Goal: Task Accomplishment & Management: Use online tool/utility

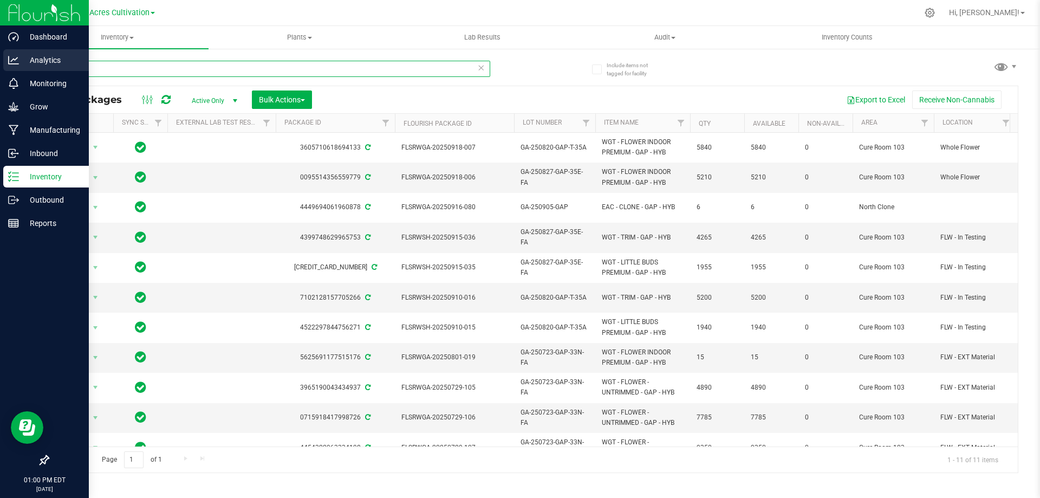
drag, startPoint x: 34, startPoint y: 72, endPoint x: 7, endPoint y: 72, distance: 27.6
click at [5, 72] on div "Dashboard Analytics Monitoring Grow Manufacturing Inbound Inventory Outbound Re…" at bounding box center [520, 249] width 1040 height 498
paste input "FLSRWGA-20250724-072"
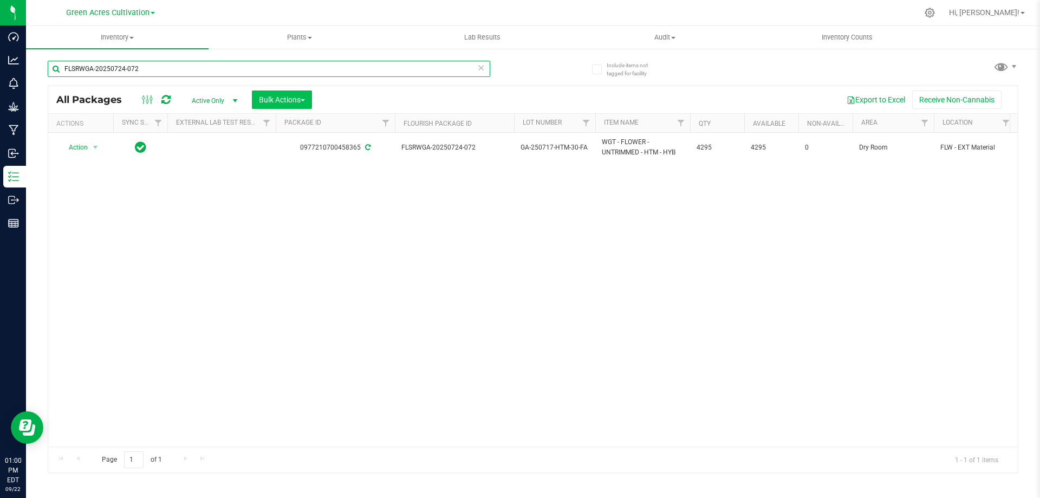
type input "FLSRWGA-20250724-072"
click at [309, 99] on button "Bulk Actions" at bounding box center [282, 99] width 60 height 18
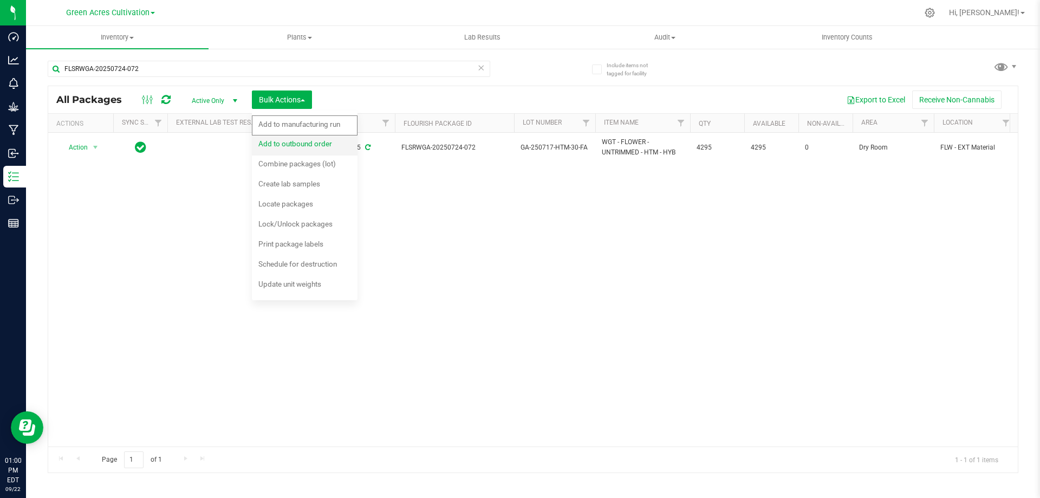
click at [333, 148] on div "Add to outbound order" at bounding box center [302, 145] width 88 height 17
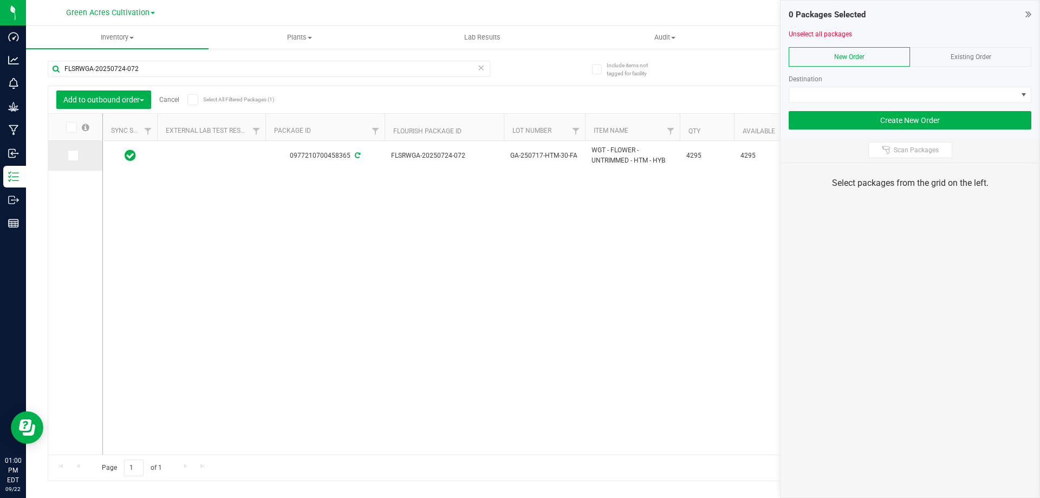
drag, startPoint x: 74, startPoint y: 157, endPoint x: 82, endPoint y: 165, distance: 11.9
click at [74, 156] on icon at bounding box center [72, 156] width 7 height 0
click at [0, 0] on input "checkbox" at bounding box center [0, 0] width 0 height 0
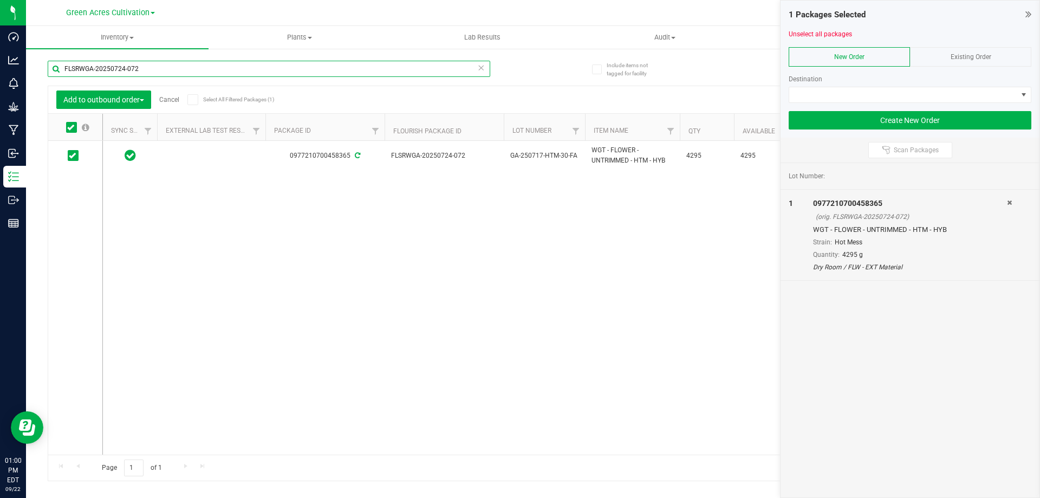
drag, startPoint x: 145, startPoint y: 69, endPoint x: 50, endPoint y: 66, distance: 94.4
click at [50, 65] on input "FLSRWGA-20250724-072" at bounding box center [269, 69] width 443 height 16
paste input "61"
click at [72, 156] on icon at bounding box center [72, 156] width 7 height 0
click at [0, 0] on input "checkbox" at bounding box center [0, 0] width 0 height 0
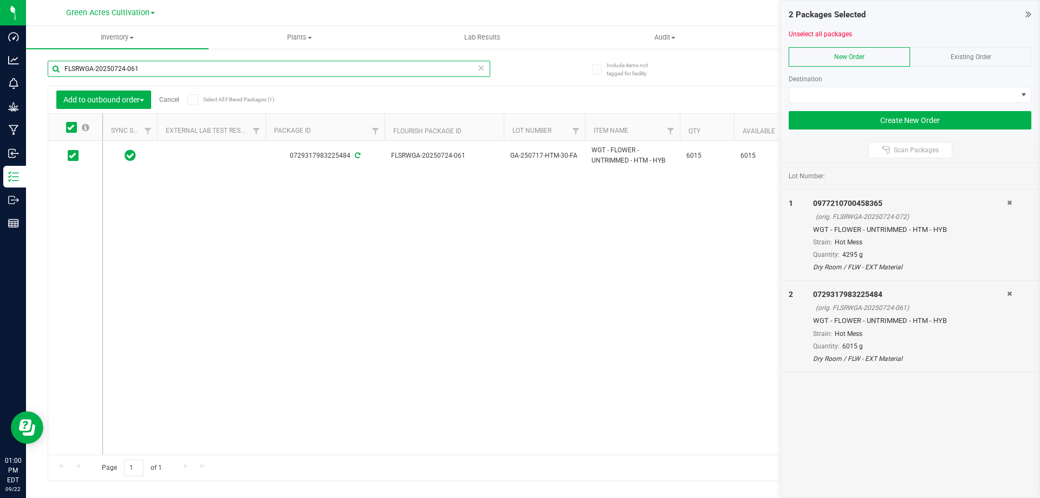
drag, startPoint x: 148, startPoint y: 66, endPoint x: 33, endPoint y: 77, distance: 116.0
click at [33, 76] on div "Include items not tagged for facility FLSRWGA-20250724-061 Add to outbound orde…" at bounding box center [533, 213] width 1014 height 331
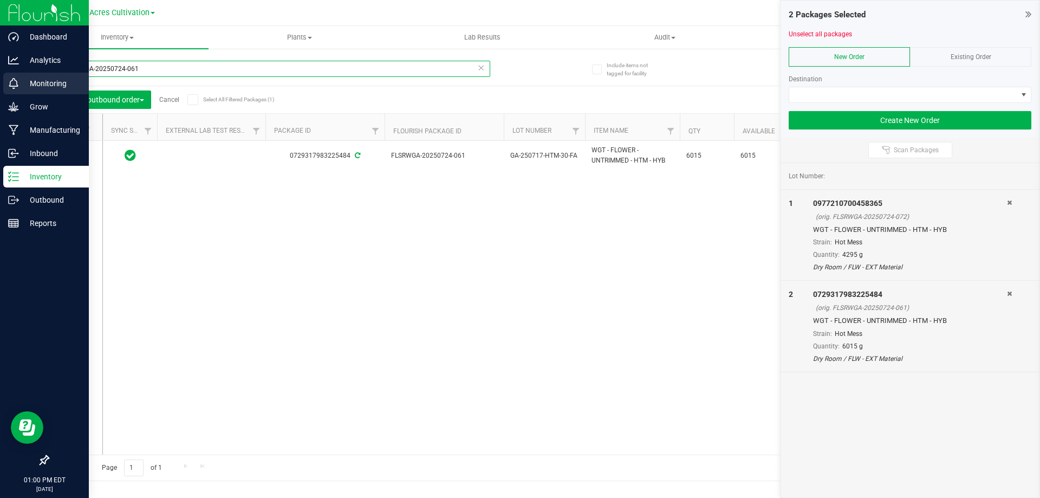
paste input "6"
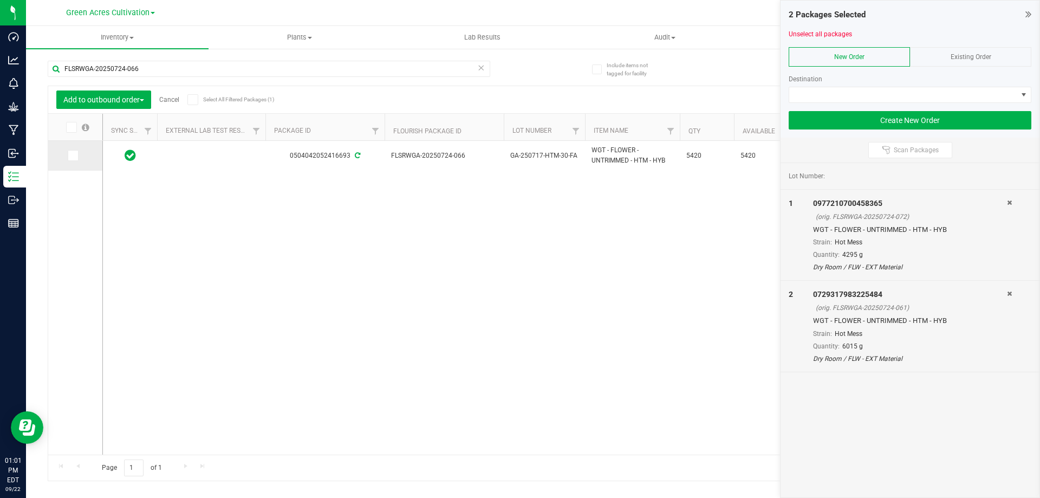
click at [73, 156] on icon at bounding box center [72, 156] width 7 height 0
click at [0, 0] on input "checkbox" at bounding box center [0, 0] width 0 height 0
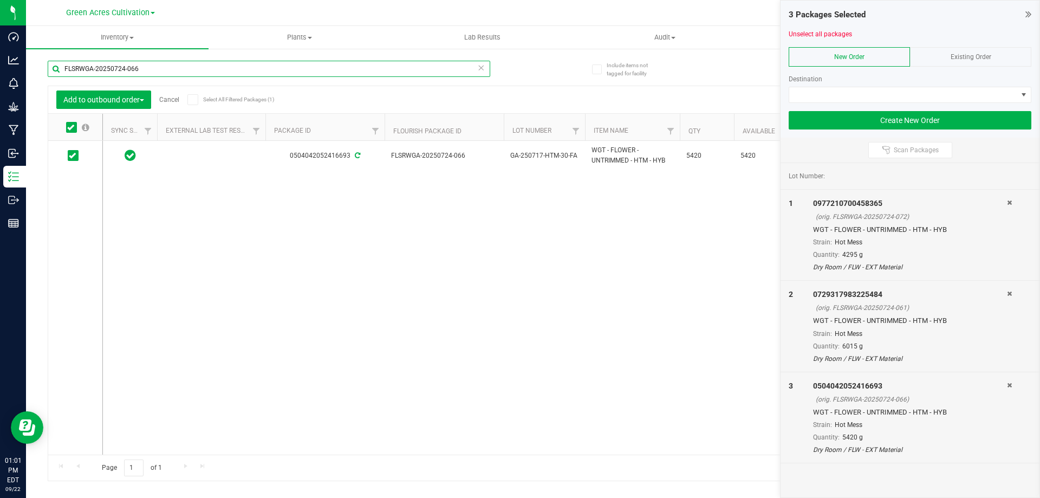
drag, startPoint x: 162, startPoint y: 73, endPoint x: 60, endPoint y: 76, distance: 102.5
click at [60, 76] on input "FLSRWGA-20250724-066" at bounding box center [269, 69] width 443 height 16
paste input "2"
click at [69, 156] on icon at bounding box center [72, 156] width 7 height 0
click at [0, 0] on input "checkbox" at bounding box center [0, 0] width 0 height 0
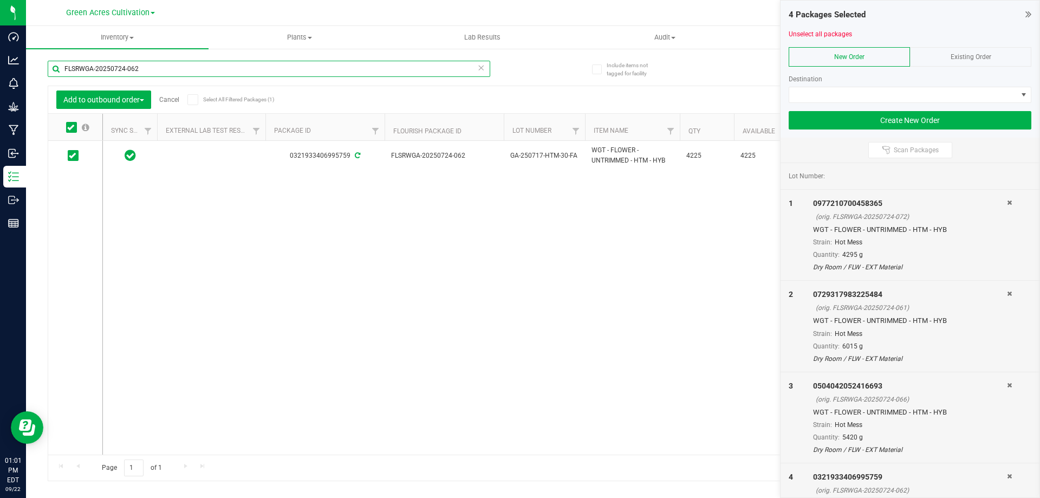
drag, startPoint x: 166, startPoint y: 71, endPoint x: 59, endPoint y: 73, distance: 107.3
click at [59, 73] on input "FLSRWGA-20250724-062" at bounding box center [269, 69] width 443 height 16
paste input "78"
click at [71, 156] on icon at bounding box center [72, 156] width 7 height 0
click at [0, 0] on input "checkbox" at bounding box center [0, 0] width 0 height 0
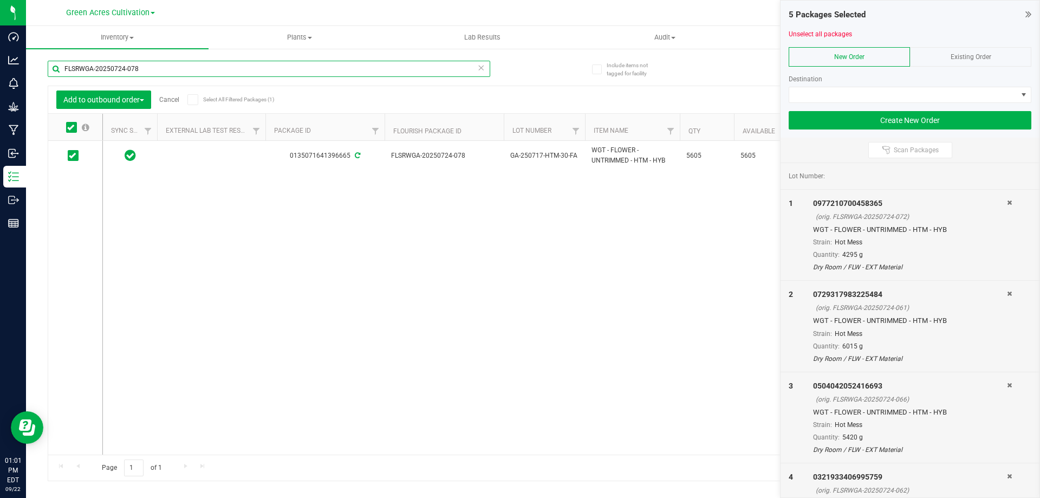
drag, startPoint x: 125, startPoint y: 70, endPoint x: 51, endPoint y: 81, distance: 74.5
click at [52, 78] on div "FLSRWGA-20250724-078" at bounding box center [269, 73] width 443 height 25
paste input "2-015"
click at [68, 155] on span at bounding box center [73, 155] width 11 height 11
click at [0, 0] on input "checkbox" at bounding box center [0, 0] width 0 height 0
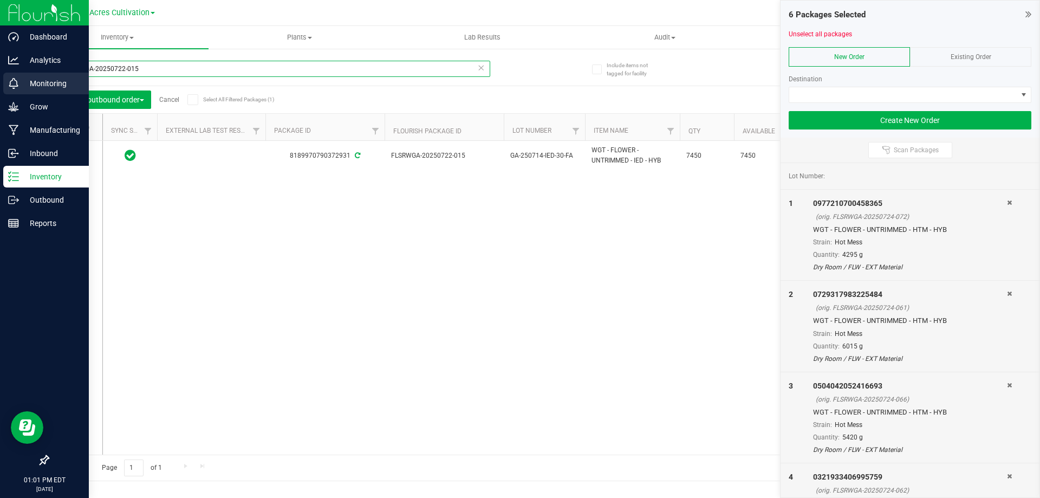
drag, startPoint x: 178, startPoint y: 68, endPoint x: 8, endPoint y: 82, distance: 170.1
click at [8, 82] on div "Dashboard Analytics Monitoring Grow Manufacturing Inbound Inventory Outbound Re…" at bounding box center [520, 249] width 1040 height 498
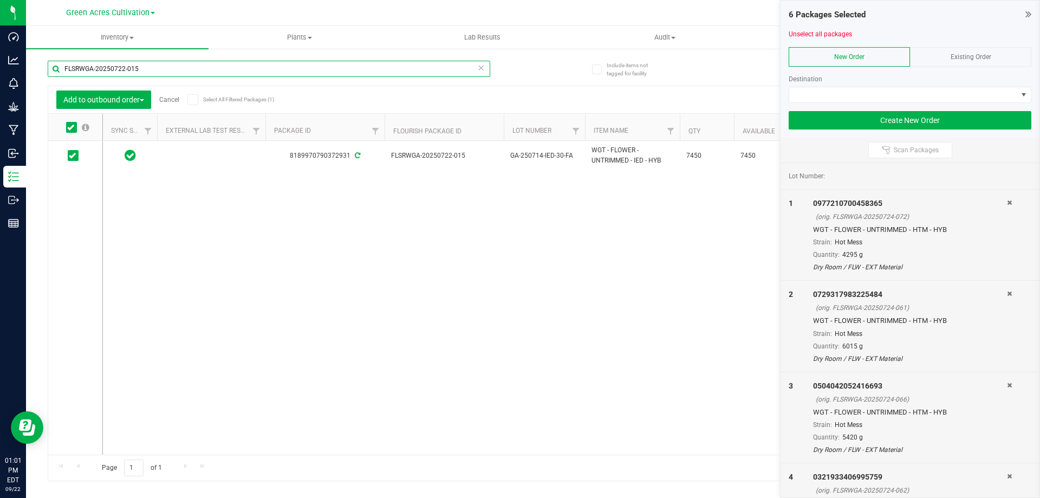
paste input "9"
click at [76, 154] on span at bounding box center [73, 155] width 11 height 11
click at [0, 0] on input "checkbox" at bounding box center [0, 0] width 0 height 0
drag, startPoint x: 109, startPoint y: 71, endPoint x: 35, endPoint y: 54, distance: 76.2
click at [35, 54] on div "Include items not tagged for facility FLSRWGA-20250722-019 Add to outbound orde…" at bounding box center [533, 213] width 1014 height 331
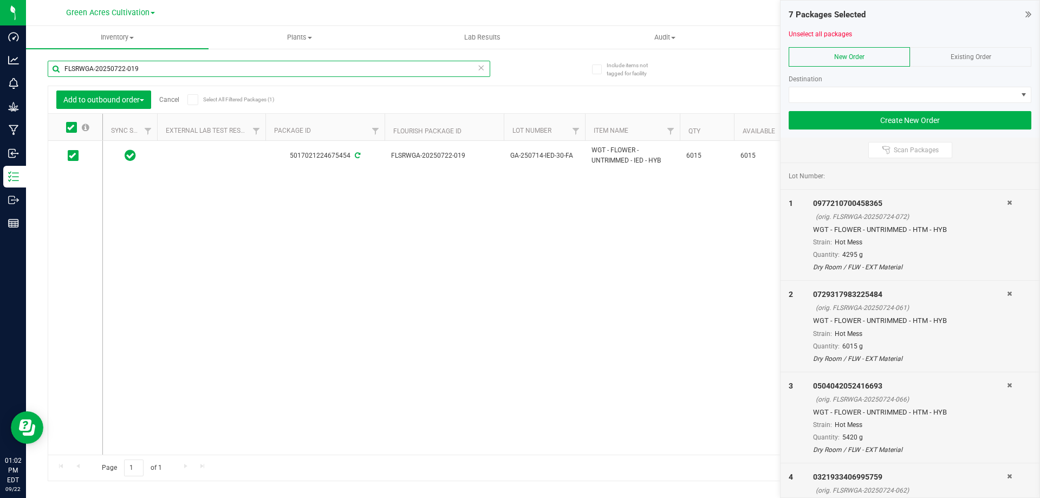
paste input "7"
click at [76, 156] on span at bounding box center [73, 155] width 11 height 11
click at [0, 0] on input "checkbox" at bounding box center [0, 0] width 0 height 0
drag, startPoint x: 147, startPoint y: 70, endPoint x: 41, endPoint y: 63, distance: 106.9
click at [41, 63] on div "Include items not tagged for facility FLSRWGA-20250722-017 Add to outbound orde…" at bounding box center [533, 213] width 1014 height 331
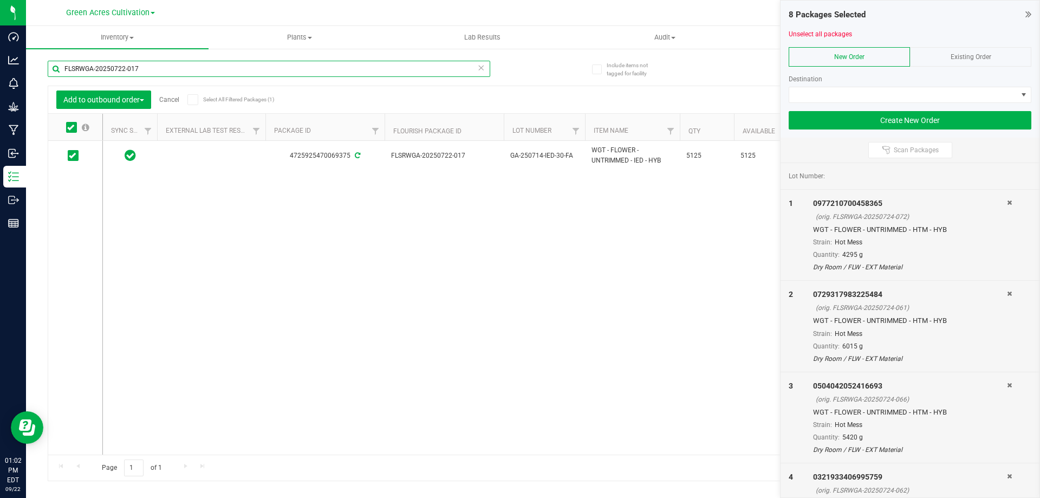
paste input "4"
click at [68, 160] on span at bounding box center [73, 155] width 11 height 11
click at [0, 0] on input "checkbox" at bounding box center [0, 0] width 0 height 0
drag, startPoint x: 173, startPoint y: 62, endPoint x: 49, endPoint y: 62, distance: 124.1
click at [49, 62] on input "FLSRWGA-20250722-014" at bounding box center [269, 69] width 443 height 16
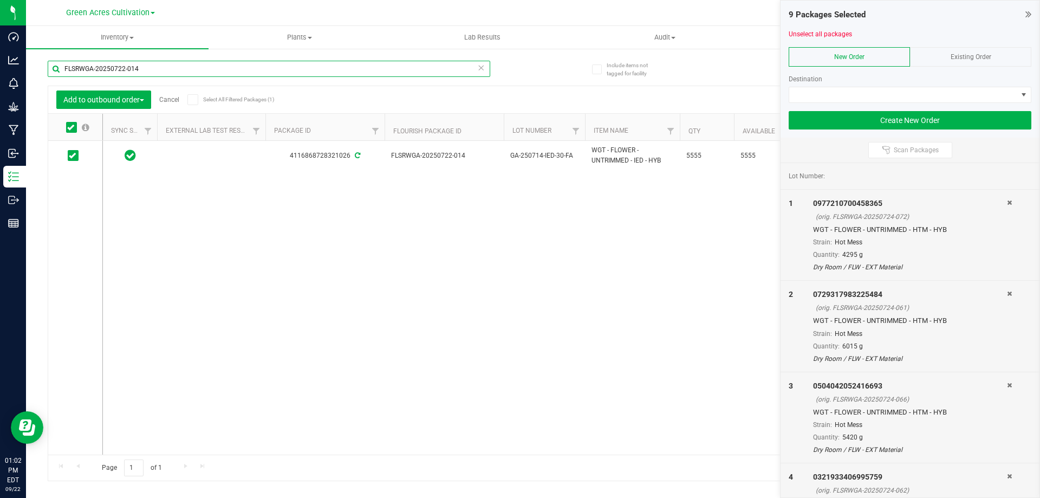
paste input "3"
click at [76, 157] on span at bounding box center [73, 155] width 11 height 11
click at [0, 0] on input "checkbox" at bounding box center [0, 0] width 0 height 0
drag, startPoint x: 185, startPoint y: 72, endPoint x: 44, endPoint y: 78, distance: 141.5
click at [44, 78] on div "Include items not tagged for facility FLSRWGA-20250722-013 Add to outbound orde…" at bounding box center [533, 213] width 1014 height 331
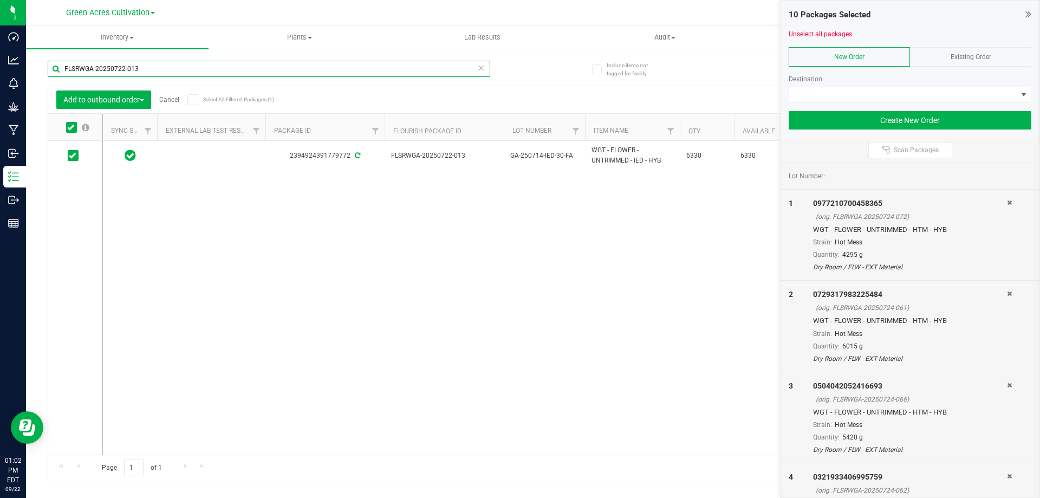
paste input "6"
click at [73, 156] on icon at bounding box center [72, 156] width 7 height 0
click at [0, 0] on input "checkbox" at bounding box center [0, 0] width 0 height 0
drag, startPoint x: 93, startPoint y: 64, endPoint x: 28, endPoint y: 57, distance: 66.0
click at [28, 57] on div "Include items not tagged for facility FLSRWGA-20250722-016 Add to outbound orde…" at bounding box center [533, 213] width 1014 height 331
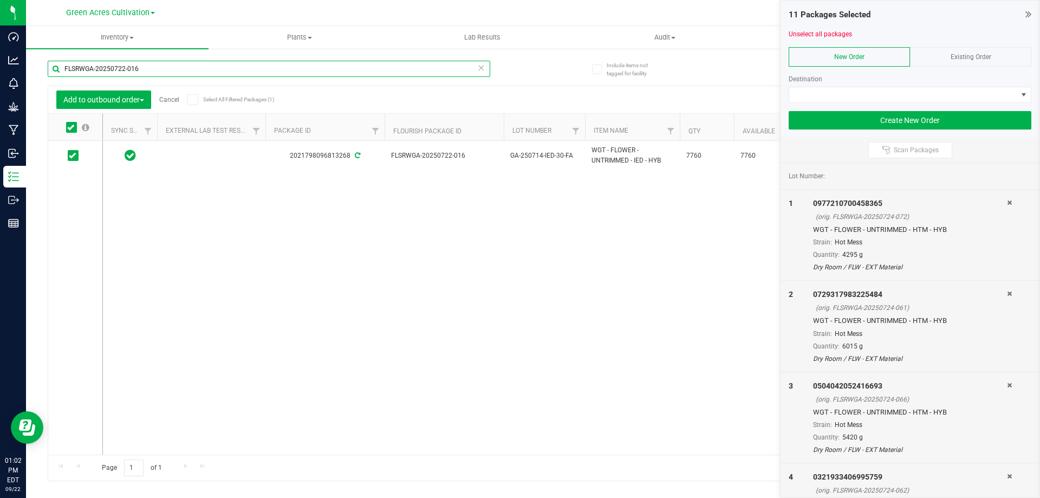
paste input "8"
click at [74, 156] on icon at bounding box center [72, 156] width 7 height 0
click at [0, 0] on input "checkbox" at bounding box center [0, 0] width 0 height 0
drag, startPoint x: 131, startPoint y: 69, endPoint x: 64, endPoint y: 66, distance: 66.7
click at [64, 66] on input "FLSRWGA-20250722-018" at bounding box center [269, 69] width 443 height 16
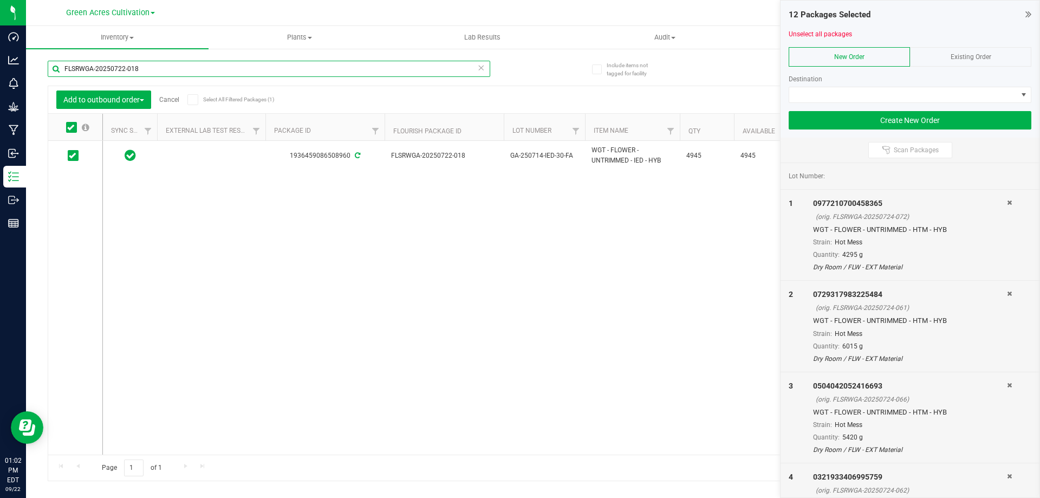
paste input "20"
click at [73, 156] on icon at bounding box center [72, 156] width 7 height 0
click at [0, 0] on input "checkbox" at bounding box center [0, 0] width 0 height 0
drag, startPoint x: 117, startPoint y: 73, endPoint x: 45, endPoint y: 82, distance: 72.6
click at [45, 82] on div "Include items not tagged for facility FLSRWGA-20250722-020 Add to outbound orde…" at bounding box center [533, 213] width 1014 height 331
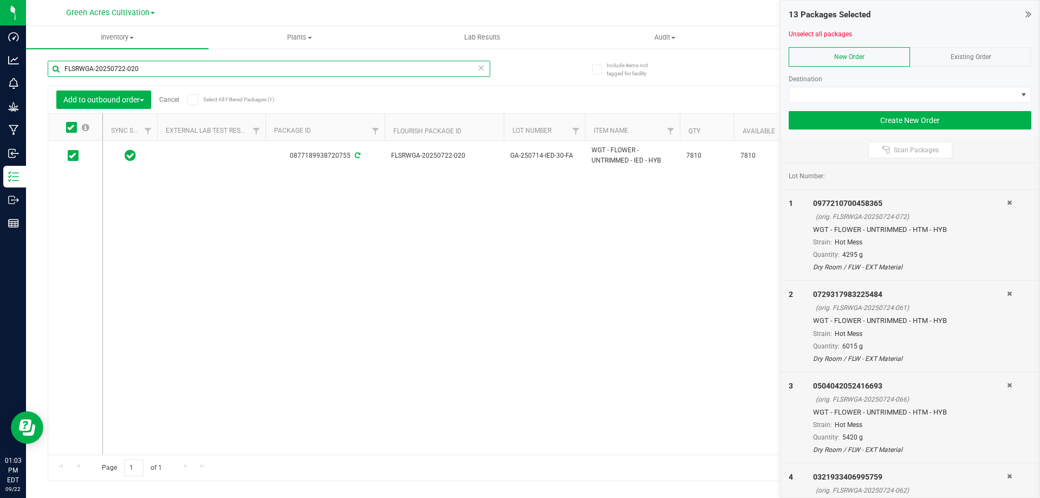
paste input "625-017"
click at [72, 161] on td at bounding box center [75, 156] width 54 height 30
click at [74, 156] on icon at bounding box center [72, 156] width 7 height 0
click at [0, 0] on input "checkbox" at bounding box center [0, 0] width 0 height 0
drag, startPoint x: 146, startPoint y: 66, endPoint x: 64, endPoint y: 89, distance: 85.2
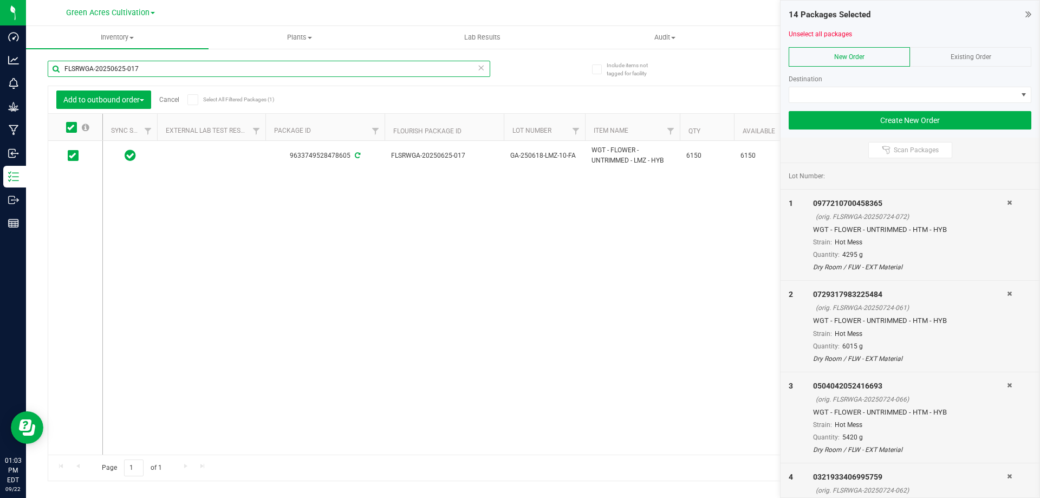
click at [65, 89] on div "FLSRWGA-20250625-017 Add to outbound order Cancel Select All Filtered Packages …" at bounding box center [533, 265] width 971 height 431
paste input "26"
click at [69, 160] on span at bounding box center [73, 155] width 11 height 11
click at [0, 0] on input "checkbox" at bounding box center [0, 0] width 0 height 0
drag, startPoint x: 178, startPoint y: 67, endPoint x: 63, endPoint y: 69, distance: 114.4
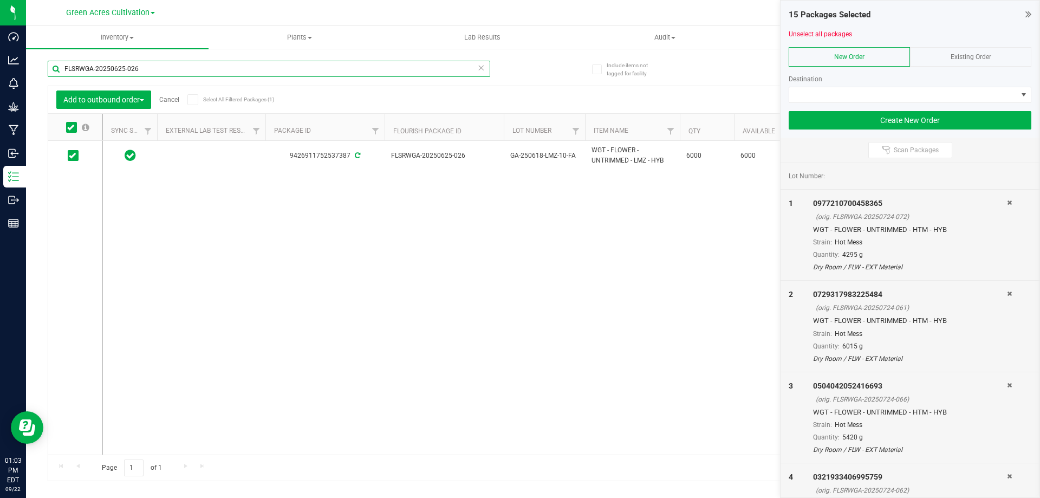
click at [63, 69] on input "FLSRWGA-20250625-026" at bounding box center [269, 69] width 443 height 16
paste input "4"
click at [75, 156] on icon at bounding box center [72, 156] width 7 height 0
click at [0, 0] on input "checkbox" at bounding box center [0, 0] width 0 height 0
drag, startPoint x: 153, startPoint y: 69, endPoint x: 29, endPoint y: 89, distance: 125.7
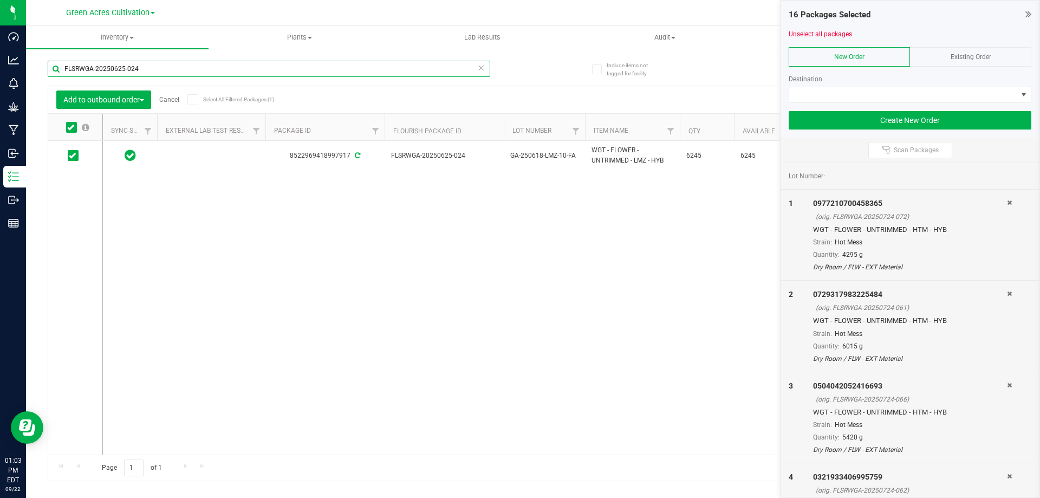
click at [29, 89] on div "Include items not tagged for facility FLSRWGA-20250625-024 Add to outbound orde…" at bounding box center [533, 213] width 1014 height 331
paste input "9"
click at [72, 156] on icon at bounding box center [72, 156] width 7 height 0
click at [0, 0] on input "checkbox" at bounding box center [0, 0] width 0 height 0
drag, startPoint x: 177, startPoint y: 73, endPoint x: 47, endPoint y: 84, distance: 130.5
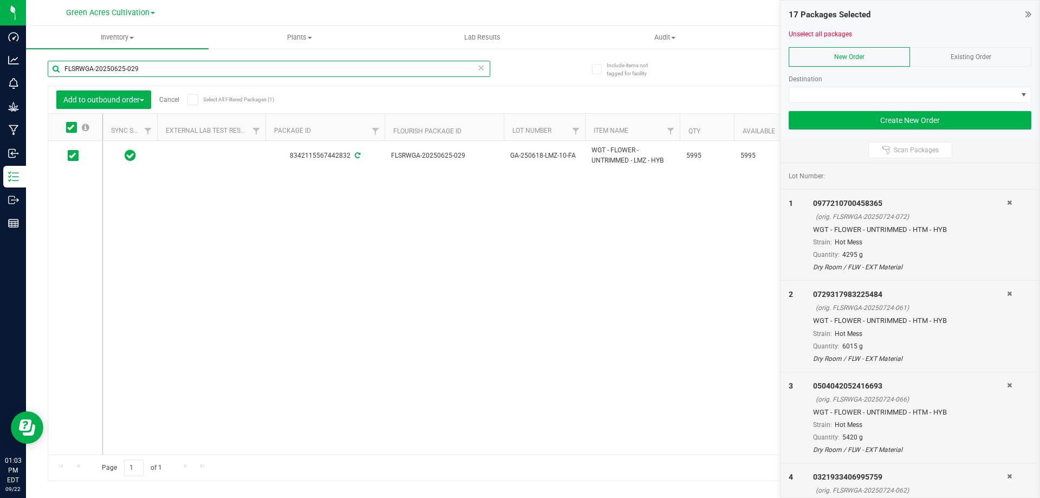
click at [47, 83] on div "Include items not tagged for facility FLSRWGA-20250625-029 Add to outbound orde…" at bounding box center [533, 213] width 1014 height 331
paste input "1"
click at [74, 159] on span at bounding box center [73, 155] width 11 height 11
click at [0, 0] on input "checkbox" at bounding box center [0, 0] width 0 height 0
drag, startPoint x: 159, startPoint y: 67, endPoint x: 51, endPoint y: 80, distance: 109.1
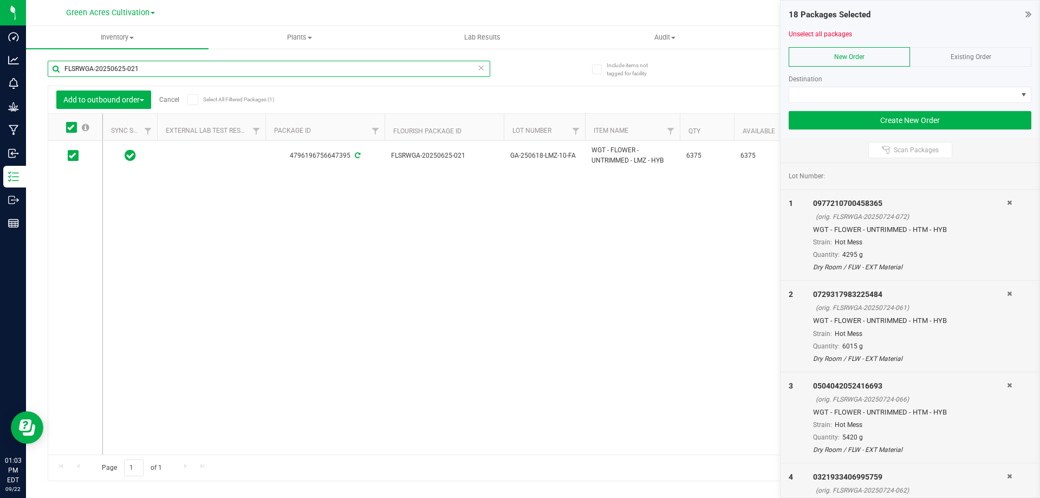
click at [51, 80] on div "FLSRWGA-20250625-021" at bounding box center [269, 73] width 443 height 25
paste input "7"
click at [71, 156] on icon at bounding box center [72, 156] width 7 height 0
click at [0, 0] on input "checkbox" at bounding box center [0, 0] width 0 height 0
drag, startPoint x: 153, startPoint y: 70, endPoint x: 39, endPoint y: 75, distance: 114.4
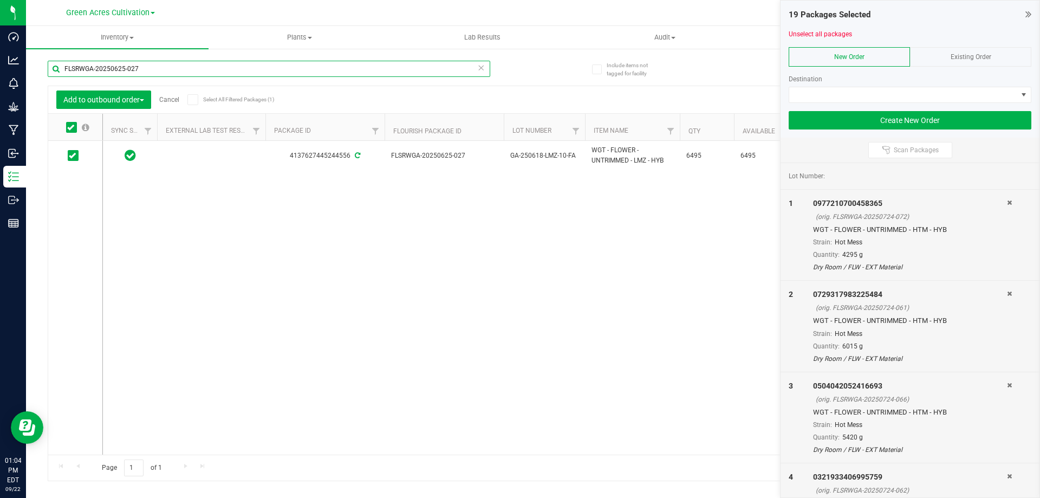
click at [39, 75] on div "Include items not tagged for facility FLSRWGA-20250625-027 Add to outbound orde…" at bounding box center [533, 213] width 1014 height 331
paste input "5"
click at [70, 156] on icon at bounding box center [72, 156] width 7 height 0
click at [0, 0] on input "checkbox" at bounding box center [0, 0] width 0 height 0
drag, startPoint x: 146, startPoint y: 67, endPoint x: 53, endPoint y: 72, distance: 93.8
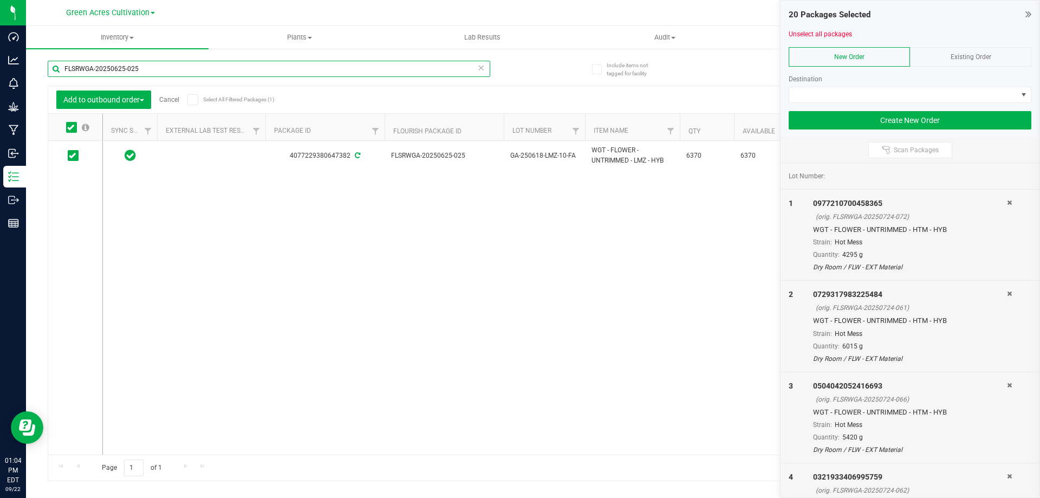
click at [53, 72] on input "FLSRWGA-20250625-025" at bounding box center [269, 69] width 443 height 16
paste input "8"
click at [74, 156] on icon at bounding box center [72, 156] width 7 height 0
click at [0, 0] on input "checkbox" at bounding box center [0, 0] width 0 height 0
drag, startPoint x: 160, startPoint y: 73, endPoint x: 40, endPoint y: 81, distance: 121.1
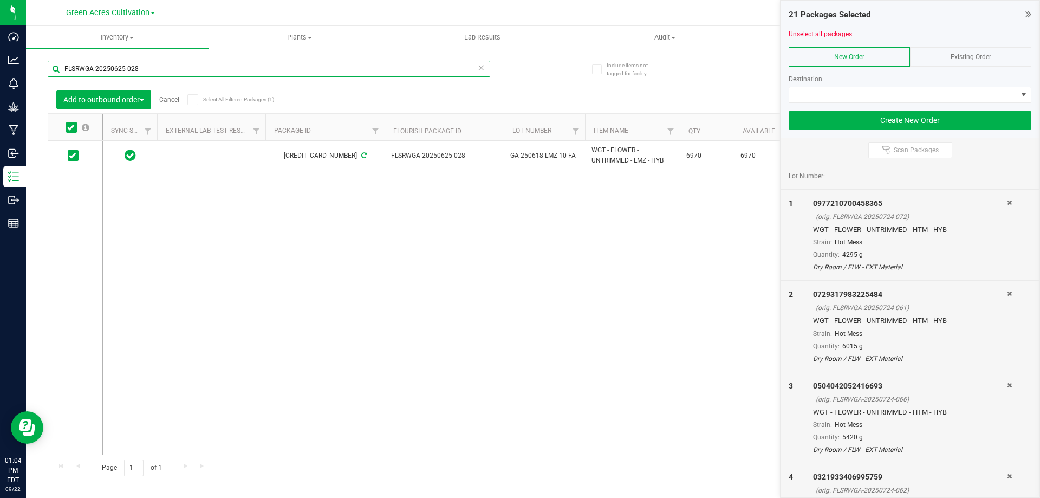
click at [40, 81] on div "Include items not tagged for facility FLSRWGA-20250625-028 Add to outbound orde…" at bounding box center [533, 213] width 1014 height 331
paste input "19"
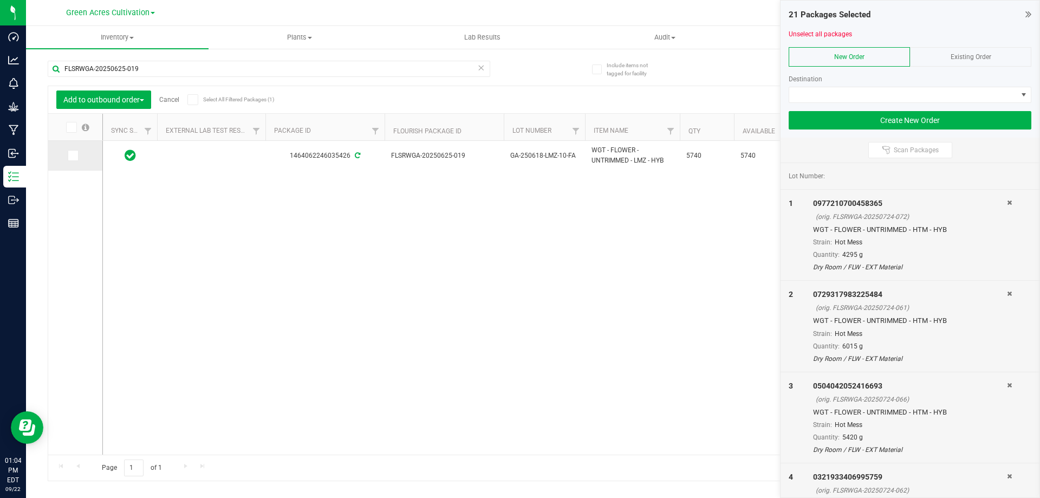
click at [73, 156] on icon at bounding box center [72, 156] width 7 height 0
click at [0, 0] on input "checkbox" at bounding box center [0, 0] width 0 height 0
drag, startPoint x: 122, startPoint y: 70, endPoint x: 29, endPoint y: 59, distance: 93.4
click at [29, 59] on div "Include items not tagged for facility FLSRWGA-20250625-019 Add to outbound orde…" at bounding box center [533, 213] width 1014 height 331
paste input "23"
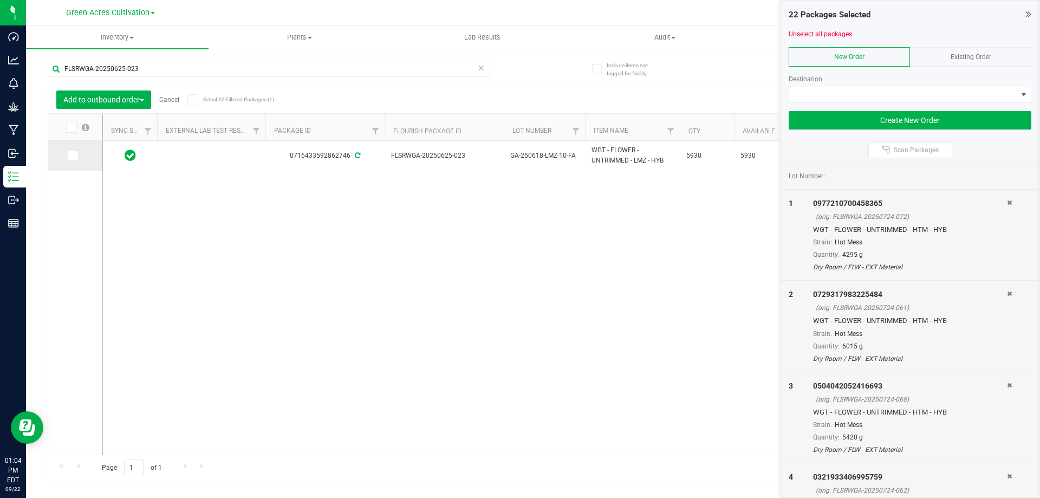
click at [72, 156] on icon at bounding box center [72, 156] width 7 height 0
click at [0, 0] on input "checkbox" at bounding box center [0, 0] width 0 height 0
drag, startPoint x: 154, startPoint y: 76, endPoint x: 28, endPoint y: 73, distance: 126.3
click at [28, 73] on div "Include items not tagged for facility FLSRWGA-20250625-023 Add to outbound orde…" at bounding box center [533, 213] width 1014 height 331
paste input "18"
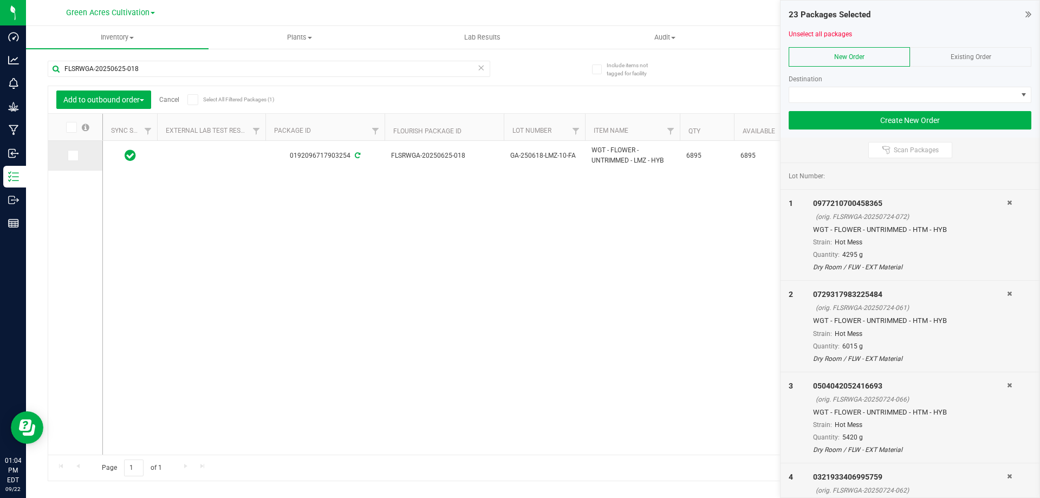
click at [72, 156] on icon at bounding box center [72, 156] width 7 height 0
click at [0, 0] on input "checkbox" at bounding box center [0, 0] width 0 height 0
drag, startPoint x: 144, startPoint y: 68, endPoint x: 47, endPoint y: 71, distance: 97.6
click at [44, 71] on div "Include items not tagged for facility FLSRWGA-20250625-018 Add to outbound orde…" at bounding box center [533, 213] width 1014 height 331
paste input "33"
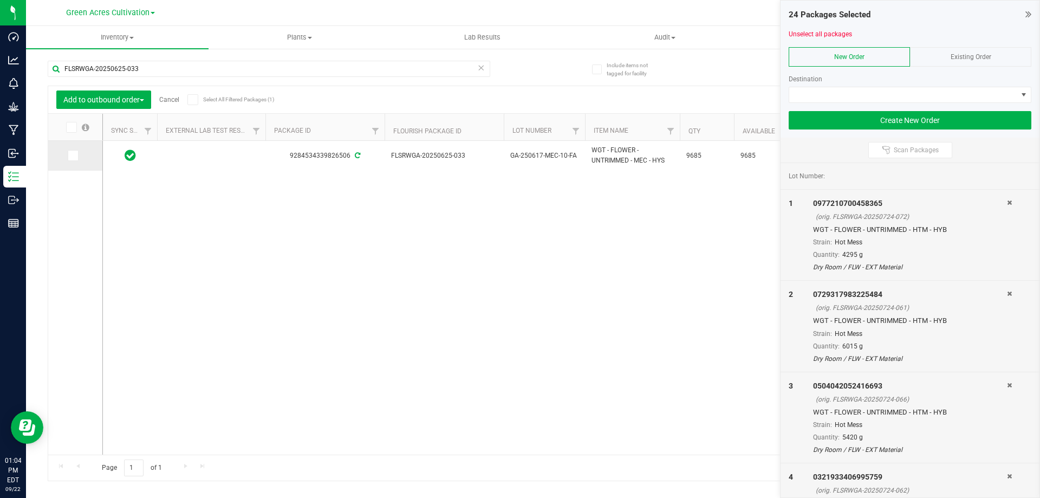
click at [71, 156] on icon at bounding box center [72, 156] width 7 height 0
click at [0, 0] on input "checkbox" at bounding box center [0, 0] width 0 height 0
drag, startPoint x: 171, startPoint y: 72, endPoint x: 41, endPoint y: 66, distance: 130.2
click at [41, 66] on div "Include items not tagged for facility FLSRWGA-20250625-033 Add to outbound orde…" at bounding box center [533, 213] width 1014 height 331
paste input "5"
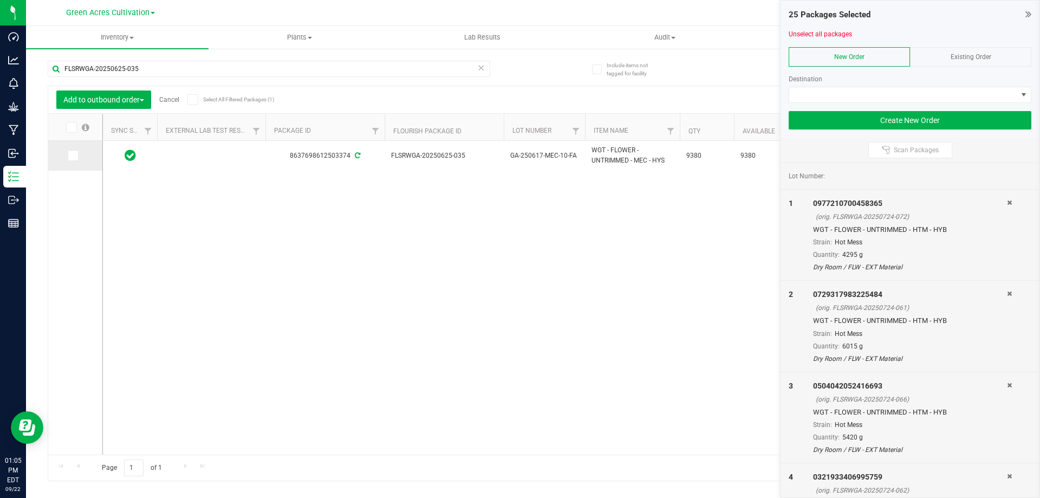
click at [72, 156] on icon at bounding box center [72, 156] width 7 height 0
click at [0, 0] on input "checkbox" at bounding box center [0, 0] width 0 height 0
drag, startPoint x: 165, startPoint y: 66, endPoint x: 61, endPoint y: 70, distance: 104.1
click at [61, 69] on input "FLSRWGA-20250625-035" at bounding box center [269, 69] width 443 height 16
paste input "1"
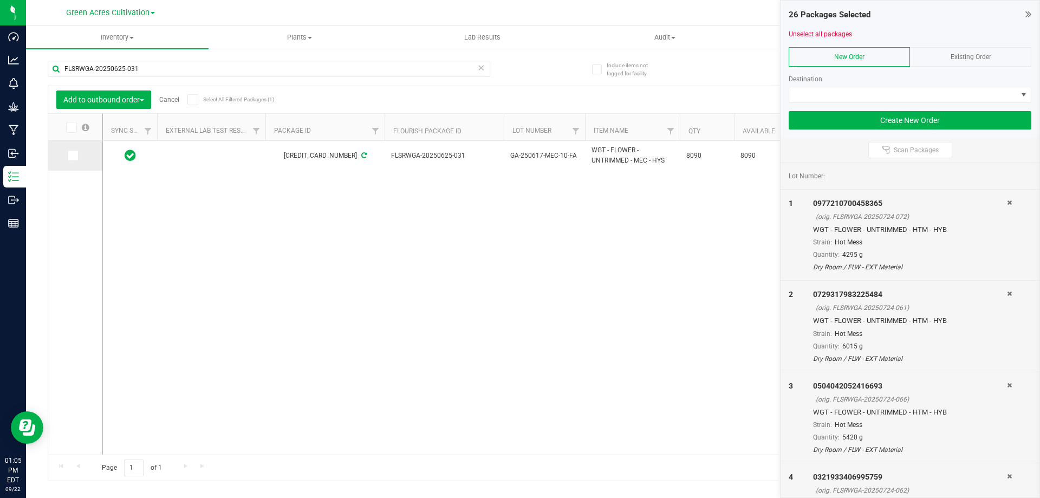
click at [73, 159] on span at bounding box center [73, 155] width 11 height 11
click at [73, 156] on icon at bounding box center [72, 156] width 7 height 0
click at [0, 0] on input "checkbox" at bounding box center [0, 0] width 0 height 0
drag, startPoint x: 154, startPoint y: 62, endPoint x: 39, endPoint y: 67, distance: 115.0
click at [39, 67] on div "Include items not tagged for facility FLSRWGA-20250625-031 Add to outbound orde…" at bounding box center [533, 213] width 1014 height 331
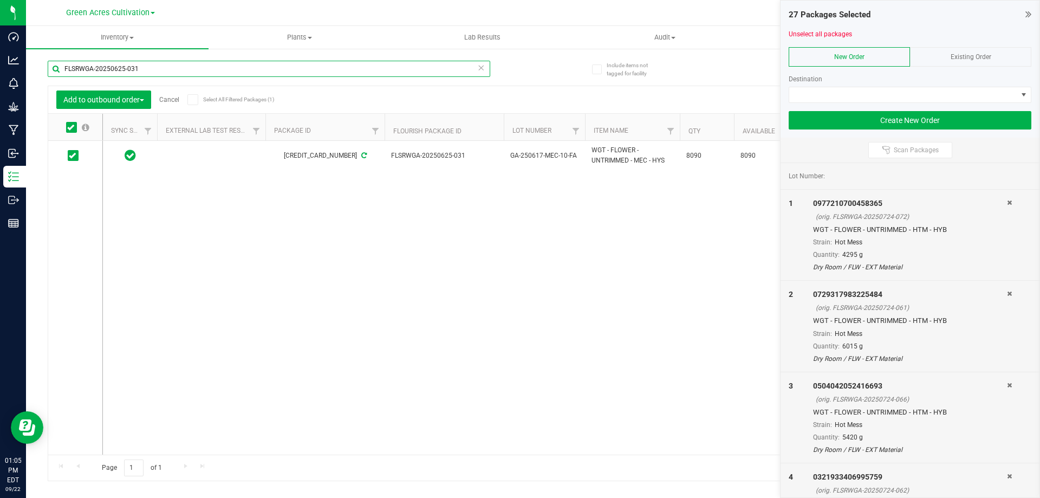
paste input "6"
click at [77, 155] on span at bounding box center [73, 155] width 11 height 11
click at [0, 0] on input "checkbox" at bounding box center [0, 0] width 0 height 0
drag, startPoint x: 127, startPoint y: 80, endPoint x: 45, endPoint y: 82, distance: 82.4
click at [45, 82] on div "Include items not tagged for facility FLSRWGA-20250625-036 Add to outbound orde…" at bounding box center [533, 213] width 1014 height 331
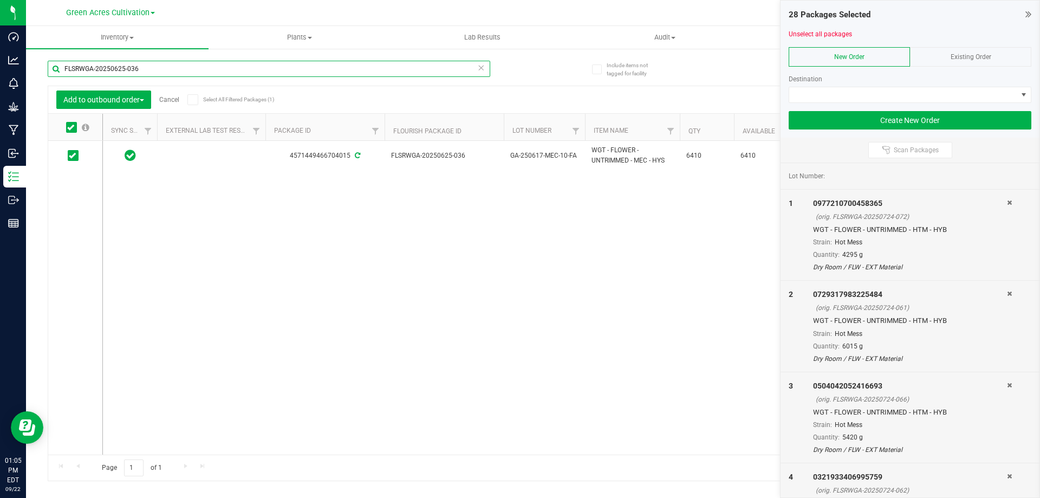
paste input "4"
click at [74, 156] on icon at bounding box center [72, 156] width 7 height 0
click at [0, 0] on input "checkbox" at bounding box center [0, 0] width 0 height 0
drag, startPoint x: 156, startPoint y: 72, endPoint x: 37, endPoint y: 68, distance: 118.7
click at [37, 68] on div "Include items not tagged for facility FLSRWGA-20250625-034 Add to outbound orde…" at bounding box center [533, 213] width 1014 height 331
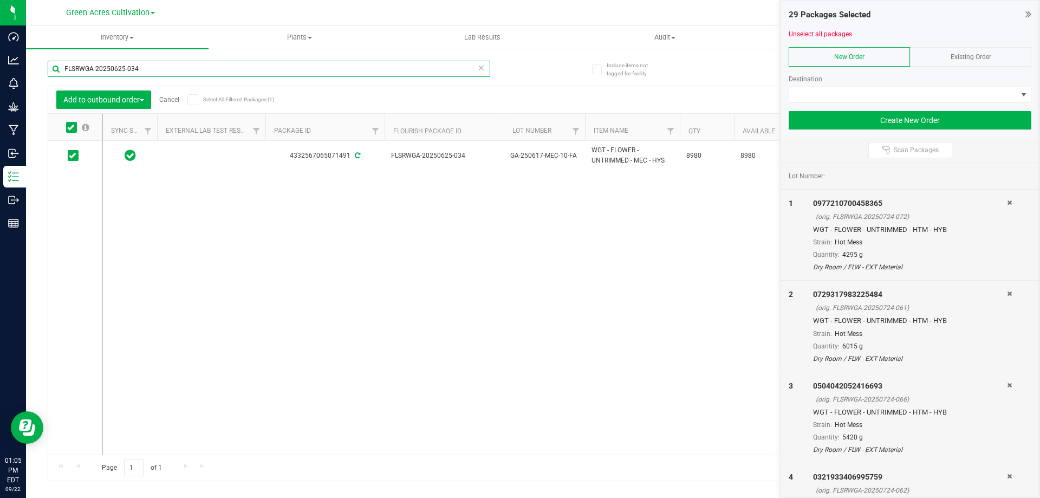
paste input "7"
click at [74, 156] on icon at bounding box center [72, 156] width 7 height 0
click at [0, 0] on input "checkbox" at bounding box center [0, 0] width 0 height 0
drag, startPoint x: 151, startPoint y: 66, endPoint x: 33, endPoint y: 70, distance: 118.8
click at [33, 70] on div "Include items not tagged for facility FLSRWGA-20250625-037 Add to outbound orde…" at bounding box center [533, 213] width 1014 height 331
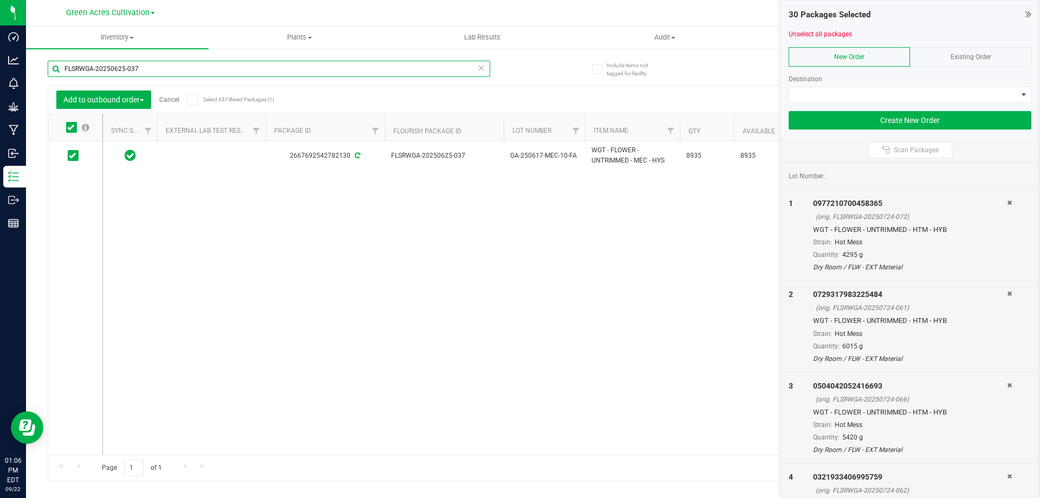
paste input "724-023"
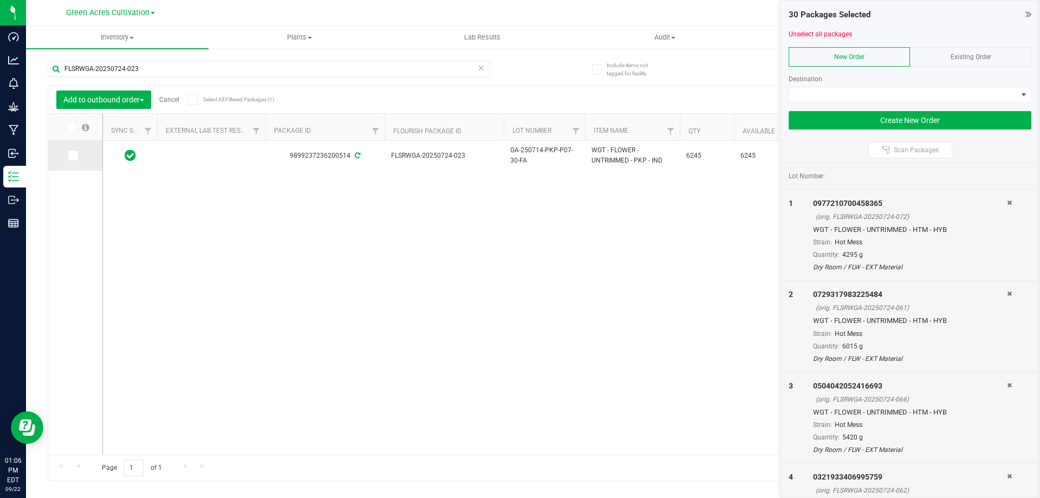
click at [71, 156] on icon at bounding box center [72, 156] width 7 height 0
click at [0, 0] on input "checkbox" at bounding box center [0, 0] width 0 height 0
drag, startPoint x: 149, startPoint y: 71, endPoint x: 54, endPoint y: 69, distance: 95.4
click at [54, 69] on input "FLSRWGA-20250724-023" at bounding box center [269, 69] width 443 height 16
paste input "4"
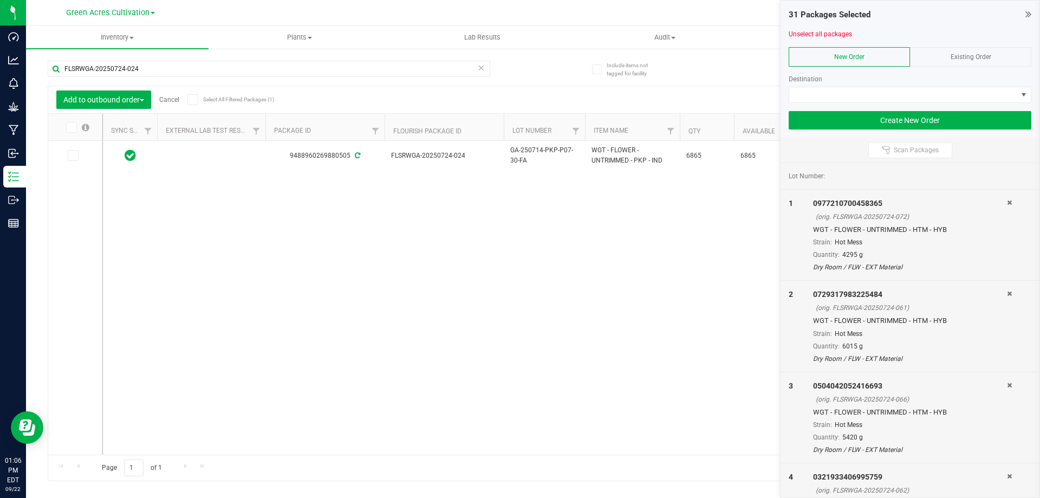
click at [72, 156] on icon at bounding box center [72, 156] width 7 height 0
click at [0, 0] on input "checkbox" at bounding box center [0, 0] width 0 height 0
drag, startPoint x: 156, startPoint y: 62, endPoint x: 150, endPoint y: 71, distance: 11.3
click at [150, 71] on input "FLSRWGA-20250724-024" at bounding box center [269, 69] width 443 height 16
drag, startPoint x: 150, startPoint y: 71, endPoint x: 53, endPoint y: 79, distance: 97.3
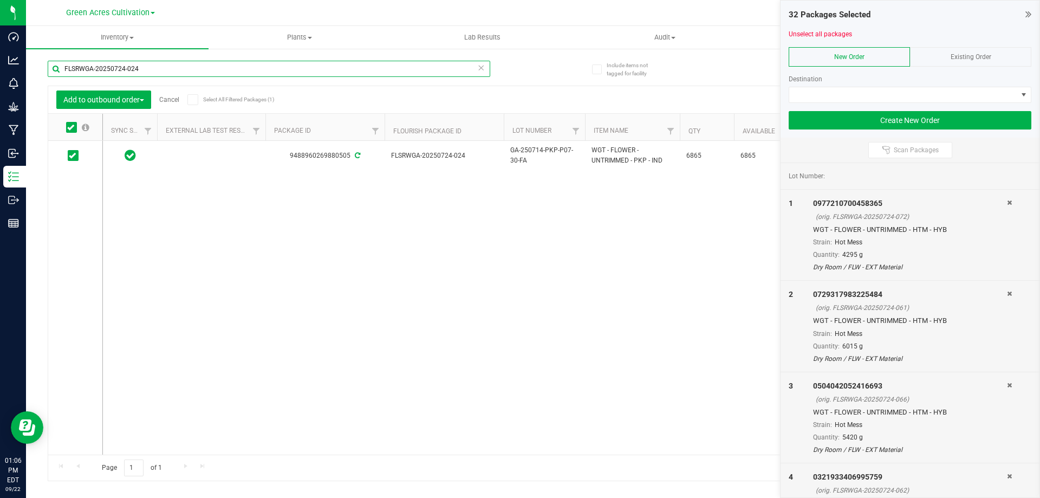
click at [53, 79] on div "FLSRWGA-20250724-024" at bounding box center [269, 73] width 443 height 25
paste input "0"
click at [75, 156] on icon at bounding box center [72, 156] width 7 height 0
click at [0, 0] on input "checkbox" at bounding box center [0, 0] width 0 height 0
drag, startPoint x: 135, startPoint y: 68, endPoint x: 49, endPoint y: 70, distance: 86.7
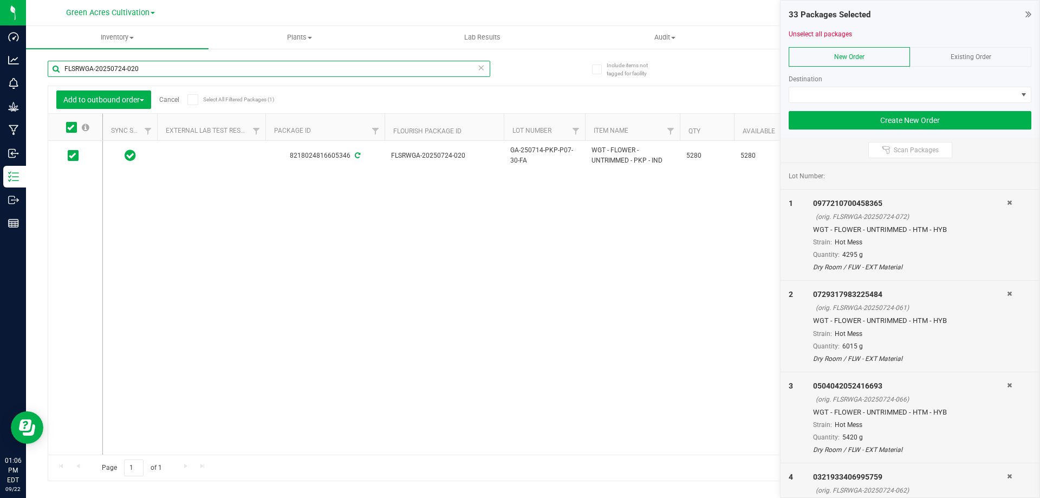
click at [49, 70] on input "FLSRWGA-20250724-020" at bounding box center [269, 69] width 443 height 16
paste input "18"
click at [75, 156] on icon at bounding box center [72, 156] width 7 height 0
click at [0, 0] on input "checkbox" at bounding box center [0, 0] width 0 height 0
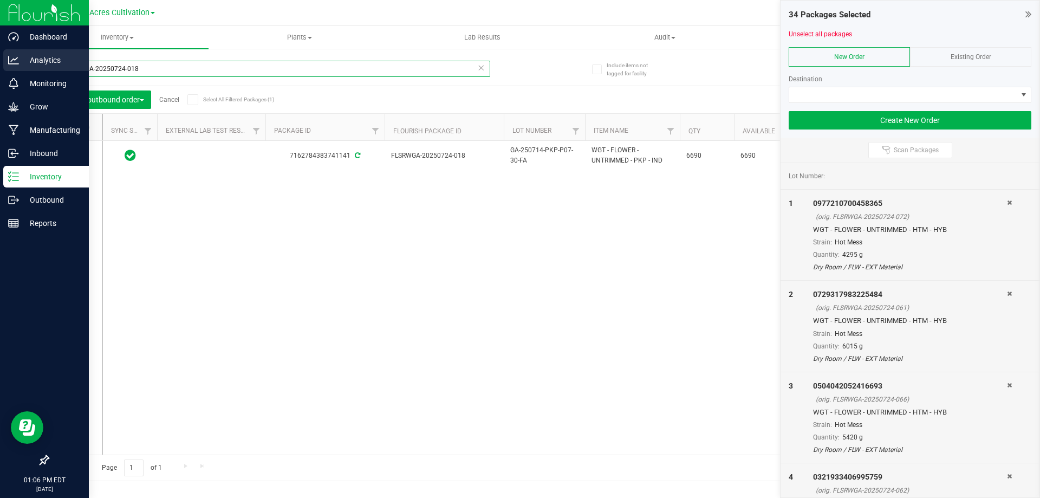
drag, startPoint x: 199, startPoint y: 64, endPoint x: 16, endPoint y: 60, distance: 183.7
click at [16, 59] on div "Dashboard Analytics Monitoring Grow Manufacturing Inbound Inventory Outbound Re…" at bounding box center [520, 249] width 1040 height 498
paste input "22"
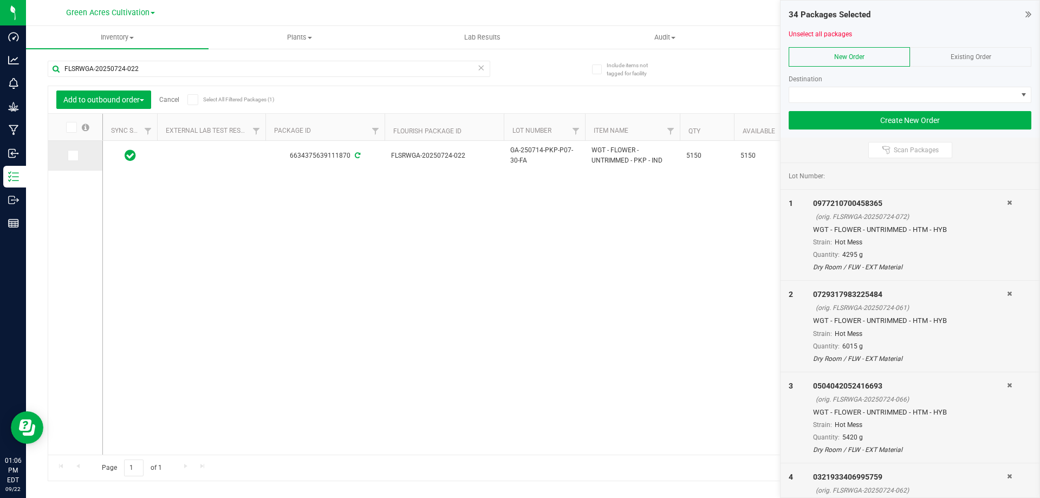
click at [69, 156] on icon at bounding box center [72, 156] width 7 height 0
click at [0, 0] on input "checkbox" at bounding box center [0, 0] width 0 height 0
drag, startPoint x: 123, startPoint y: 72, endPoint x: 36, endPoint y: 67, distance: 87.4
click at [36, 67] on div "Include items not tagged for facility FLSRWGA-20250724-022 Add to outbound orde…" at bounding box center [533, 213] width 1014 height 331
paste input "1"
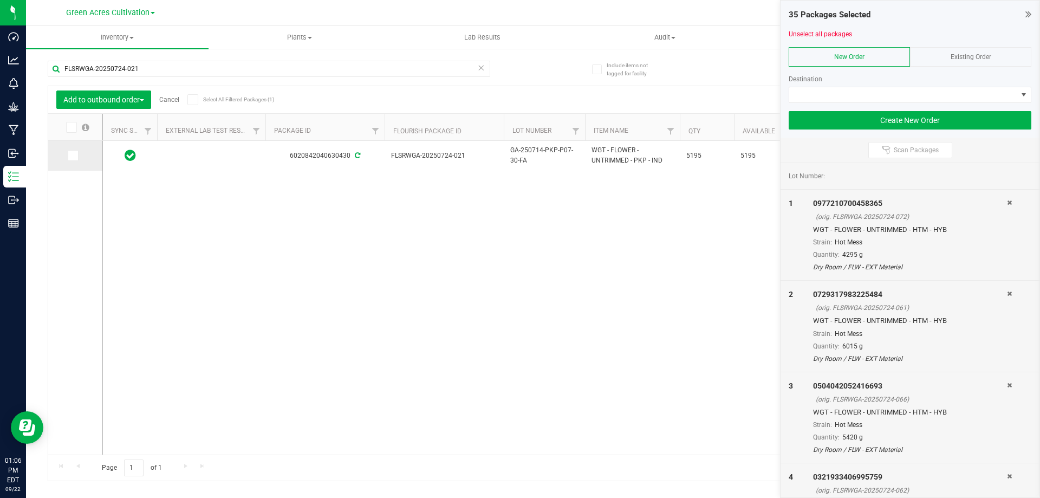
click at [74, 156] on icon at bounding box center [72, 156] width 7 height 0
click at [0, 0] on input "checkbox" at bounding box center [0, 0] width 0 height 0
drag, startPoint x: 174, startPoint y: 67, endPoint x: 54, endPoint y: 74, distance: 120.0
click at [54, 74] on input "FLSRWGA-20250724-021" at bounding box center [269, 69] width 443 height 16
paste input "19"
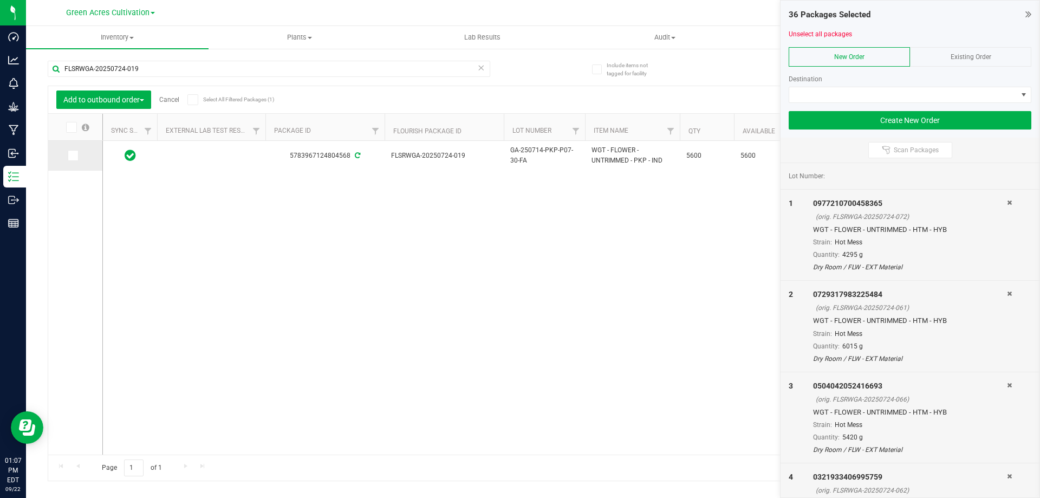
click at [76, 151] on span at bounding box center [73, 155] width 11 height 11
click at [0, 0] on input "checkbox" at bounding box center [0, 0] width 0 height 0
drag, startPoint x: 156, startPoint y: 65, endPoint x: 62, endPoint y: 68, distance: 93.3
click at [62, 68] on input "FLSRWGA-20250724-019" at bounding box center [269, 69] width 443 height 16
paste input "1-014"
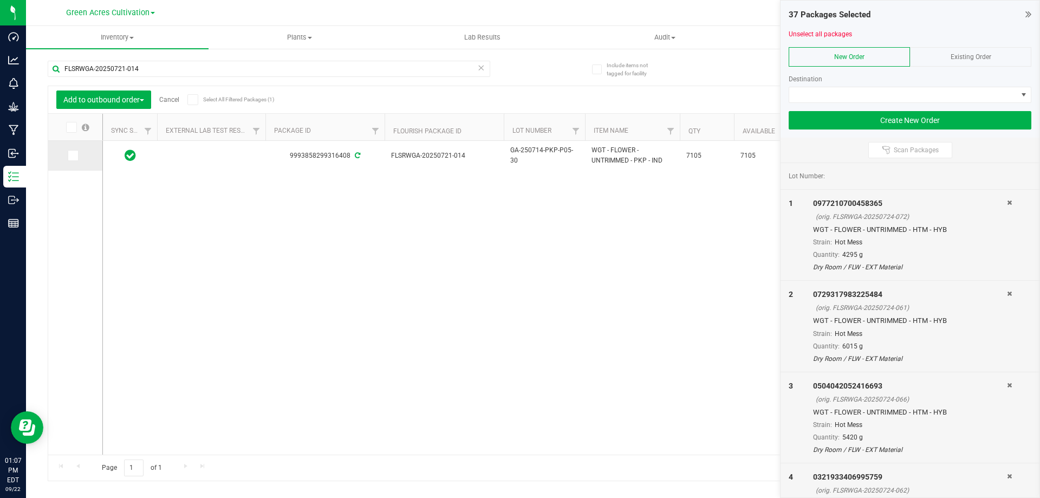
click at [74, 156] on icon at bounding box center [72, 156] width 7 height 0
click at [0, 0] on input "checkbox" at bounding box center [0, 0] width 0 height 0
drag, startPoint x: 153, startPoint y: 66, endPoint x: 61, endPoint y: 74, distance: 92.4
click at [61, 74] on input "FLSRWGA-20250721-014" at bounding box center [269, 69] width 443 height 16
paste input "08"
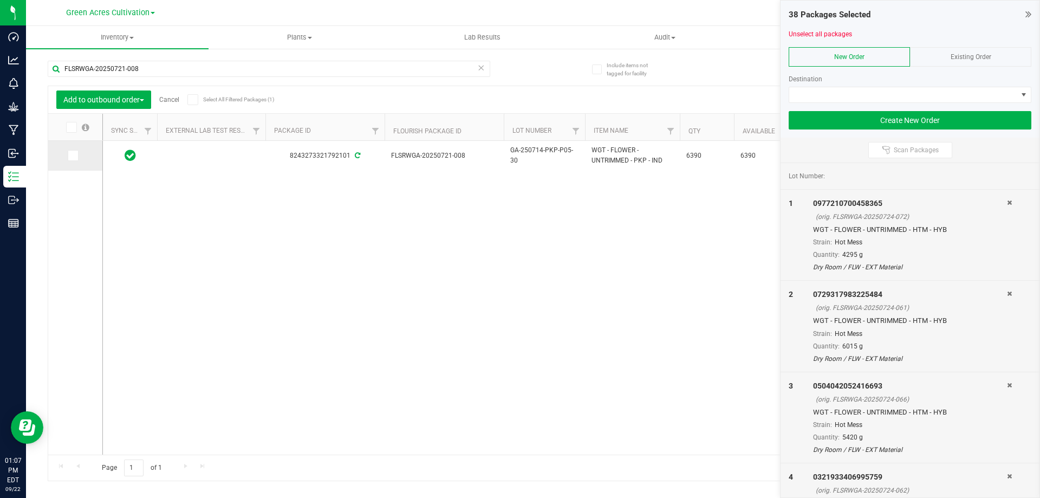
click at [76, 157] on span at bounding box center [73, 155] width 11 height 11
click at [0, 0] on input "checkbox" at bounding box center [0, 0] width 0 height 0
drag, startPoint x: 111, startPoint y: 73, endPoint x: 37, endPoint y: 76, distance: 73.8
click at [37, 76] on div "Include items not tagged for facility FLSRWGA-20250721-008 Add to outbound orde…" at bounding box center [533, 213] width 1014 height 331
paste input "11"
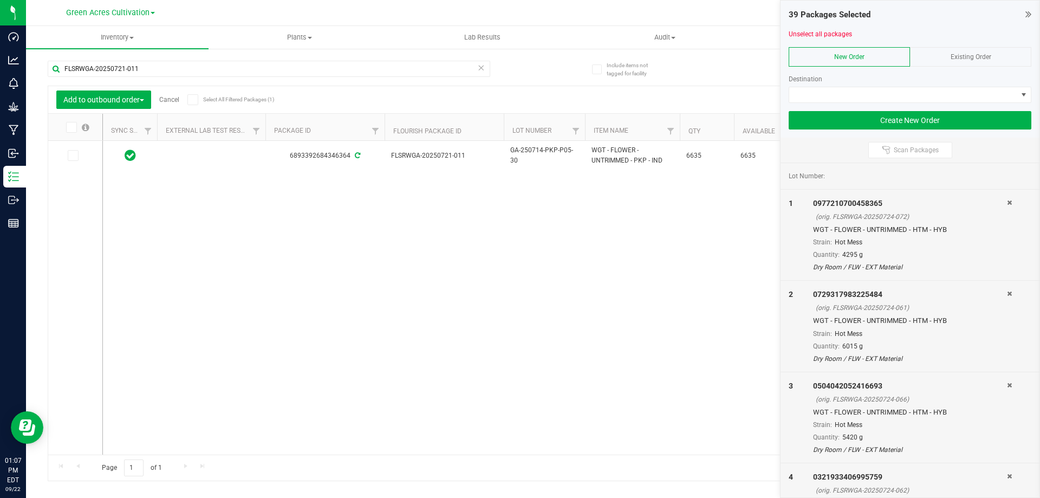
click at [70, 156] on icon at bounding box center [72, 156] width 7 height 0
click at [0, 0] on input "checkbox" at bounding box center [0, 0] width 0 height 0
drag, startPoint x: 158, startPoint y: 69, endPoint x: 44, endPoint y: 68, distance: 113.8
click at [44, 68] on div "Include items not tagged for facility FLSRWGA-20250721-011 Add to outbound orde…" at bounding box center [533, 213] width 1014 height 331
paste input "3"
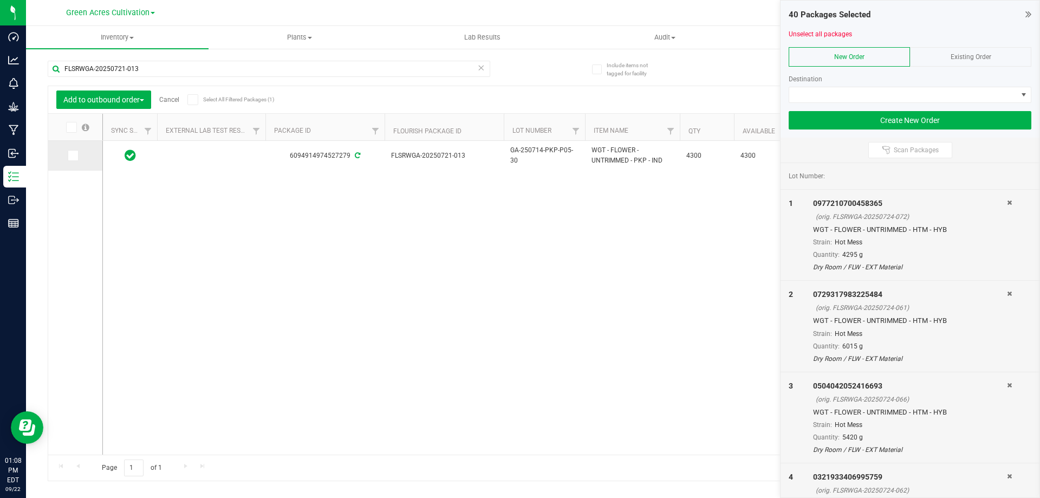
click at [72, 156] on icon at bounding box center [72, 156] width 7 height 0
click at [0, 0] on input "checkbox" at bounding box center [0, 0] width 0 height 0
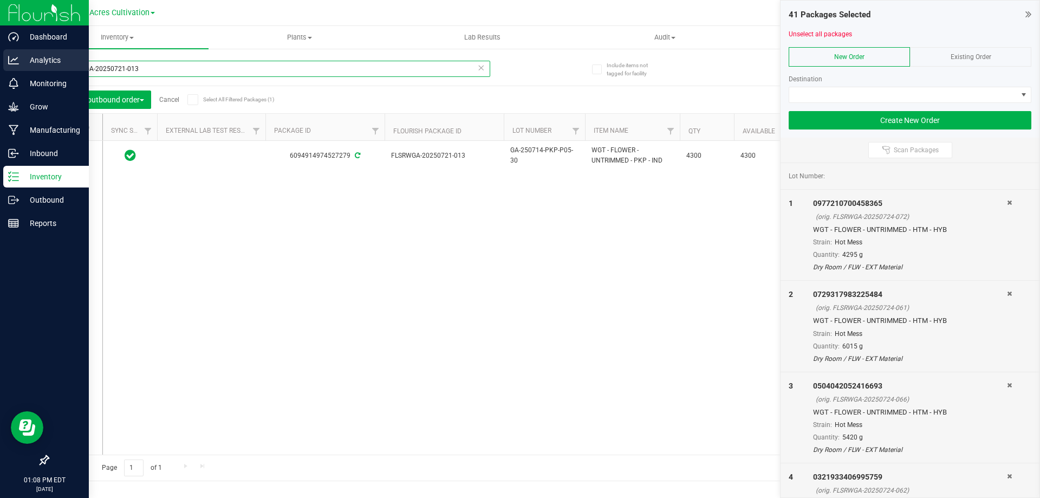
drag, startPoint x: 151, startPoint y: 70, endPoint x: 18, endPoint y: 53, distance: 133.9
click at [18, 53] on div "Dashboard Analytics Monitoring Grow Manufacturing Inbound Inventory Outbound Re…" at bounding box center [520, 249] width 1040 height 498
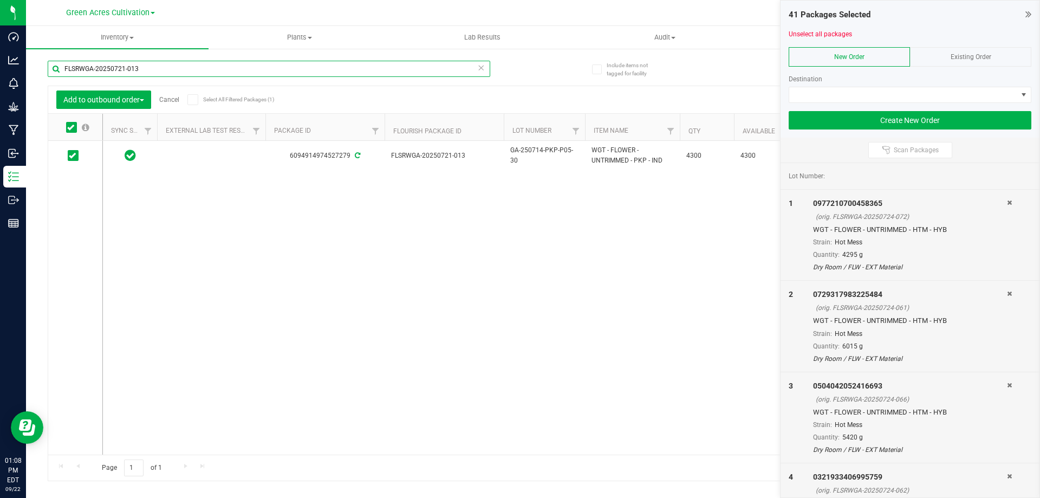
paste input "09"
click at [75, 160] on span at bounding box center [73, 155] width 11 height 11
click at [0, 0] on input "checkbox" at bounding box center [0, 0] width 0 height 0
drag, startPoint x: 149, startPoint y: 69, endPoint x: 49, endPoint y: 70, distance: 99.7
click at [49, 70] on input "FLSRWGA-20250721-009" at bounding box center [269, 69] width 443 height 16
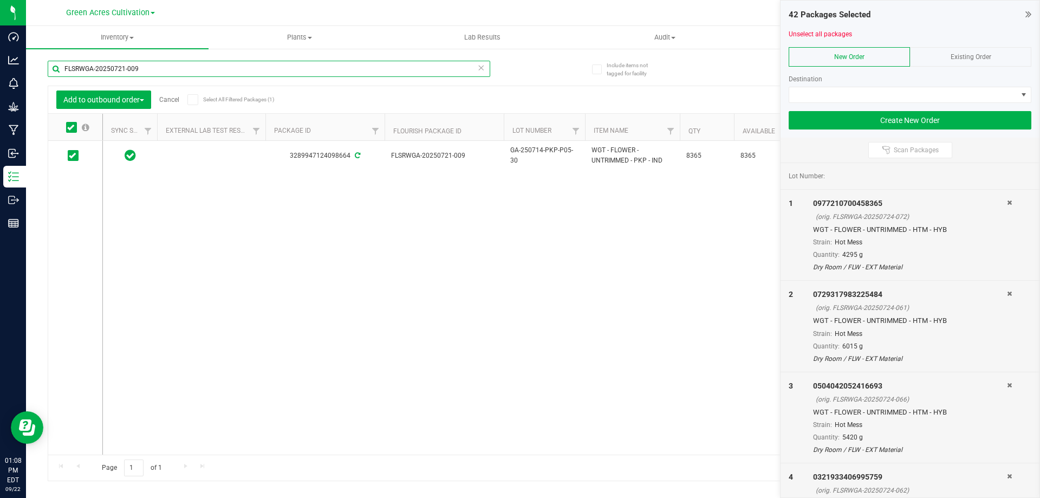
paste input "10"
click at [74, 156] on icon at bounding box center [72, 156] width 7 height 0
click at [0, 0] on input "checkbox" at bounding box center [0, 0] width 0 height 0
drag, startPoint x: 147, startPoint y: 71, endPoint x: 45, endPoint y: 74, distance: 102.4
click at [45, 73] on div "Include items not tagged for facility FLSRWGA-20250721-010 Add to outbound orde…" at bounding box center [533, 213] width 1014 height 331
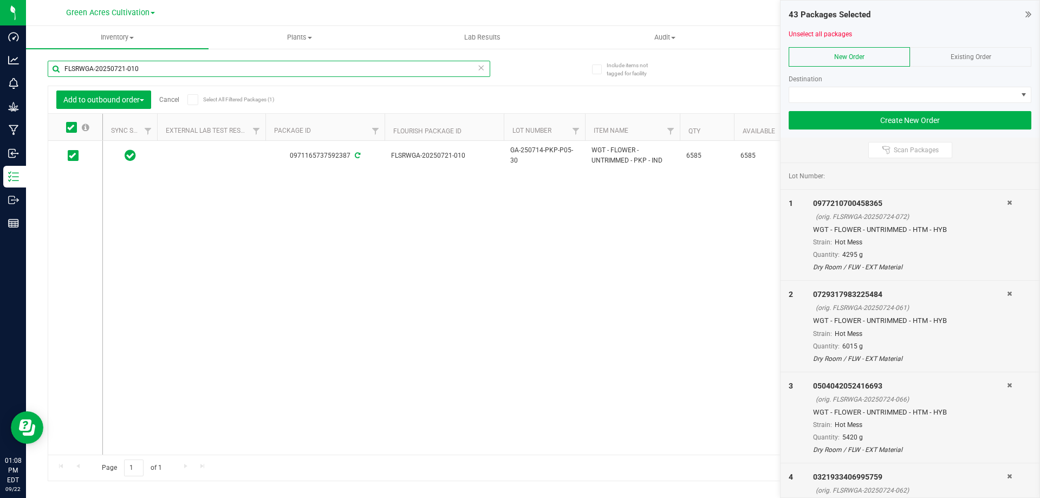
paste input "2"
click at [68, 155] on span at bounding box center [73, 155] width 11 height 11
click at [0, 0] on input "checkbox" at bounding box center [0, 0] width 0 height 0
drag, startPoint x: 147, startPoint y: 68, endPoint x: 67, endPoint y: 70, distance: 80.2
click at [43, 69] on div "Include items not tagged for facility FLSRWGA-20250721-012 Add to outbound orde…" at bounding box center [533, 213] width 1014 height 331
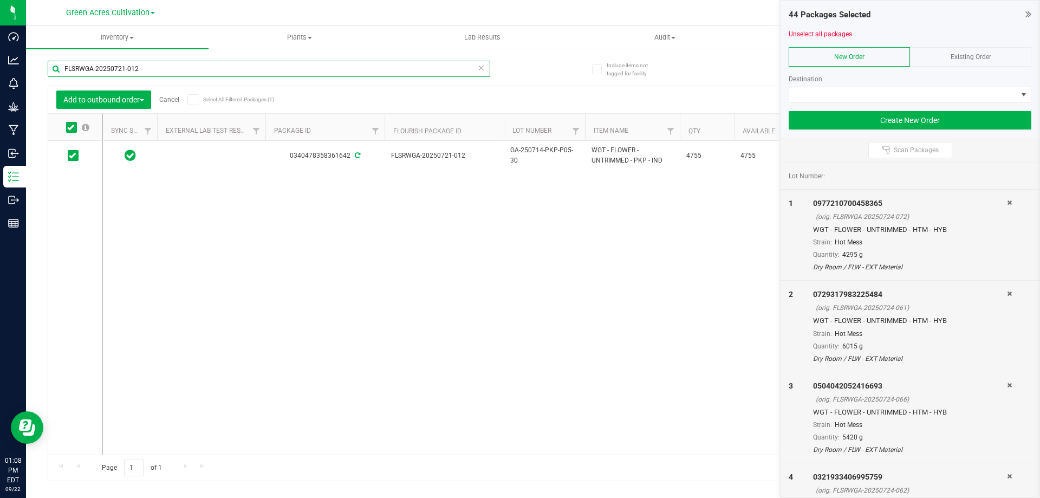
paste input "922-015"
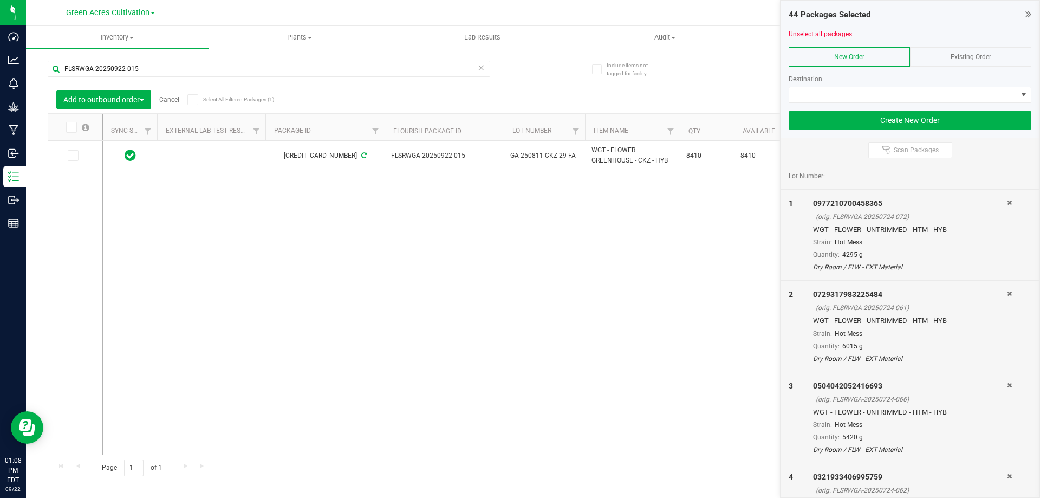
click at [72, 156] on icon at bounding box center [72, 156] width 7 height 0
click at [0, 0] on input "checkbox" at bounding box center [0, 0] width 0 height 0
drag, startPoint x: 150, startPoint y: 64, endPoint x: 31, endPoint y: 69, distance: 118.2
click at [31, 69] on div "Include items not tagged for facility FLSRWGA-20250922-015 Add to outbound orde…" at bounding box center [533, 213] width 1014 height 331
paste input "211-040"
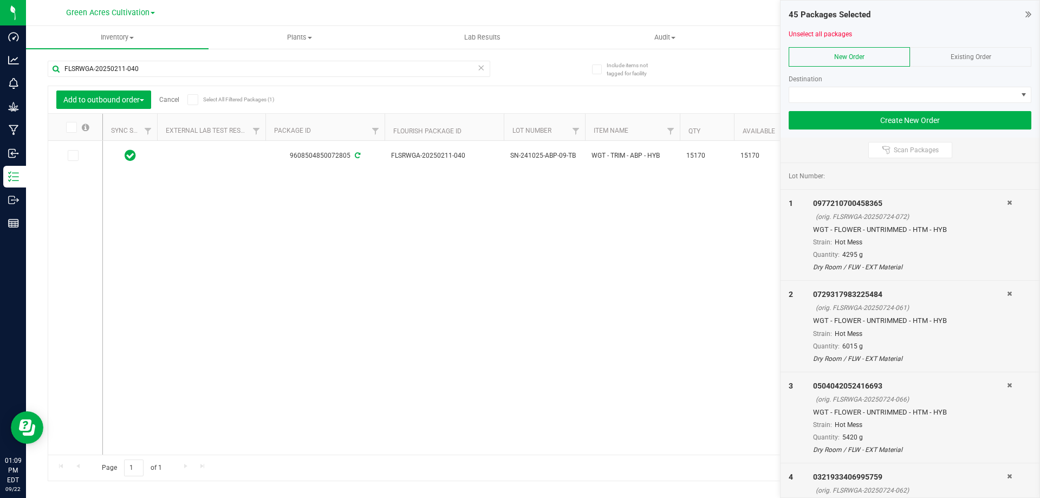
click at [70, 156] on icon at bounding box center [72, 156] width 7 height 0
click at [0, 0] on input "checkbox" at bounding box center [0, 0] width 0 height 0
drag, startPoint x: 148, startPoint y: 69, endPoint x: 36, endPoint y: 58, distance: 112.7
click at [36, 58] on div "Include items not tagged for facility FLSRWGA-20250211-040 Add to outbound orde…" at bounding box center [533, 213] width 1014 height 331
paste input "728-014"
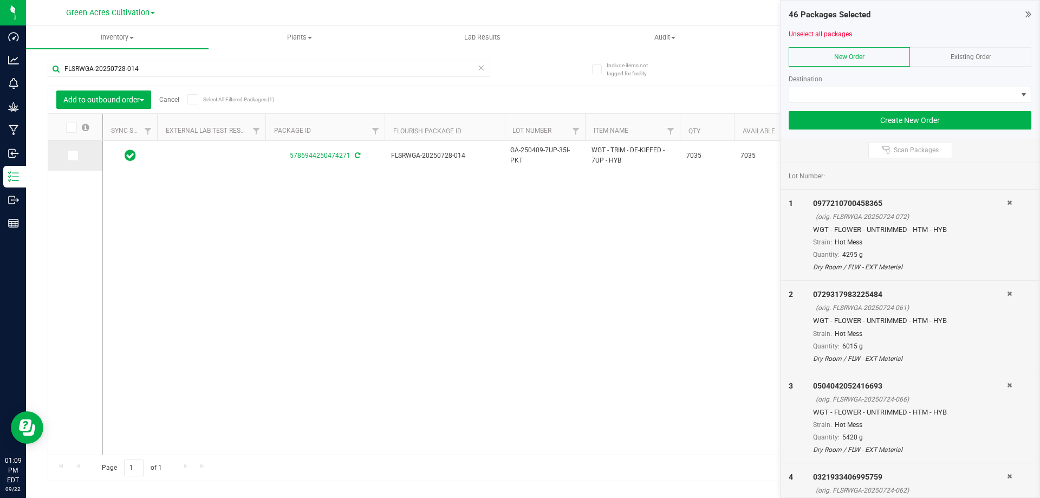
click at [72, 156] on icon at bounding box center [72, 156] width 7 height 0
click at [0, 0] on input "checkbox" at bounding box center [0, 0] width 0 height 0
drag, startPoint x: 148, startPoint y: 65, endPoint x: 42, endPoint y: 62, distance: 105.7
click at [42, 62] on div "Include items not tagged for facility FLSRWGA-20250728-014 Add to outbound orde…" at bounding box center [533, 213] width 1014 height 331
paste input "3"
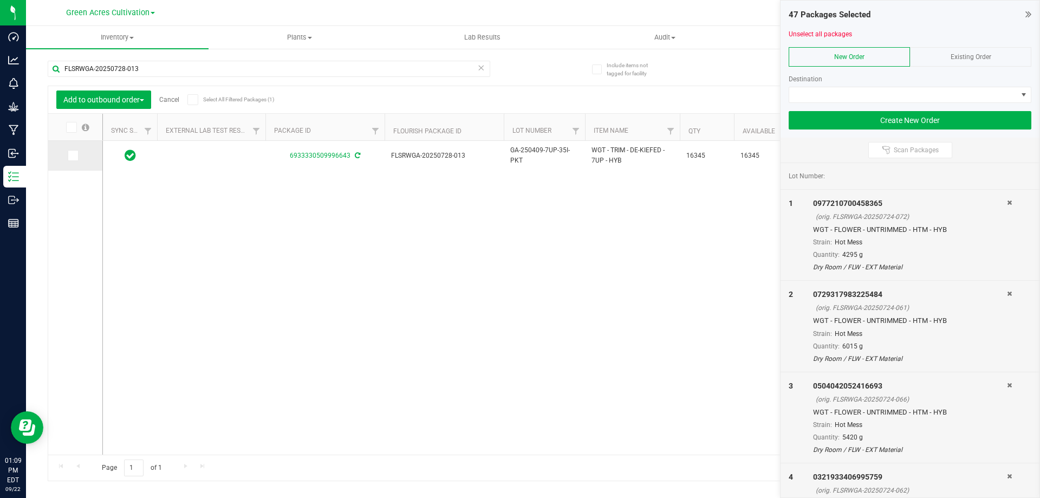
click at [70, 156] on icon at bounding box center [72, 156] width 7 height 0
click at [0, 0] on input "checkbox" at bounding box center [0, 0] width 0 height 0
drag, startPoint x: 141, startPoint y: 66, endPoint x: 60, endPoint y: 67, distance: 80.8
click at [60, 67] on input "FLSRWGA-20250728-013" at bounding box center [269, 69] width 443 height 16
paste input "1"
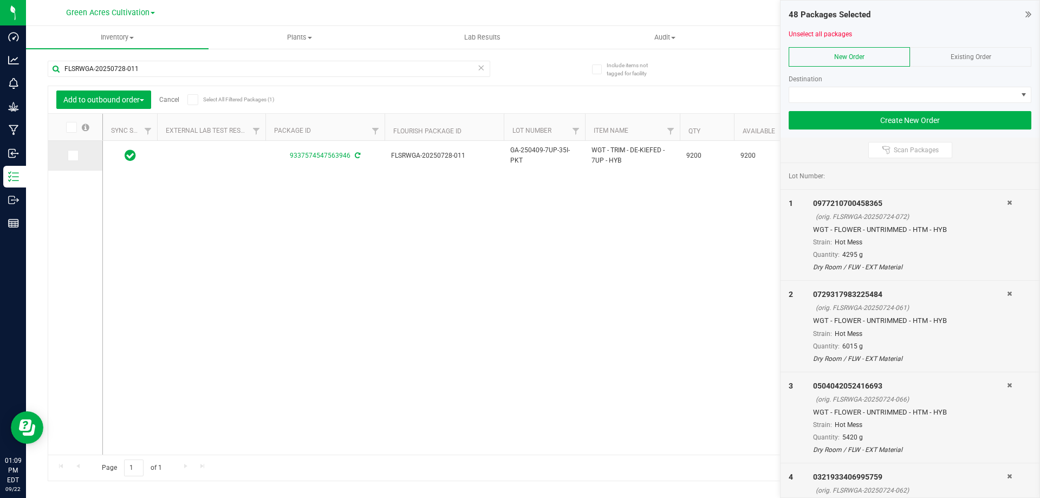
click at [73, 156] on icon at bounding box center [72, 156] width 7 height 0
click at [0, 0] on input "checkbox" at bounding box center [0, 0] width 0 height 0
drag, startPoint x: 148, startPoint y: 69, endPoint x: 44, endPoint y: 78, distance: 104.4
click at [44, 78] on div "Include items not tagged for facility FLSRWGA-20250728-011 Add to outbound orde…" at bounding box center [533, 213] width 1014 height 331
paste input "4-125"
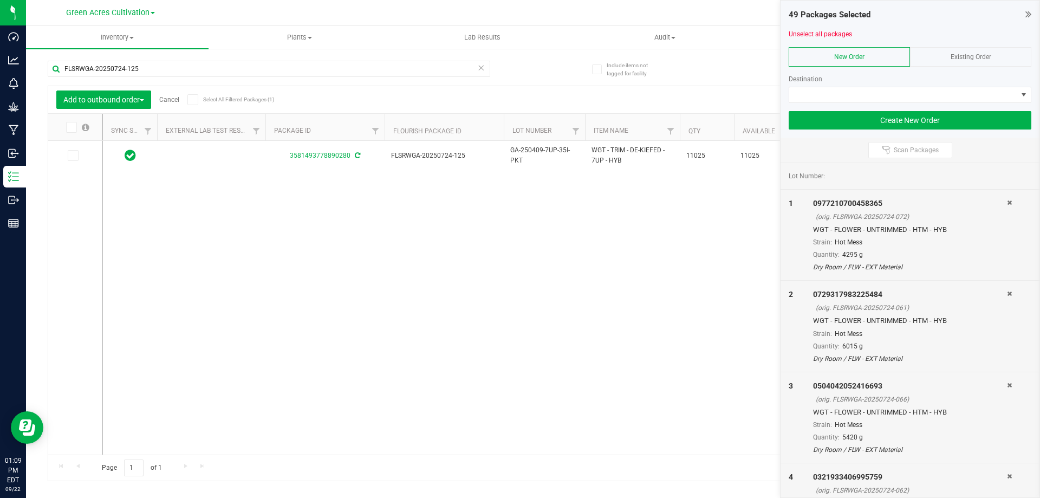
click at [69, 156] on icon at bounding box center [72, 156] width 7 height 0
click at [0, 0] on input "checkbox" at bounding box center [0, 0] width 0 height 0
drag, startPoint x: 143, startPoint y: 70, endPoint x: 53, endPoint y: 76, distance: 90.1
click at [53, 76] on input "FLSRWGA-20250724-125" at bounding box center [269, 69] width 443 height 16
paste input "624-016"
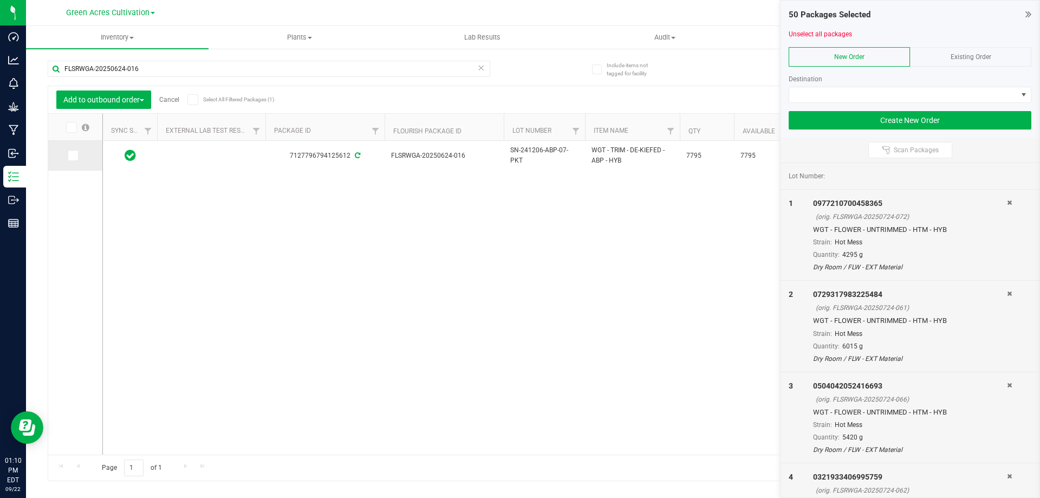
click at [69, 156] on icon at bounding box center [72, 156] width 7 height 0
click at [0, 0] on input "checkbox" at bounding box center [0, 0] width 0 height 0
drag, startPoint x: 151, startPoint y: 73, endPoint x: 61, endPoint y: 70, distance: 90.0
click at [61, 70] on input "FLSRWGA-20250624-016" at bounding box center [269, 69] width 443 height 16
paste input "19-064"
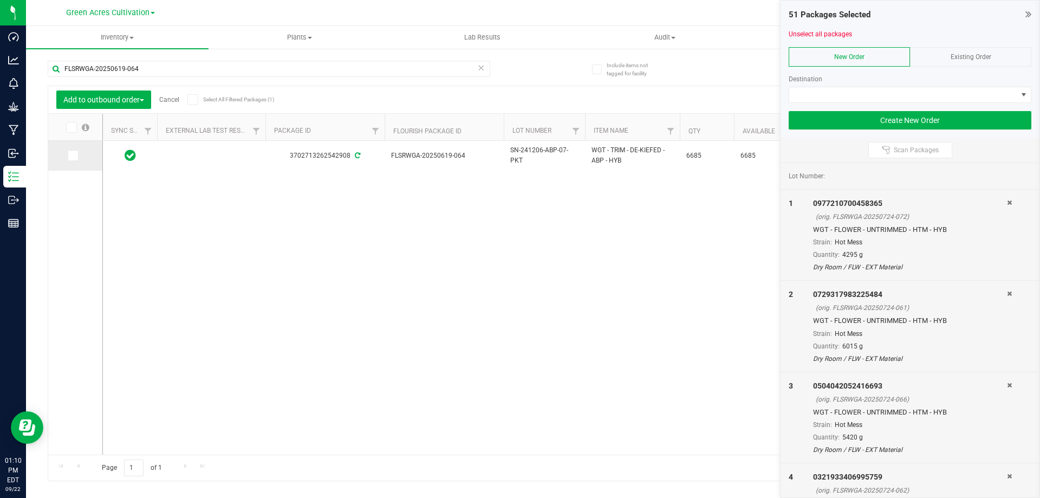
click at [73, 156] on icon at bounding box center [72, 156] width 7 height 0
click at [0, 0] on input "checkbox" at bounding box center [0, 0] width 0 height 0
drag, startPoint x: 164, startPoint y: 72, endPoint x: 49, endPoint y: 61, distance: 115.9
click at [49, 61] on input "FLSRWGA-20250619-064" at bounding box center [269, 69] width 443 height 16
paste input "908-026"
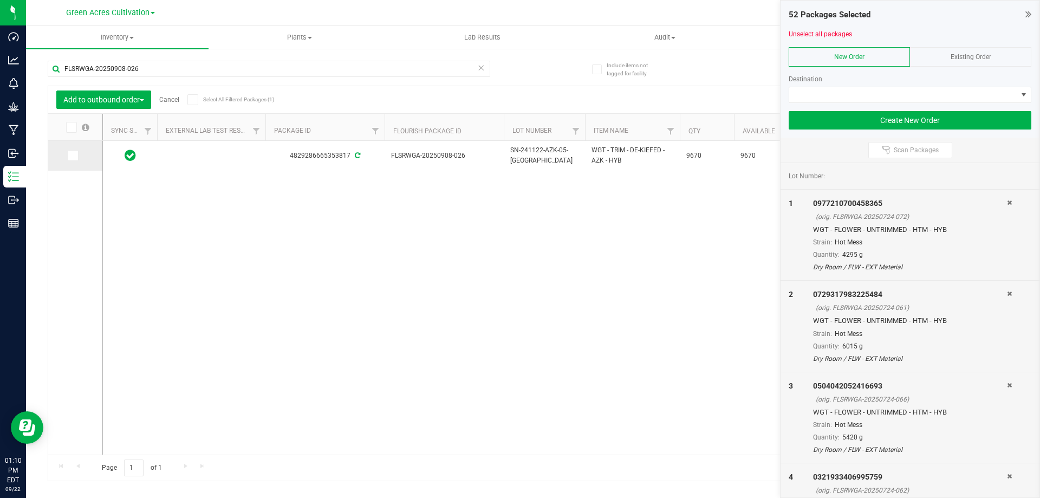
click at [74, 156] on icon at bounding box center [72, 156] width 7 height 0
click at [0, 0] on input "checkbox" at bounding box center [0, 0] width 0 height 0
drag, startPoint x: 168, startPoint y: 71, endPoint x: 54, endPoint y: 57, distance: 115.1
click at [54, 57] on div "FLSRWGA-20250908-026" at bounding box center [291, 68] width 486 height 35
paste input "703-025"
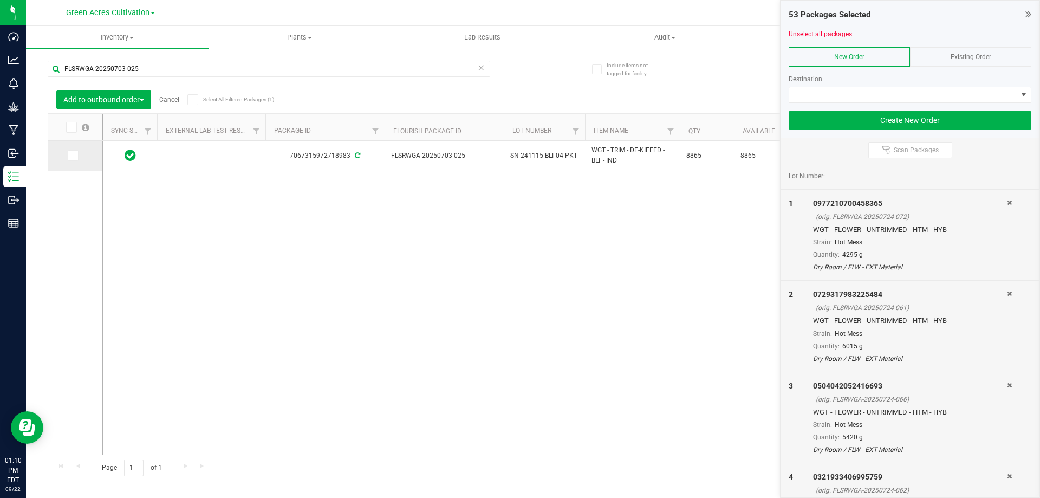
click at [72, 156] on icon at bounding box center [72, 156] width 7 height 0
click at [0, 0] on input "checkbox" at bounding box center [0, 0] width 0 height 0
drag, startPoint x: 157, startPoint y: 71, endPoint x: 55, endPoint y: 80, distance: 101.7
click at [55, 80] on div "FLSRWGA-20250703-025" at bounding box center [269, 73] width 443 height 25
paste input "904-064"
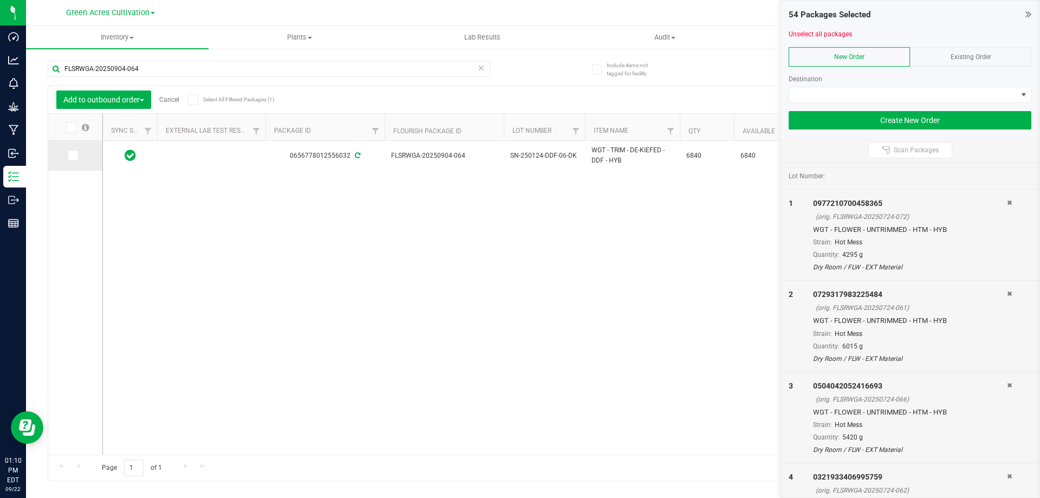
click at [75, 156] on icon at bounding box center [72, 156] width 7 height 0
click at [0, 0] on input "checkbox" at bounding box center [0, 0] width 0 height 0
drag, startPoint x: 128, startPoint y: 72, endPoint x: 53, endPoint y: 73, distance: 75.3
click at [53, 73] on input "FLSRWGA-20250904-064" at bounding box center [269, 69] width 443 height 16
paste input "19-050"
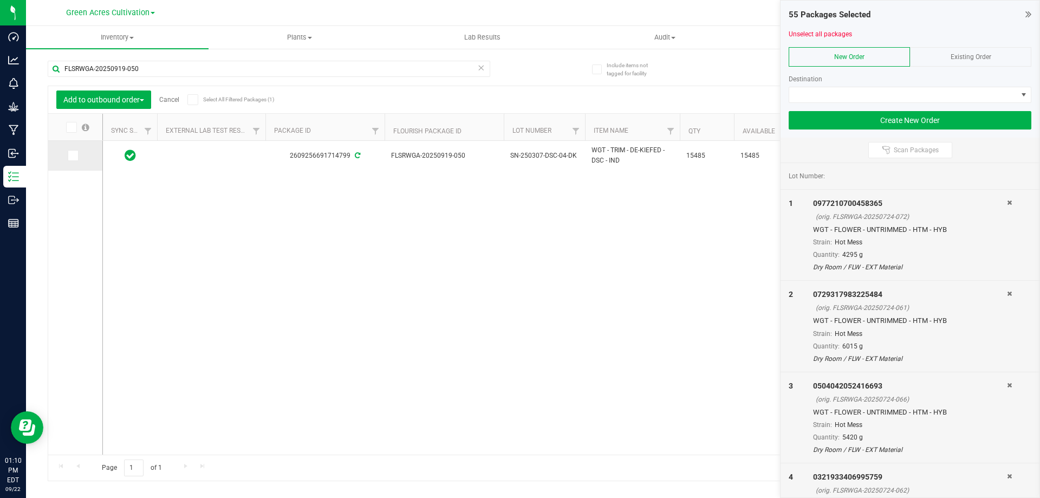
click at [72, 156] on icon at bounding box center [72, 156] width 7 height 0
click at [0, 0] on input "checkbox" at bounding box center [0, 0] width 0 height 0
drag, startPoint x: 167, startPoint y: 68, endPoint x: 58, endPoint y: 69, distance: 109.5
click at [58, 69] on input "FLSRWGA-20250919-050" at bounding box center [269, 69] width 443 height 16
paste input "29"
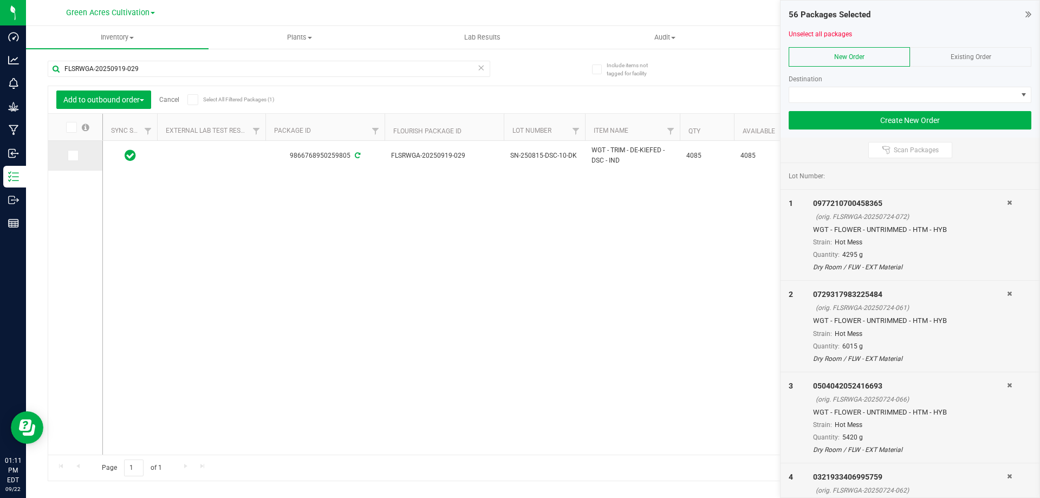
click at [70, 156] on icon at bounding box center [72, 156] width 7 height 0
click at [0, 0] on input "checkbox" at bounding box center [0, 0] width 0 height 0
drag, startPoint x: 121, startPoint y: 68, endPoint x: 51, endPoint y: 70, distance: 69.4
click at [51, 70] on input "FLSRWGA-20250919-029" at bounding box center [269, 69] width 443 height 16
paste input "7-013"
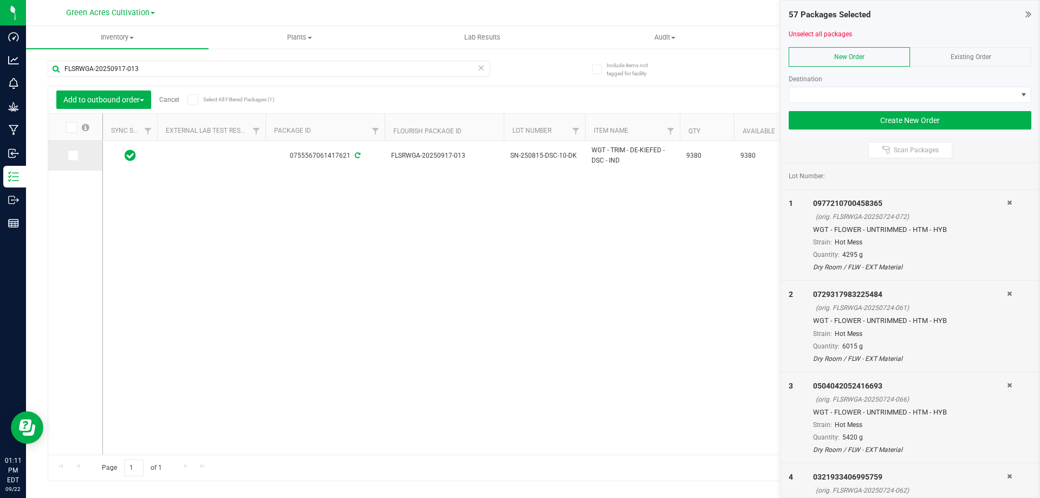
click at [74, 156] on icon at bounding box center [72, 156] width 7 height 0
click at [0, 0] on input "checkbox" at bounding box center [0, 0] width 0 height 0
drag, startPoint x: 172, startPoint y: 70, endPoint x: 53, endPoint y: 76, distance: 118.8
click at [53, 76] on input "FLSRWGA-20250917-013" at bounding box center [269, 69] width 443 height 16
paste input "715-030"
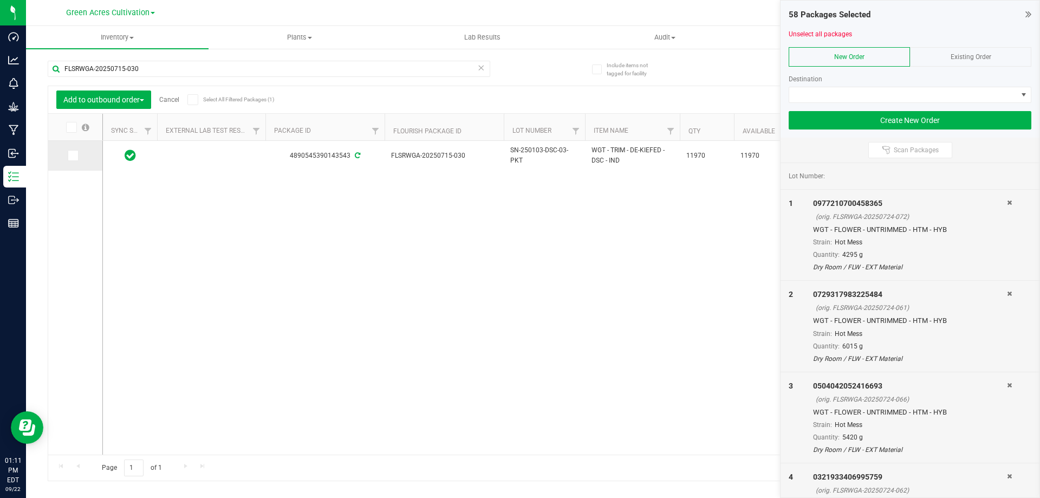
click at [68, 158] on span at bounding box center [73, 155] width 11 height 11
click at [0, 0] on input "checkbox" at bounding box center [0, 0] width 0 height 0
drag, startPoint x: 152, startPoint y: 70, endPoint x: 62, endPoint y: 74, distance: 90.0
click at [62, 74] on input "FLSRWGA-20250715-030" at bounding box center [269, 69] width 443 height 16
paste input "623-062"
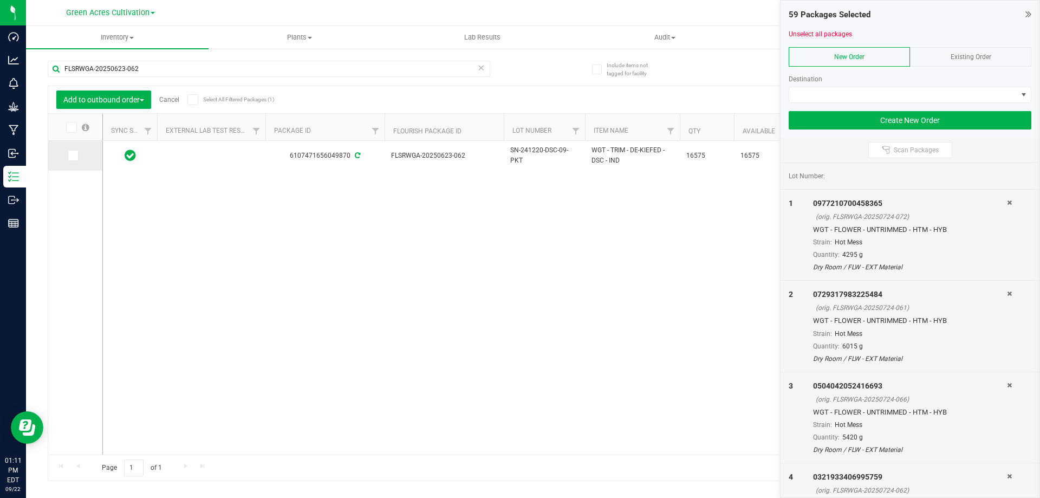
click at [75, 156] on icon at bounding box center [72, 156] width 7 height 0
click at [0, 0] on input "checkbox" at bounding box center [0, 0] width 0 height 0
drag, startPoint x: 141, startPoint y: 69, endPoint x: 60, endPoint y: 77, distance: 81.1
click at [60, 77] on div "FLSRWGA-20250623-062" at bounding box center [269, 73] width 443 height 25
paste input "728-038"
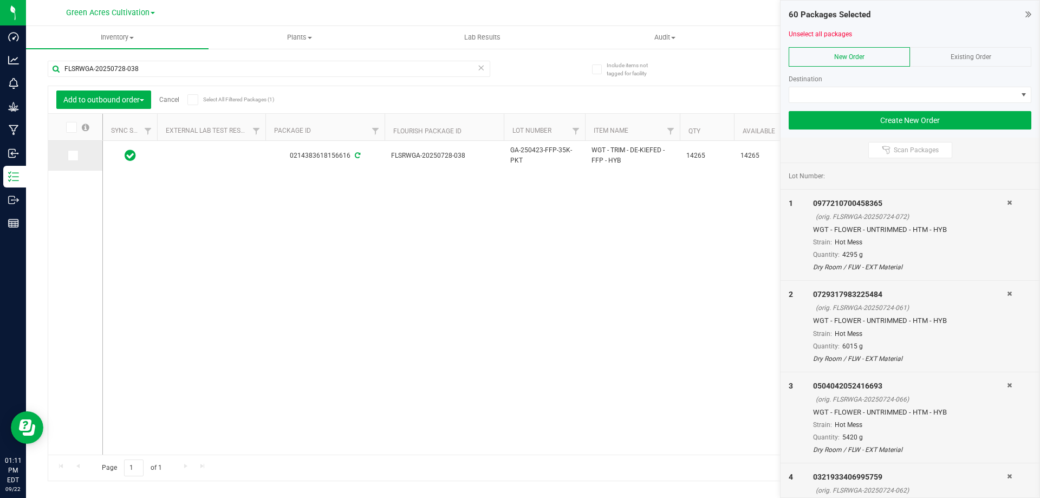
click at [73, 156] on icon at bounding box center [72, 156] width 7 height 0
click at [0, 0] on input "checkbox" at bounding box center [0, 0] width 0 height 0
drag, startPoint x: 142, startPoint y: 66, endPoint x: 40, endPoint y: 79, distance: 102.7
click at [40, 78] on div "Include items not tagged for facility FLSRWGA-20250728-038 Add to outbound orde…" at bounding box center [533, 213] width 1014 height 331
paste input "4"
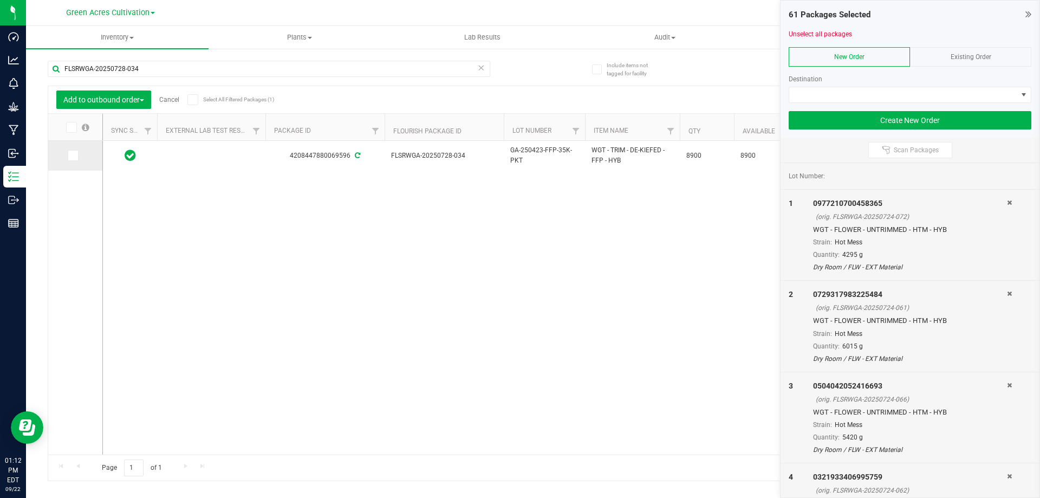
click at [72, 156] on icon at bounding box center [72, 156] width 7 height 0
click at [0, 0] on input "checkbox" at bounding box center [0, 0] width 0 height 0
drag, startPoint x: 152, startPoint y: 69, endPoint x: 43, endPoint y: 69, distance: 108.9
click at [35, 66] on div "Include items not tagged for facility FLSRWGA-20250728-034 Add to outbound orde…" at bounding box center [533, 213] width 1014 height 331
paste input "16-029"
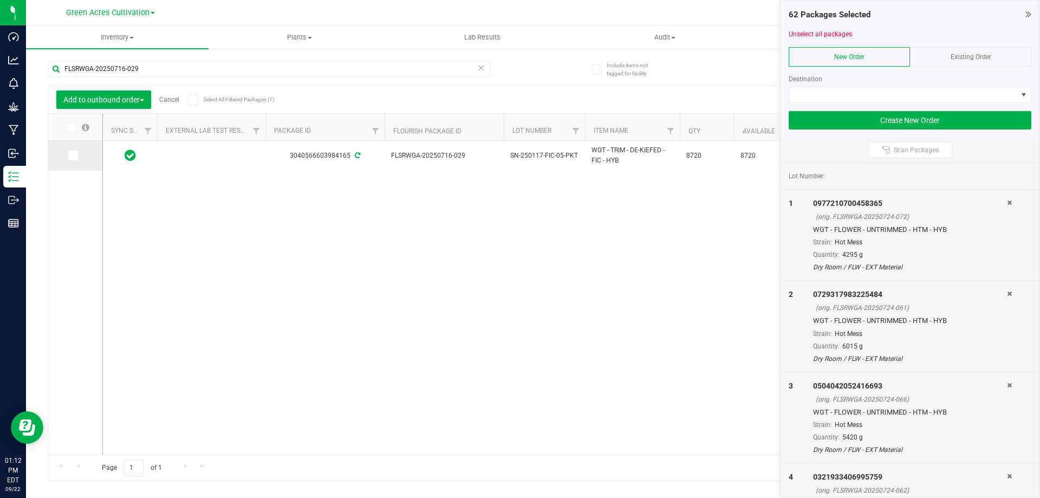
click at [72, 156] on icon at bounding box center [72, 156] width 7 height 0
click at [0, 0] on input "checkbox" at bounding box center [0, 0] width 0 height 0
drag, startPoint x: 156, startPoint y: 65, endPoint x: 41, endPoint y: 68, distance: 114.9
click at [41, 68] on div "Include items not tagged for facility FLSRWGA-20250716-029 Add to outbound orde…" at bounding box center [533, 213] width 1014 height 331
paste input "8"
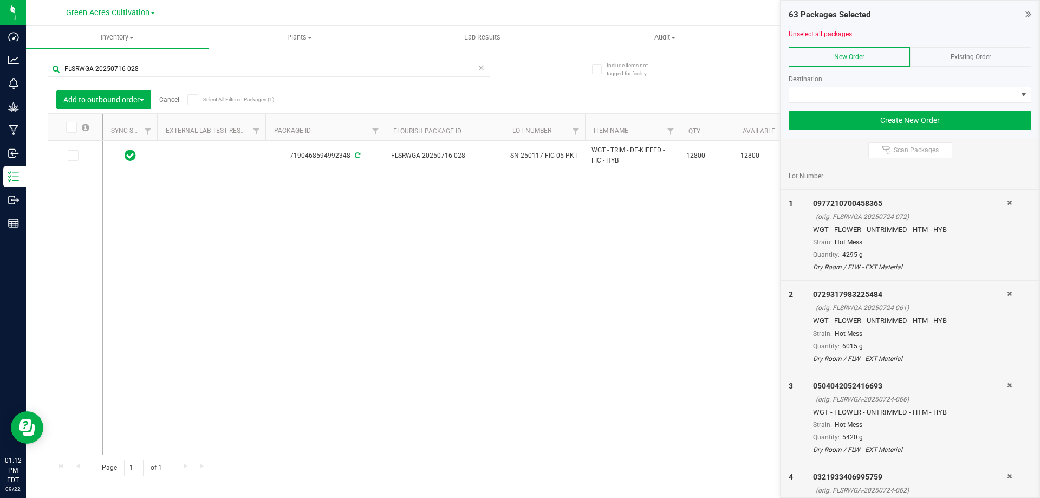
click at [74, 160] on span at bounding box center [73, 155] width 11 height 11
click at [0, 0] on input "checkbox" at bounding box center [0, 0] width 0 height 0
drag, startPoint x: 144, startPoint y: 67, endPoint x: 42, endPoint y: 69, distance: 101.9
click at [42, 69] on div "Include items not tagged for facility FLSRWGA-20250716-028 Add to outbound orde…" at bounding box center [533, 213] width 1014 height 331
paste input "08-119"
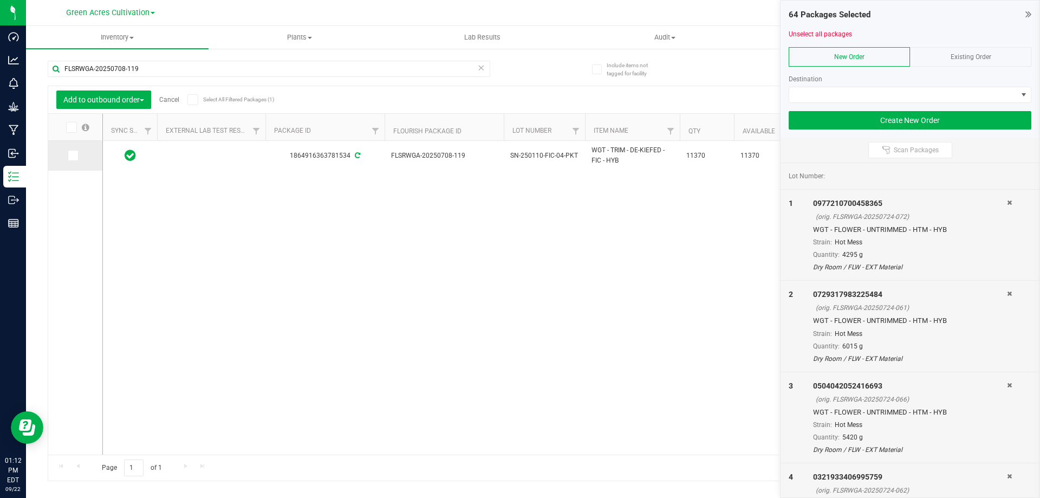
click at [70, 156] on icon at bounding box center [72, 156] width 7 height 0
click at [0, 0] on input "checkbox" at bounding box center [0, 0] width 0 height 0
drag, startPoint x: 171, startPoint y: 72, endPoint x: 46, endPoint y: 62, distance: 125.5
click at [46, 62] on div "Include items not tagged for facility FLSRWGA-20250708-119 Add to outbound orde…" at bounding box center [533, 213] width 1014 height 331
paste input "624-091"
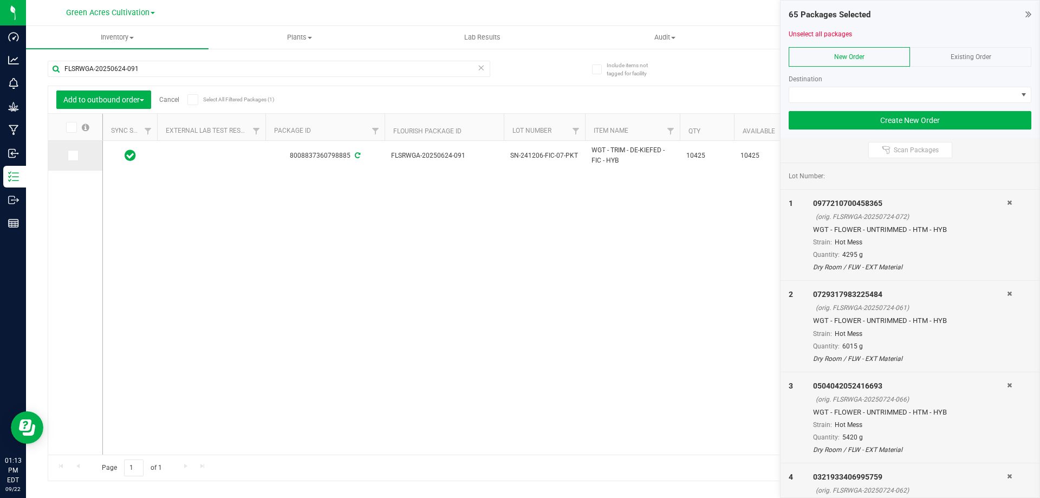
click at [76, 156] on span at bounding box center [73, 155] width 11 height 11
click at [0, 0] on input "checkbox" at bounding box center [0, 0] width 0 height 0
drag, startPoint x: 152, startPoint y: 67, endPoint x: 50, endPoint y: 69, distance: 101.9
click at [50, 69] on input "FLSRWGA-20250624-091" at bounding box center [269, 69] width 443 height 16
paste input "903-072"
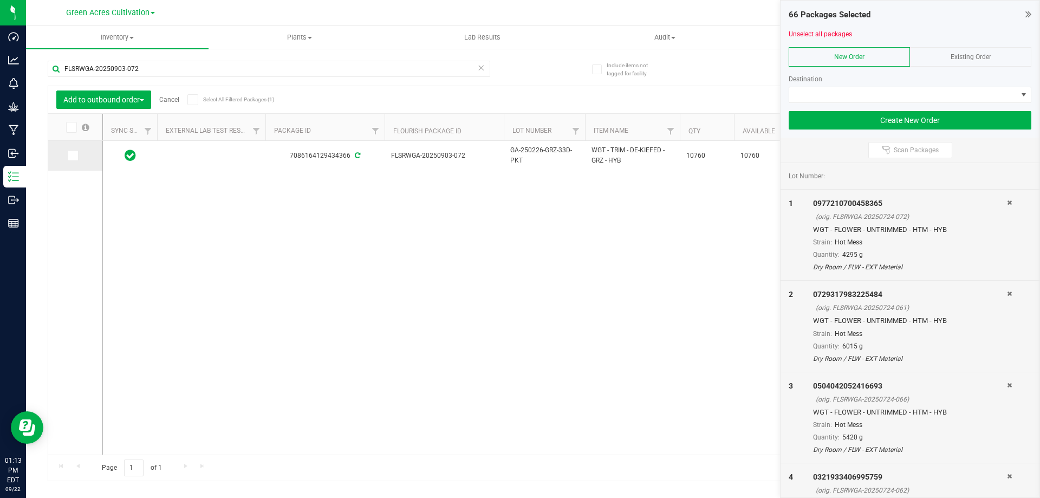
click at [72, 160] on span at bounding box center [73, 155] width 11 height 11
click at [0, 0] on input "checkbox" at bounding box center [0, 0] width 0 height 0
drag, startPoint x: 164, startPoint y: 66, endPoint x: 48, endPoint y: 64, distance: 115.4
click at [48, 64] on input "FLSRWGA-20250903-072" at bounding box center [269, 69] width 443 height 16
paste input "807-029"
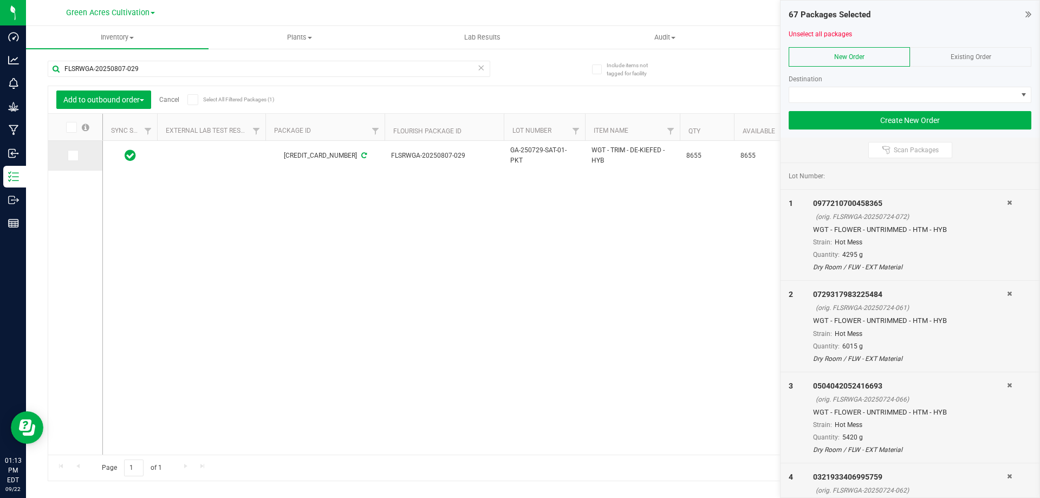
click at [76, 155] on span at bounding box center [73, 155] width 11 height 11
click at [0, 0] on input "checkbox" at bounding box center [0, 0] width 0 height 0
drag, startPoint x: 147, startPoint y: 66, endPoint x: 61, endPoint y: 68, distance: 86.2
click at [61, 68] on input "FLSRWGA-20250807-029" at bounding box center [269, 69] width 443 height 16
paste input "6"
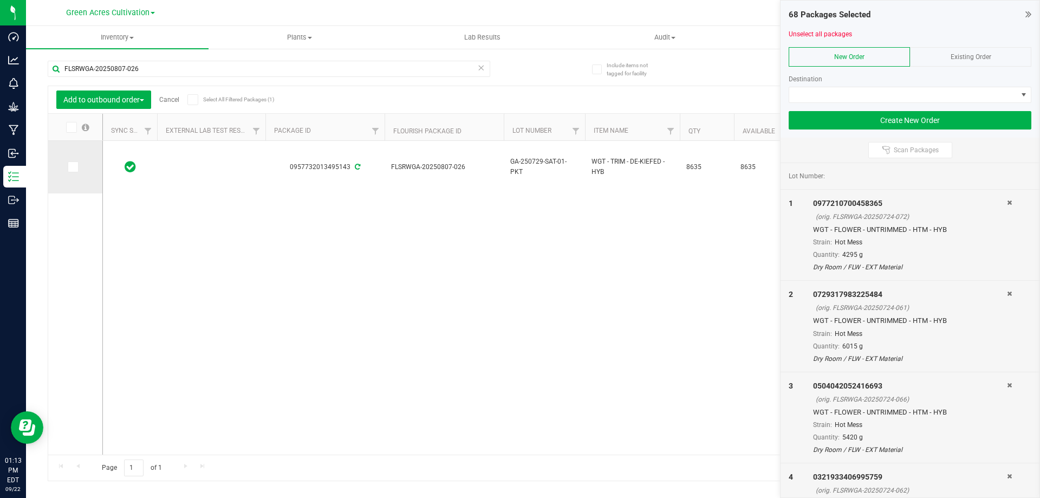
click at [70, 167] on icon at bounding box center [72, 167] width 7 height 0
click at [0, 0] on input "checkbox" at bounding box center [0, 0] width 0 height 0
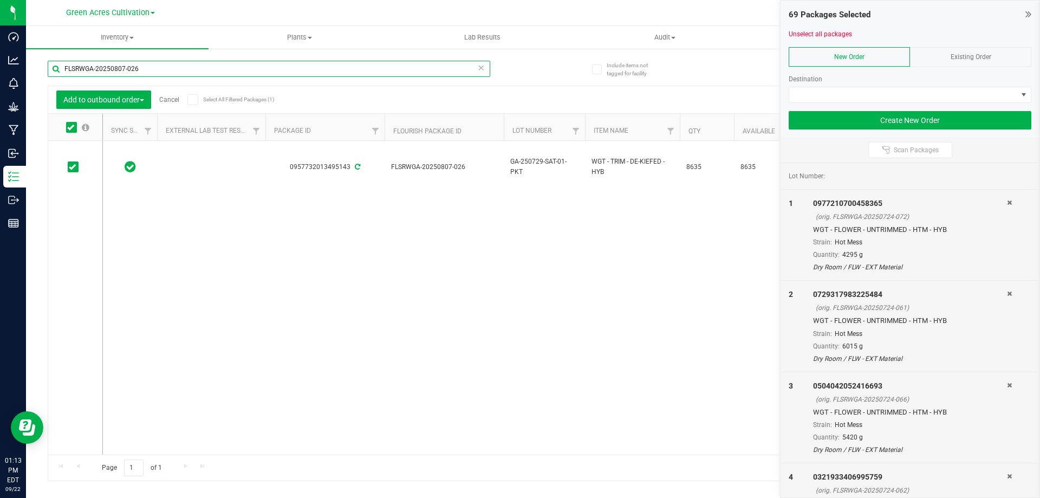
drag, startPoint x: 149, startPoint y: 69, endPoint x: 53, endPoint y: 69, distance: 95.9
click at [53, 69] on input "FLSRWGA-20250807-026" at bounding box center [269, 69] width 443 height 16
paste input "714-002"
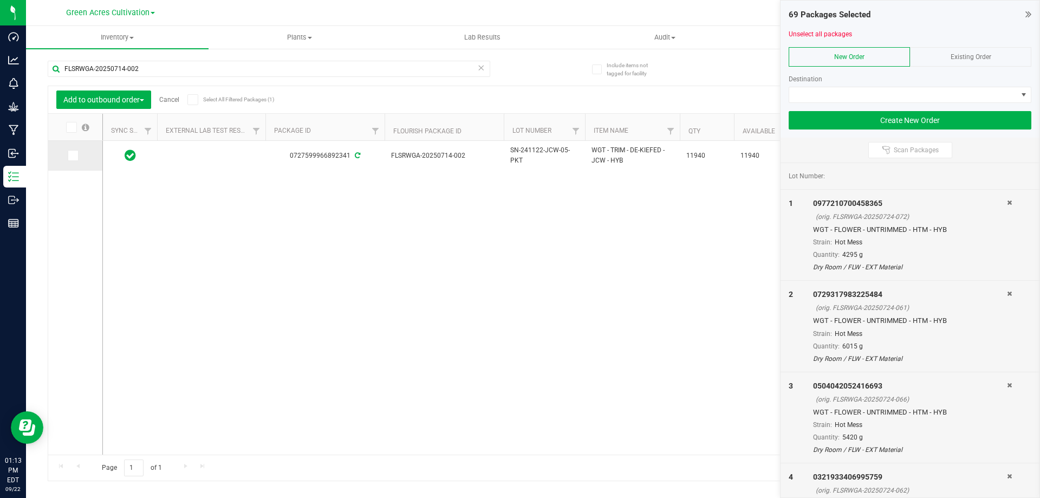
click at [72, 156] on icon at bounding box center [72, 156] width 7 height 0
click at [0, 0] on input "checkbox" at bounding box center [0, 0] width 0 height 0
drag, startPoint x: 147, startPoint y: 67, endPoint x: 27, endPoint y: 69, distance: 120.3
click at [27, 69] on div "Include items not tagged for facility FLSRWGA-20250714-002 Add to outbound orde…" at bounding box center [533, 213] width 1014 height 331
paste input "811-030"
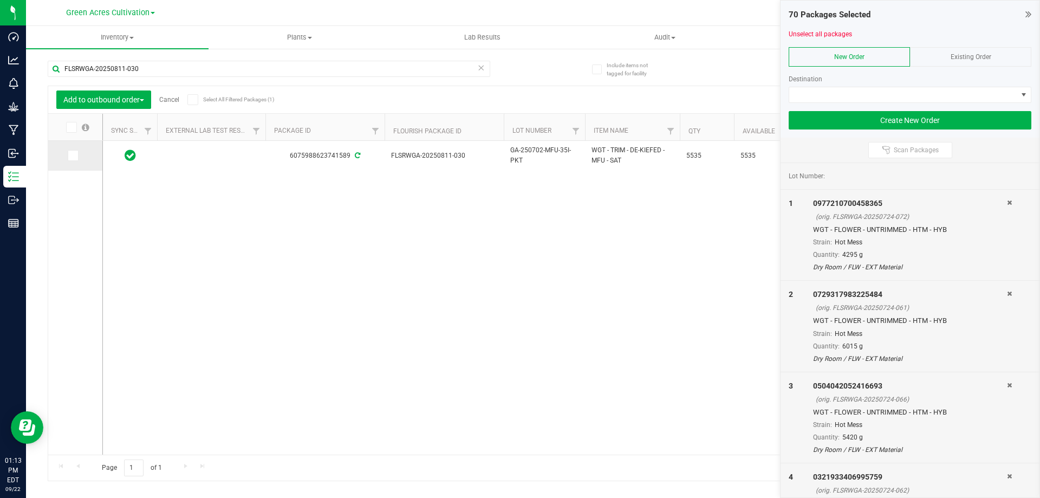
click at [74, 156] on icon at bounding box center [72, 156] width 7 height 0
click at [0, 0] on input "checkbox" at bounding box center [0, 0] width 0 height 0
drag, startPoint x: 151, startPoint y: 64, endPoint x: 51, endPoint y: 69, distance: 99.8
click at [51, 69] on input "FLSRWGA-20250811-030" at bounding box center [269, 69] width 443 height 16
paste input "617-012"
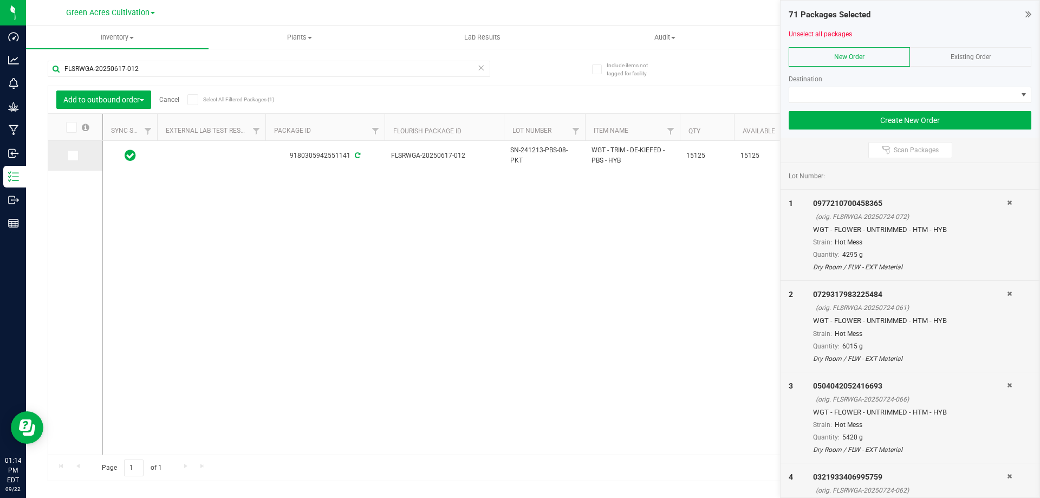
click at [73, 156] on icon at bounding box center [72, 156] width 7 height 0
click at [0, 0] on input "checkbox" at bounding box center [0, 0] width 0 height 0
drag, startPoint x: 167, startPoint y: 71, endPoint x: 57, endPoint y: 71, distance: 110.0
click at [57, 71] on input "FLSRWGA-20250617-012" at bounding box center [269, 69] width 443 height 16
paste input "724-120"
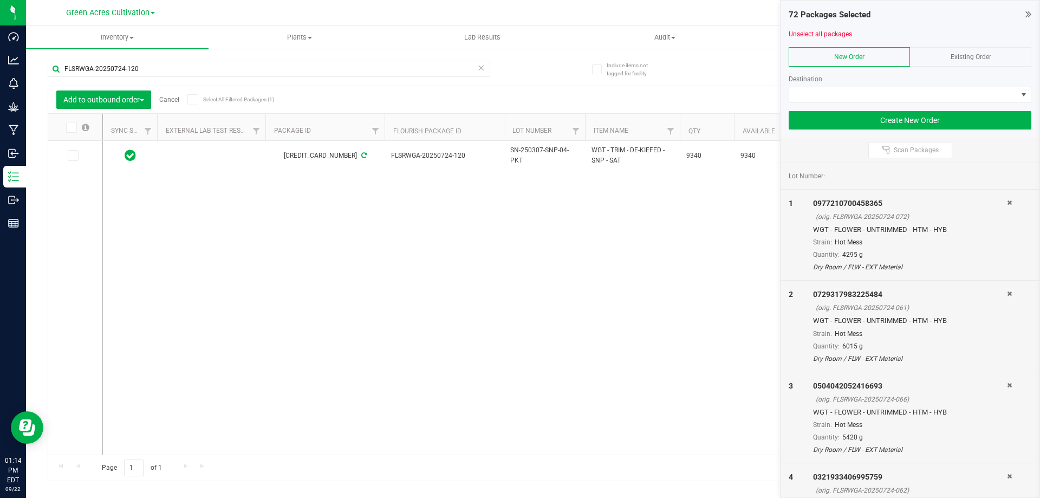
click at [71, 159] on span at bounding box center [73, 155] width 11 height 11
click at [0, 0] on input "checkbox" at bounding box center [0, 0] width 0 height 0
drag, startPoint x: 173, startPoint y: 66, endPoint x: 64, endPoint y: 67, distance: 108.4
click at [57, 72] on input "FLSRWGA-20250724-120" at bounding box center [269, 69] width 443 height 16
paste input "904-0"
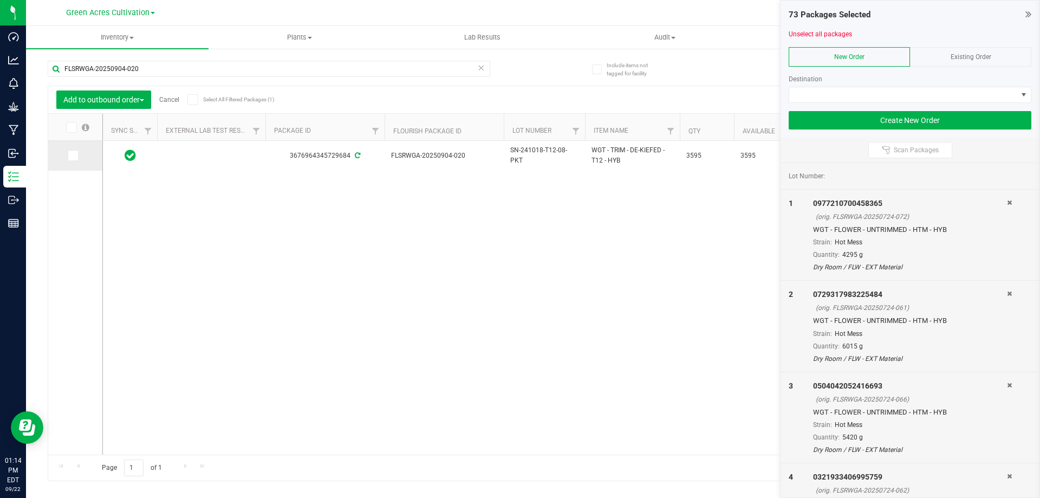
click at [75, 156] on icon at bounding box center [72, 156] width 7 height 0
click at [0, 0] on input "checkbox" at bounding box center [0, 0] width 0 height 0
drag, startPoint x: 163, startPoint y: 72, endPoint x: 48, endPoint y: 90, distance: 116.9
click at [48, 90] on div "FLSRWGA-20250904-020 Add to outbound order Cancel Select All Filtered Packages …" at bounding box center [533, 265] width 971 height 431
paste input "3-113"
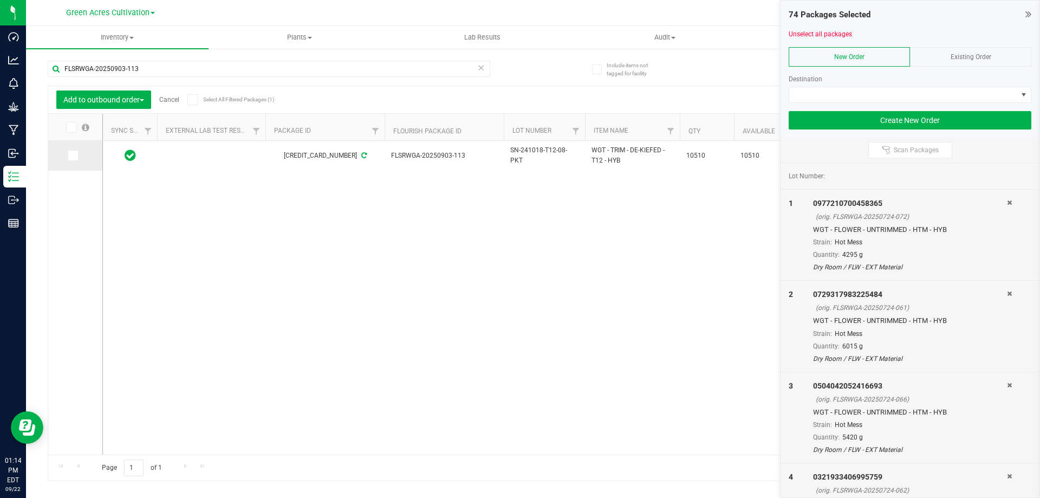
click at [69, 156] on icon at bounding box center [72, 156] width 7 height 0
click at [0, 0] on input "checkbox" at bounding box center [0, 0] width 0 height 0
drag, startPoint x: 180, startPoint y: 70, endPoint x: 60, endPoint y: 66, distance: 119.8
click at [60, 66] on input "FLSRWGA-20250903-113" at bounding box center [269, 69] width 443 height 16
paste input "715-014"
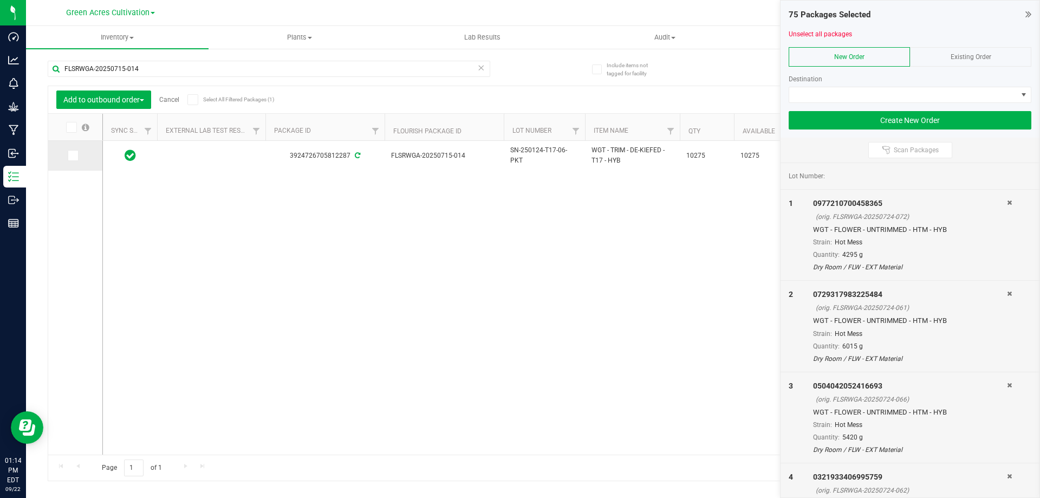
click at [71, 156] on icon at bounding box center [72, 156] width 7 height 0
click at [0, 0] on input "checkbox" at bounding box center [0, 0] width 0 height 0
drag, startPoint x: 130, startPoint y: 64, endPoint x: 59, endPoint y: 72, distance: 70.8
click at [59, 72] on input "FLSRWGA-20250715-014" at bounding box center [269, 69] width 443 height 16
paste input "4-038"
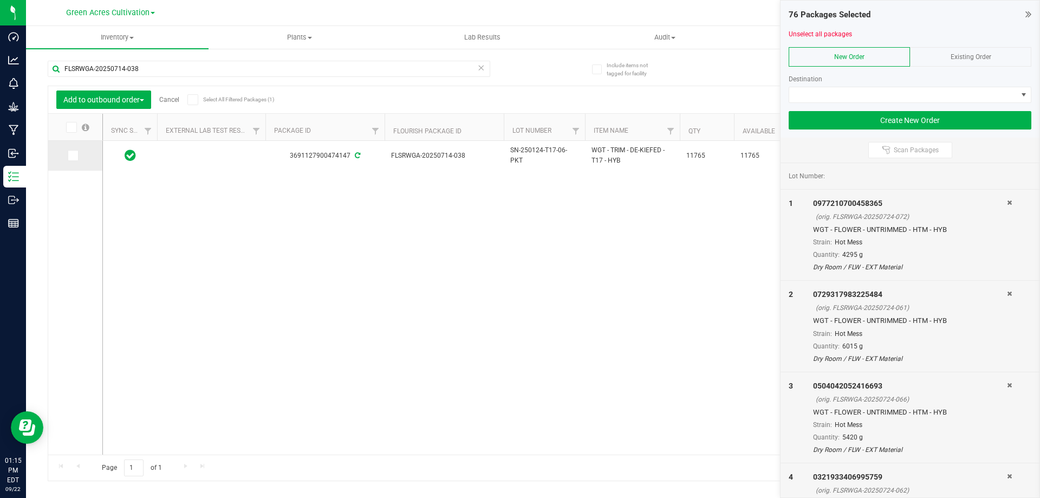
click at [73, 159] on span at bounding box center [73, 155] width 11 height 11
click at [0, 0] on input "checkbox" at bounding box center [0, 0] width 0 height 0
drag, startPoint x: 158, startPoint y: 62, endPoint x: 60, endPoint y: 73, distance: 98.2
click at [60, 73] on input "FLSRWGA-20250714-038" at bounding box center [269, 69] width 443 height 16
paste input "SH-20250122-020"
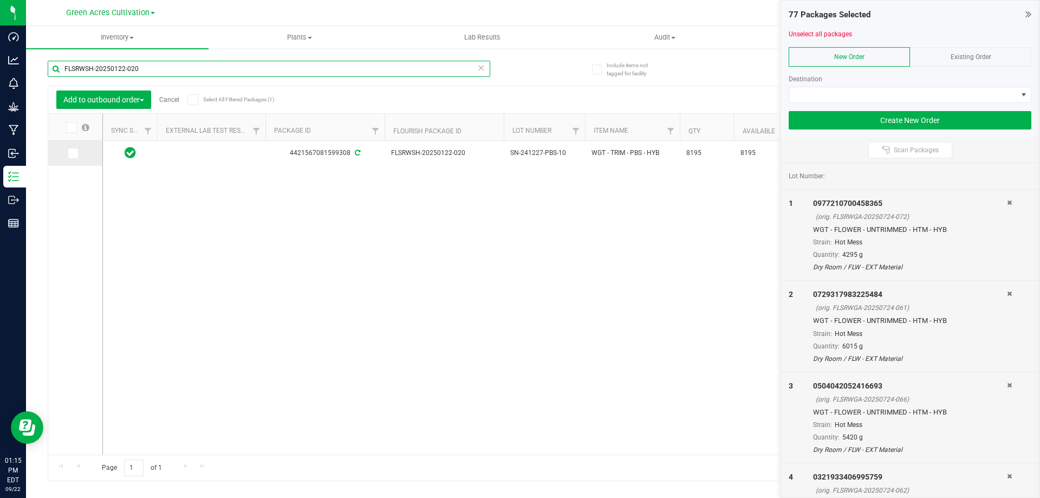
type input "FLSRWSH-20250122-020"
click at [70, 148] on span at bounding box center [73, 153] width 11 height 11
click at [0, 0] on input "checkbox" at bounding box center [0, 0] width 0 height 0
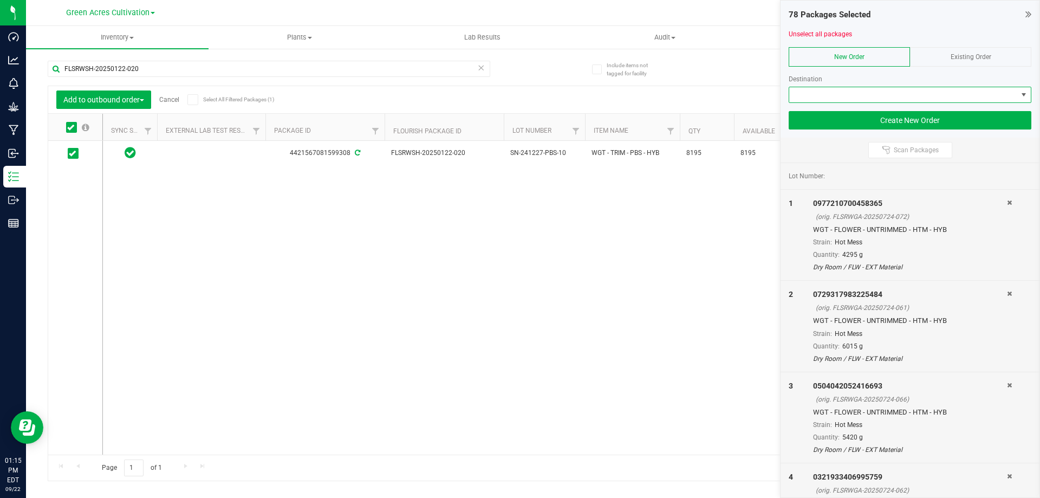
click at [858, 92] on span at bounding box center [903, 94] width 228 height 15
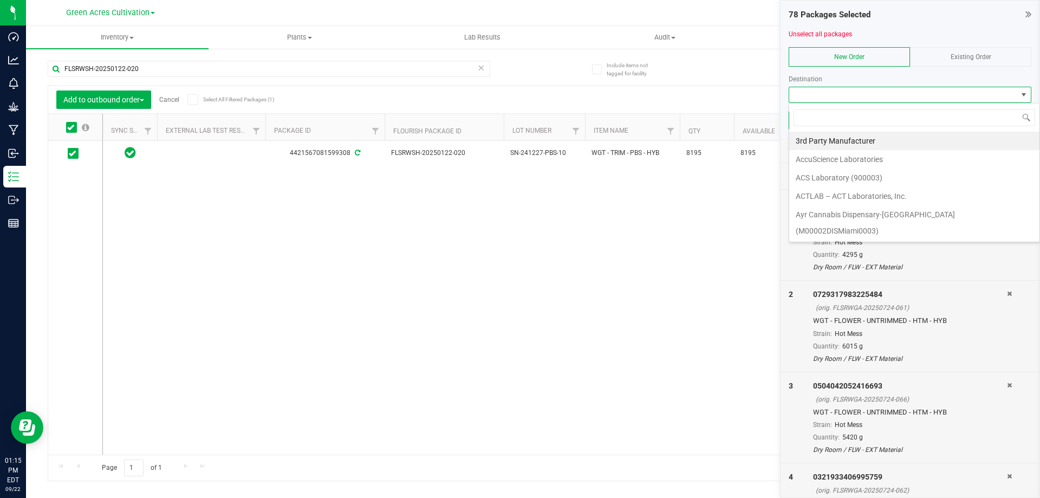
scroll to position [16, 243]
type input "GREE"
click at [890, 136] on li "Green Acres Manufacturing" at bounding box center [914, 141] width 250 height 18
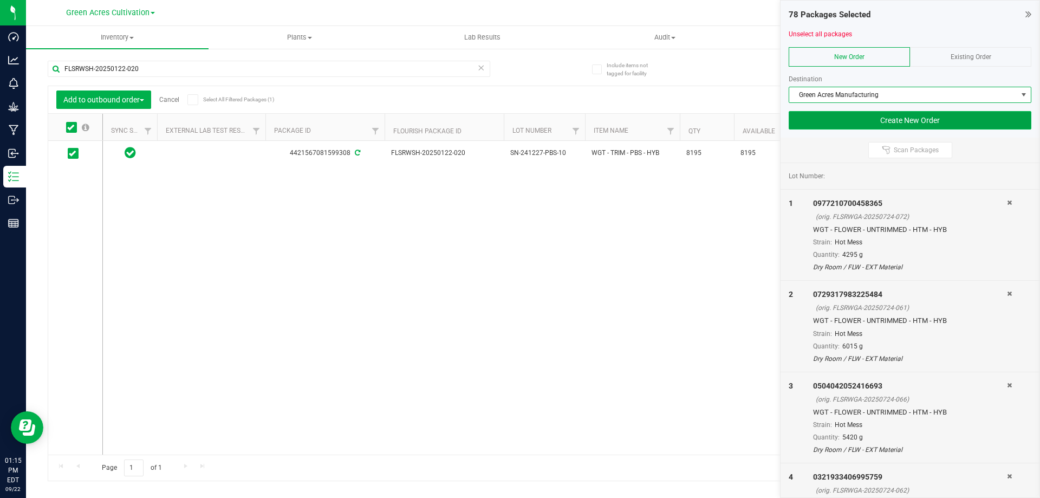
click at [946, 124] on button "Create New Order" at bounding box center [910, 120] width 243 height 18
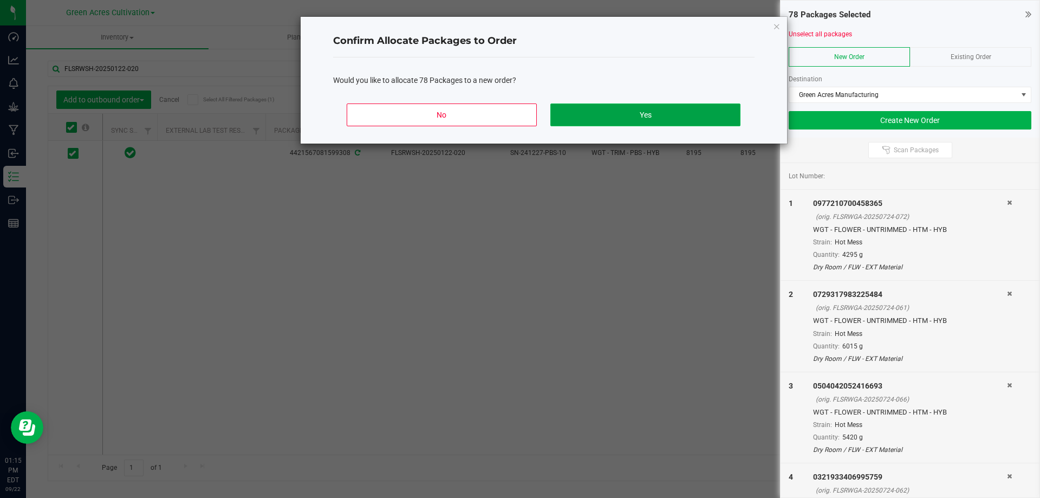
click at [620, 116] on button "Yes" at bounding box center [646, 114] width 190 height 23
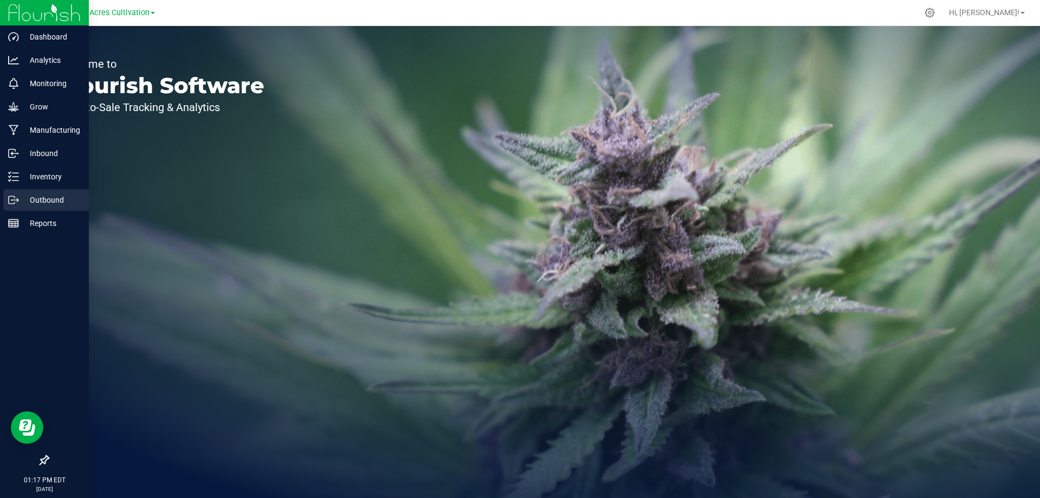
click at [33, 198] on p "Outbound" at bounding box center [51, 199] width 65 height 13
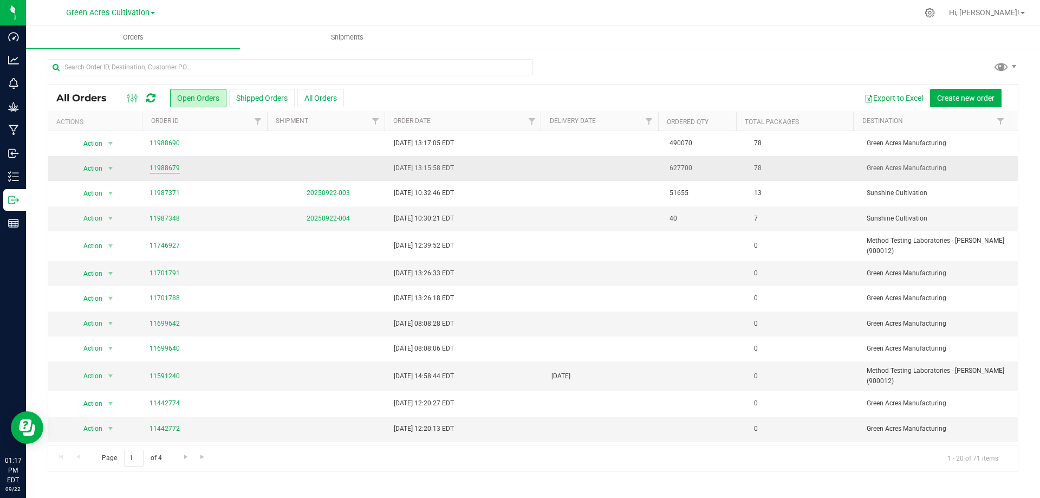
click at [161, 166] on link "11988679" at bounding box center [165, 168] width 30 height 10
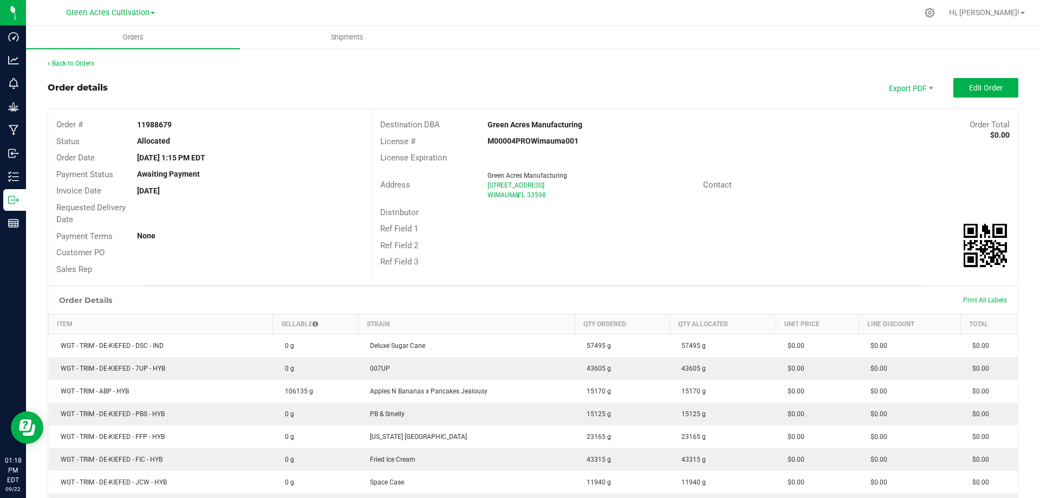
click at [144, 124] on strong "11988679" at bounding box center [154, 124] width 35 height 9
copy strong "11988679"
click at [954, 83] on button "Edit Order" at bounding box center [986, 88] width 65 height 20
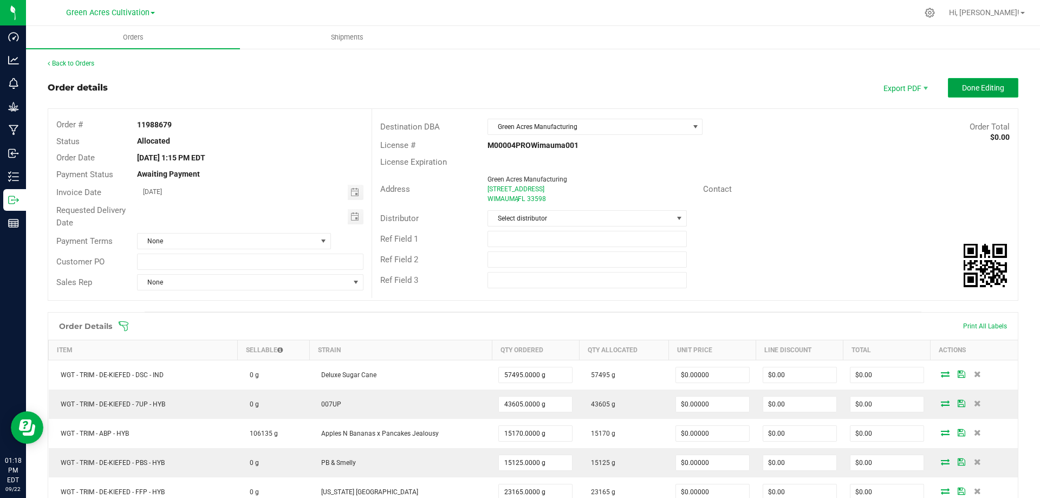
click at [979, 83] on span "Done Editing" at bounding box center [983, 87] width 42 height 9
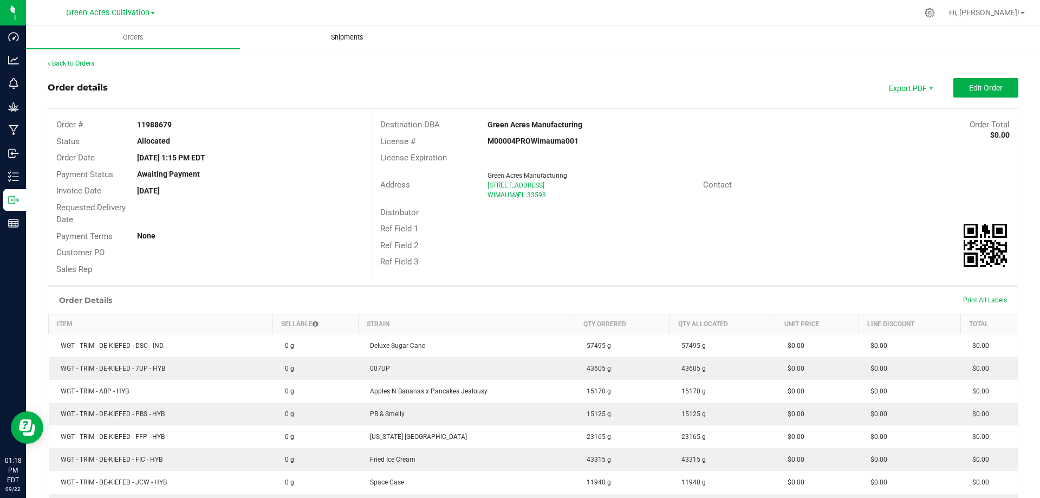
click at [347, 37] on span "Shipments" at bounding box center [347, 38] width 62 height 10
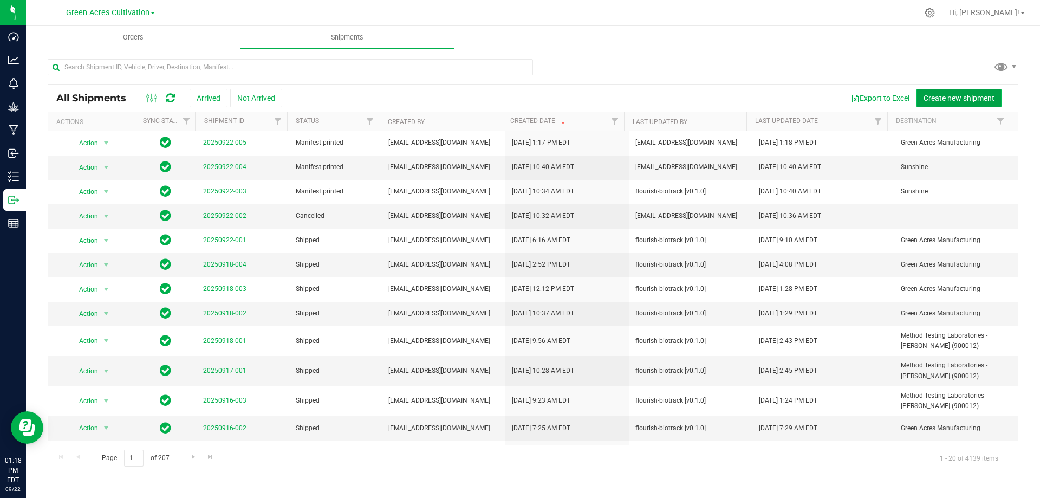
click at [981, 99] on span "Create new shipment" at bounding box center [959, 98] width 71 height 9
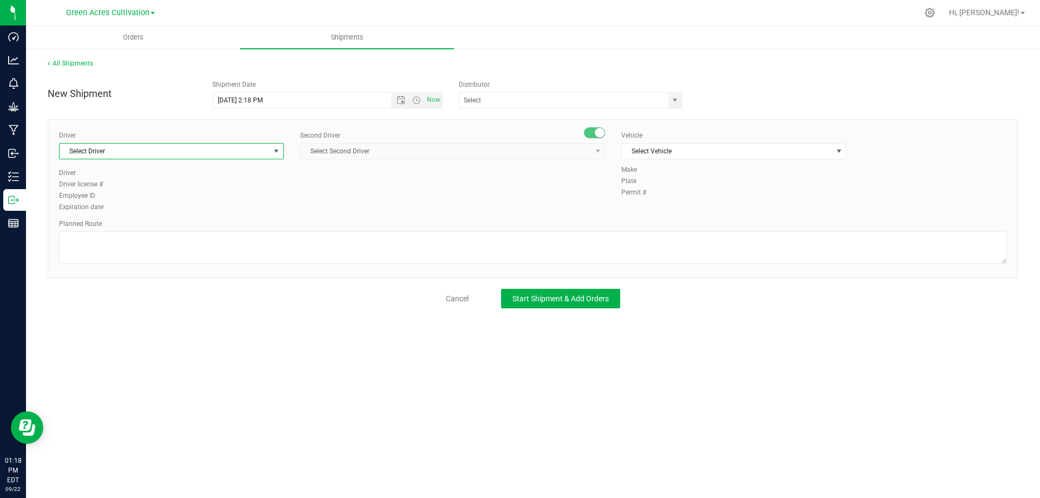
click at [191, 150] on span "Select Driver" at bounding box center [165, 151] width 210 height 15
click at [128, 199] on li "BT Driver1" at bounding box center [172, 197] width 224 height 16
type input "BT"
click at [509, 151] on span "Select Second Driver" at bounding box center [446, 151] width 290 height 15
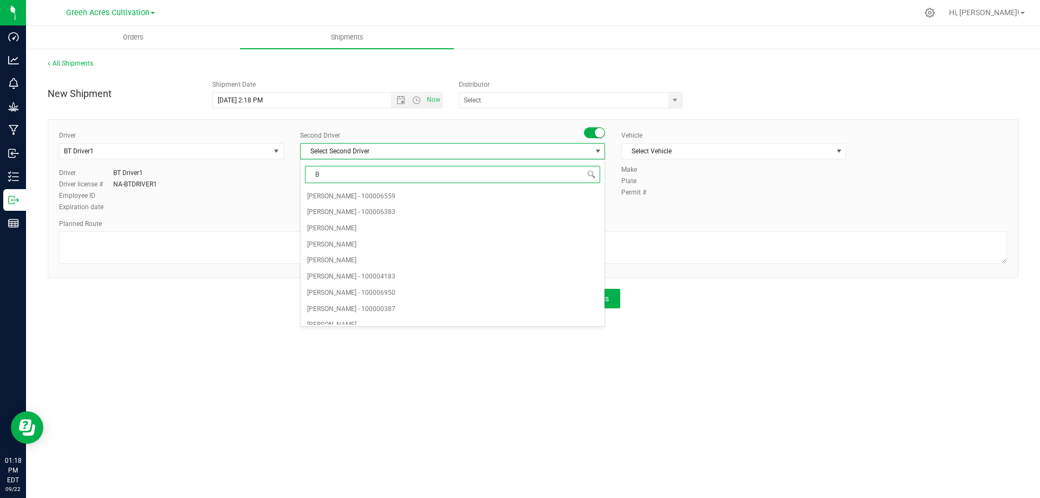
type input "BT"
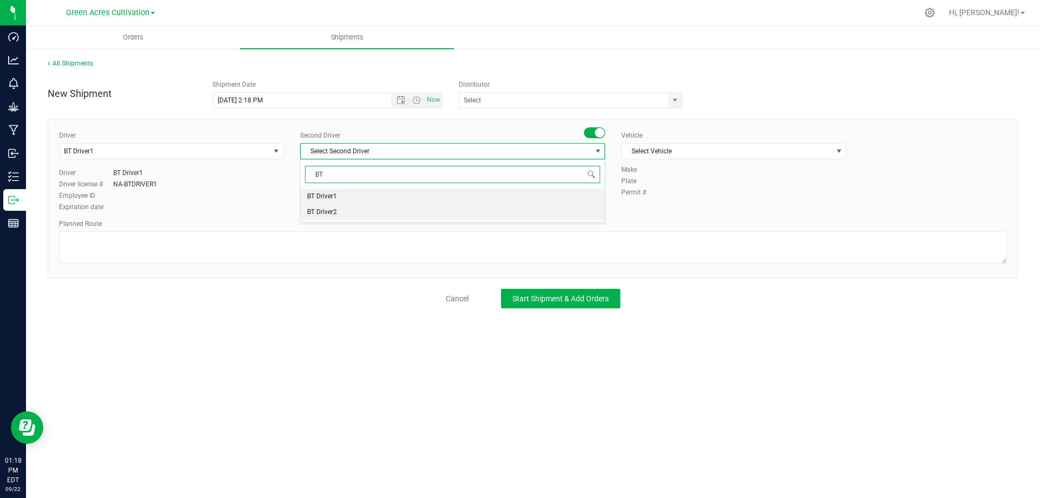
click at [375, 213] on li "BT Driver2" at bounding box center [453, 212] width 304 height 16
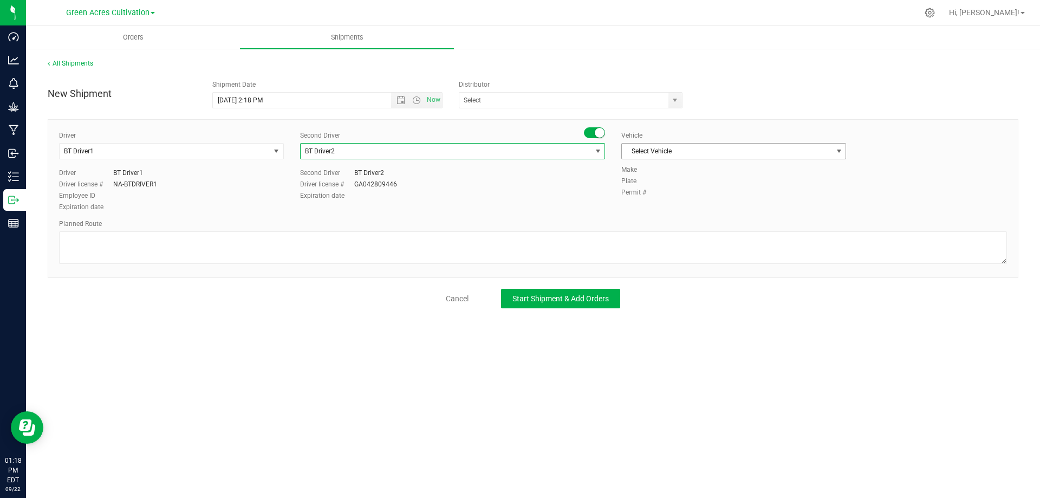
click at [688, 152] on span "Select Vehicle" at bounding box center [727, 151] width 210 height 15
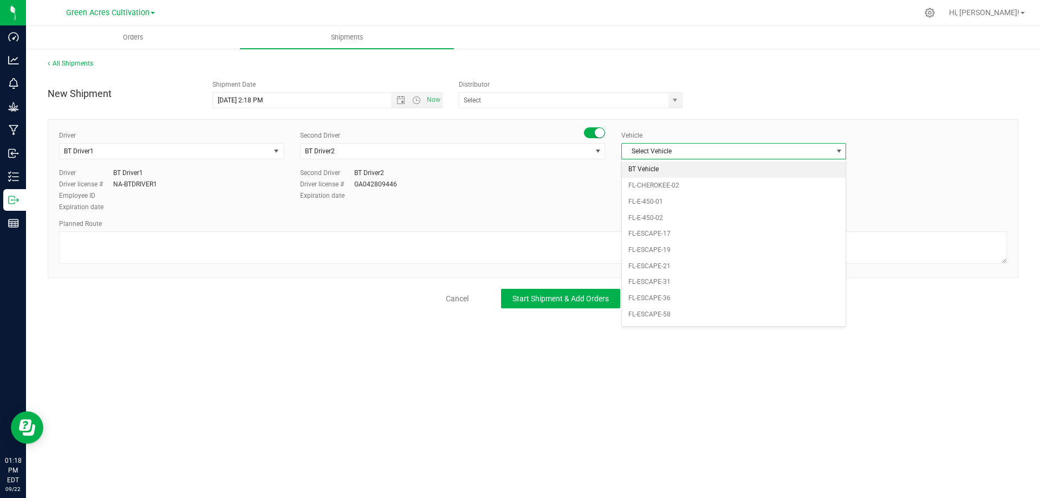
click at [680, 164] on li "BT Vehicle" at bounding box center [734, 169] width 224 height 16
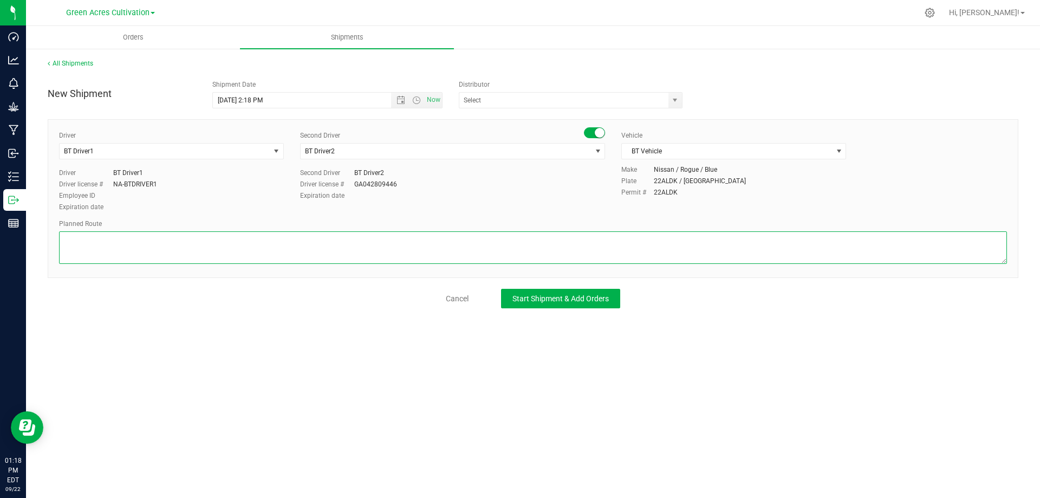
click at [276, 256] on textarea at bounding box center [533, 247] width 948 height 33
type textarea "GA Cultivation to GA Manufacturing"
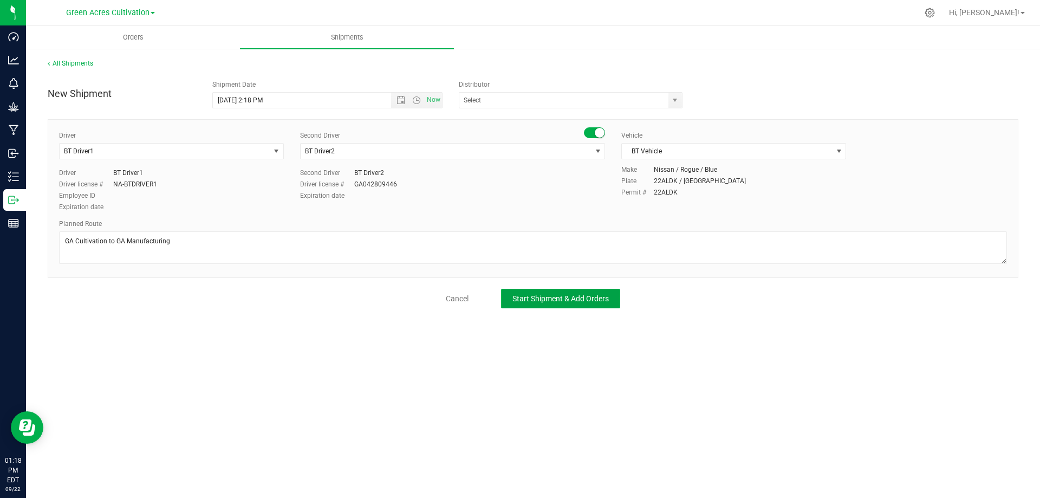
click at [575, 296] on span "Start Shipment & Add Orders" at bounding box center [561, 298] width 96 height 9
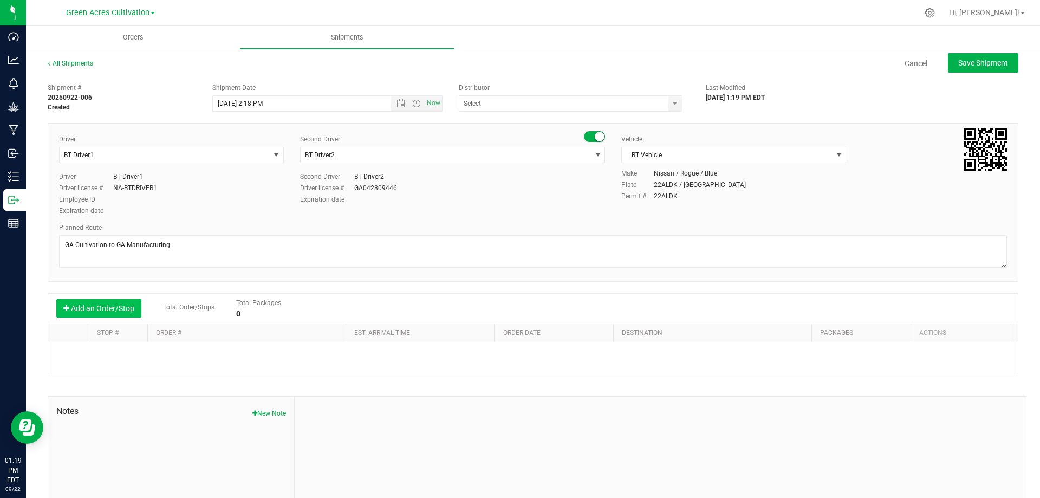
click at [118, 304] on button "Add an Order/Stop" at bounding box center [98, 308] width 85 height 18
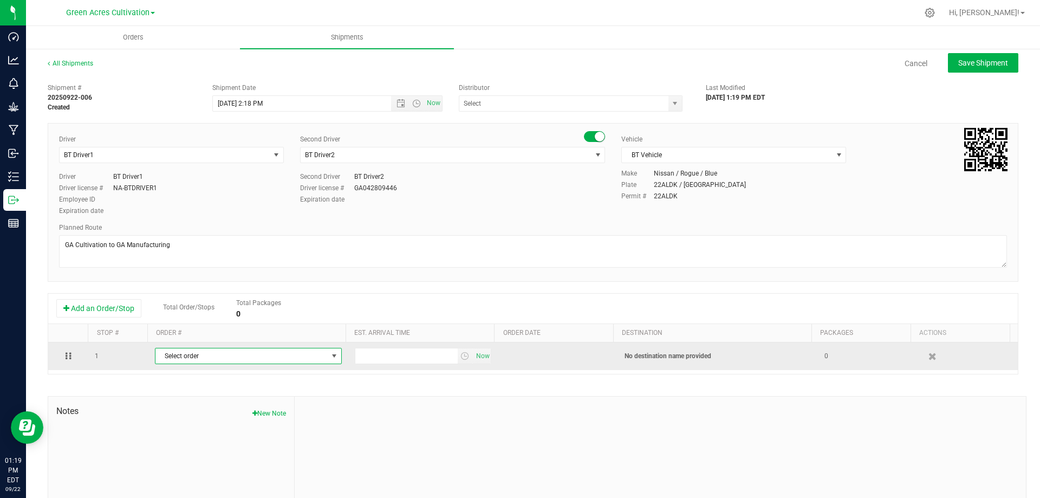
click at [305, 353] on span "Select order" at bounding box center [242, 355] width 172 height 15
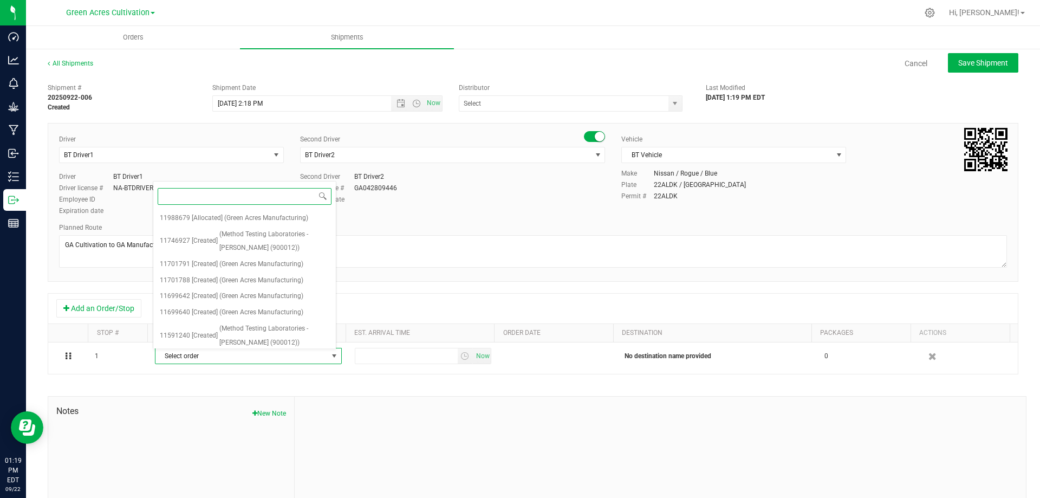
paste input "11988679"
type input "11988679"
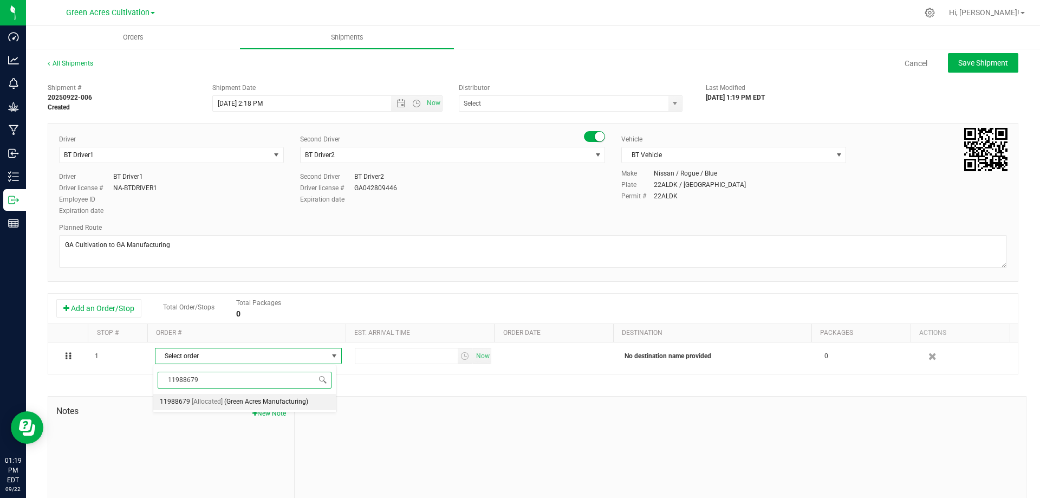
click at [295, 403] on span "(Green Acres Manufacturing)" at bounding box center [266, 402] width 84 height 14
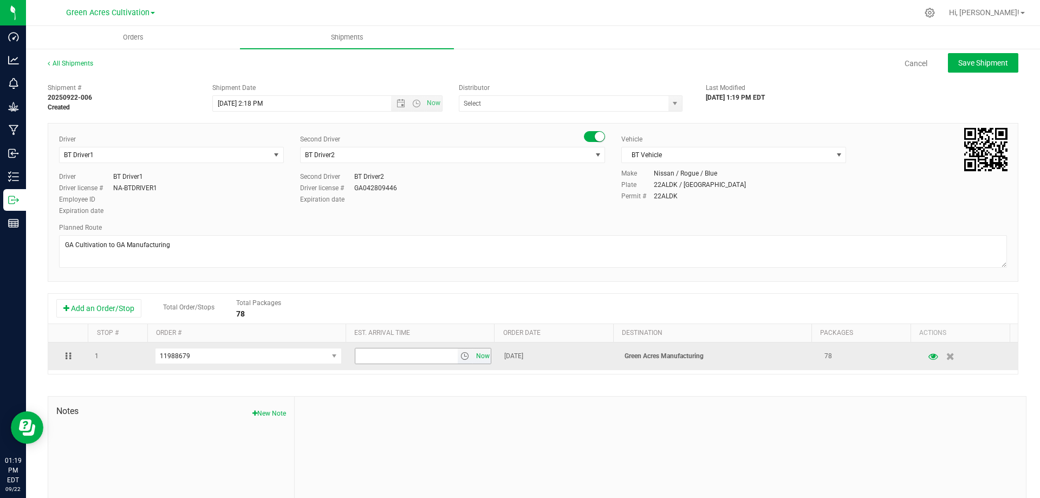
click at [474, 354] on span "Now" at bounding box center [483, 356] width 18 height 16
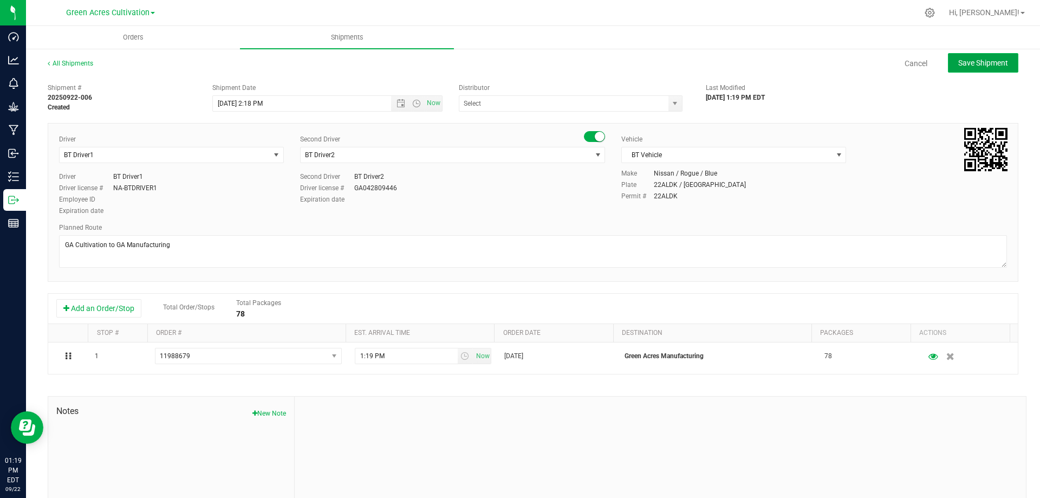
click at [980, 65] on span "Save Shipment" at bounding box center [984, 63] width 50 height 9
type input "9/22/2025 6:18 PM"
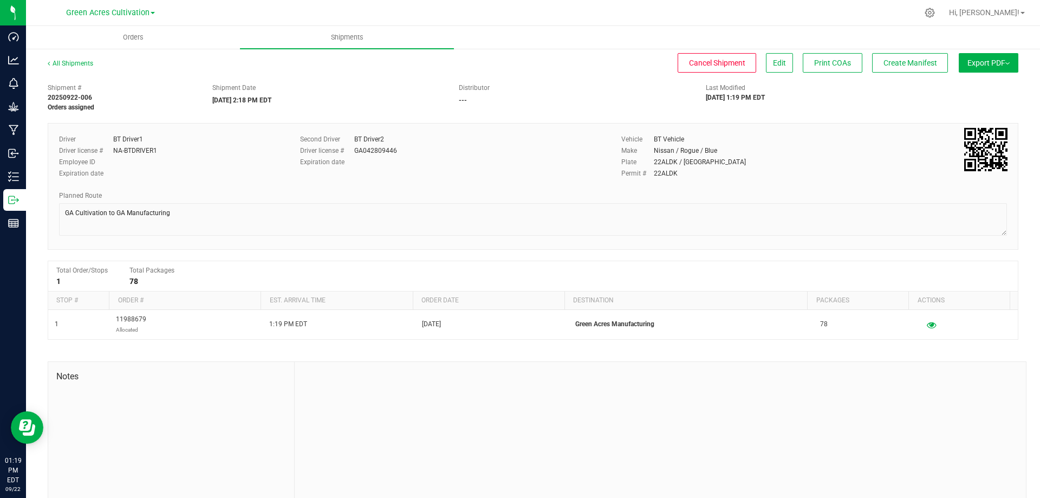
click at [983, 62] on span "Export PDF" at bounding box center [989, 63] width 42 height 9
click at [970, 80] on li "Manifest by Package ID" at bounding box center [985, 87] width 109 height 16
click at [901, 59] on span "Create Manifest" at bounding box center [911, 63] width 54 height 9
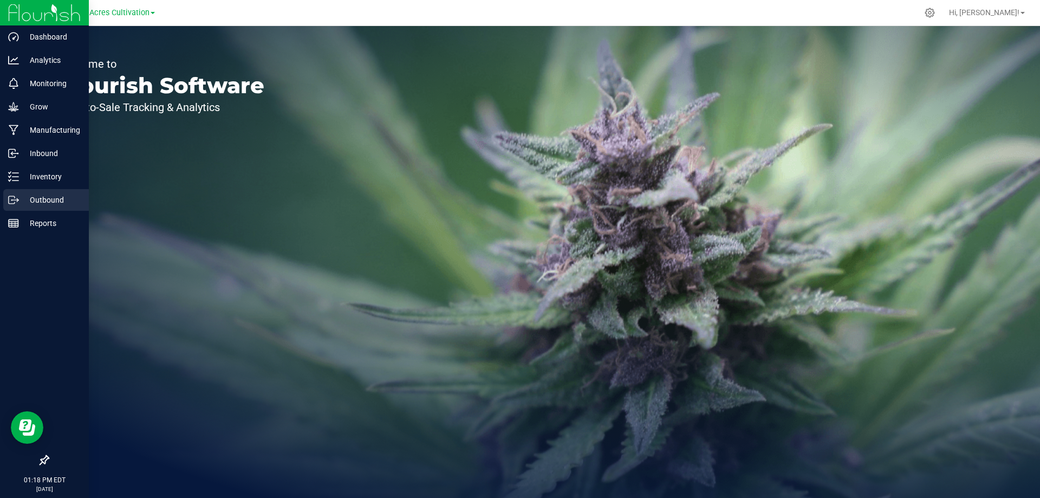
click at [36, 195] on p "Outbound" at bounding box center [51, 199] width 65 height 13
